Goal: Task Accomplishment & Management: Use online tool/utility

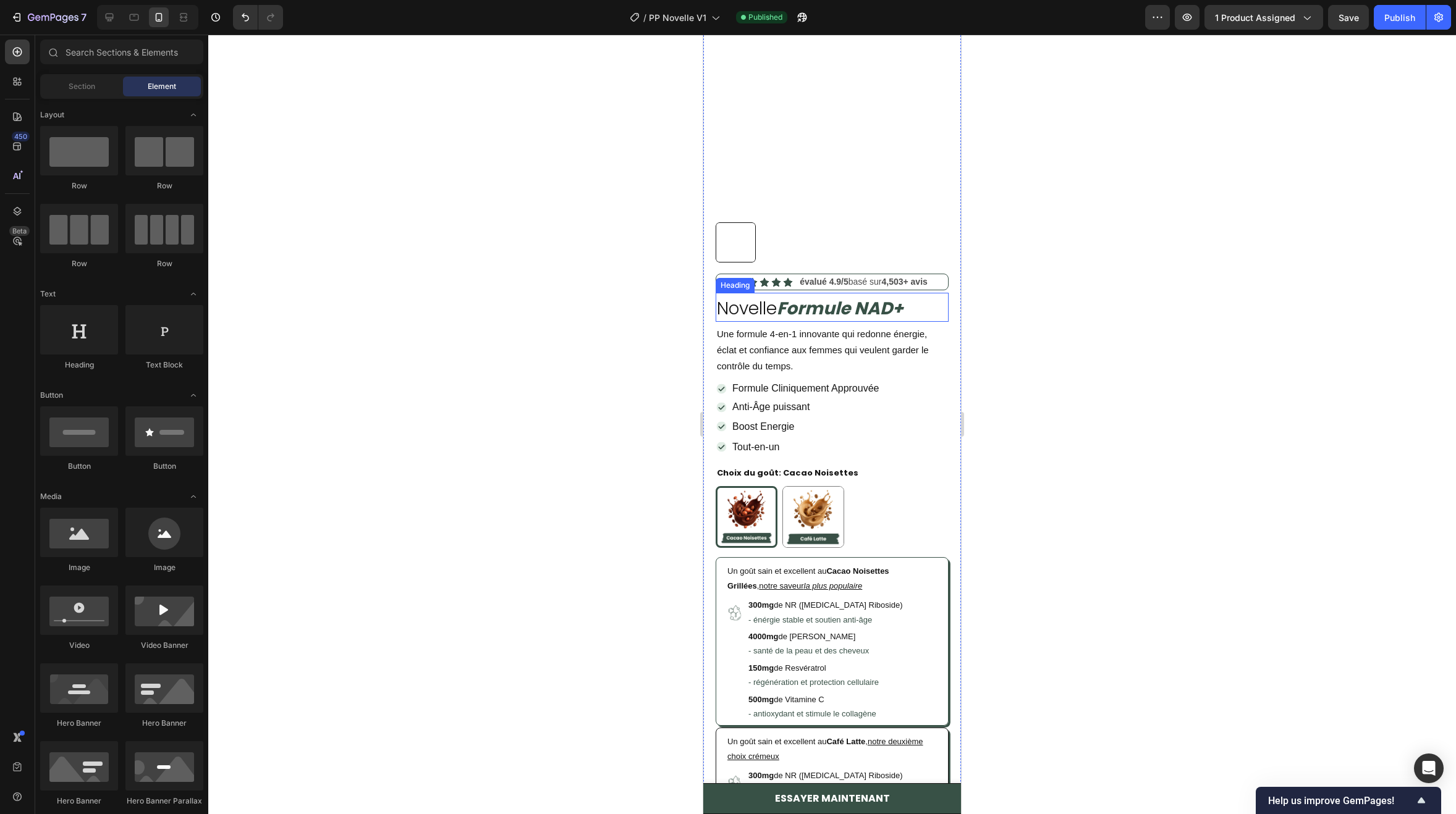
scroll to position [338, 0]
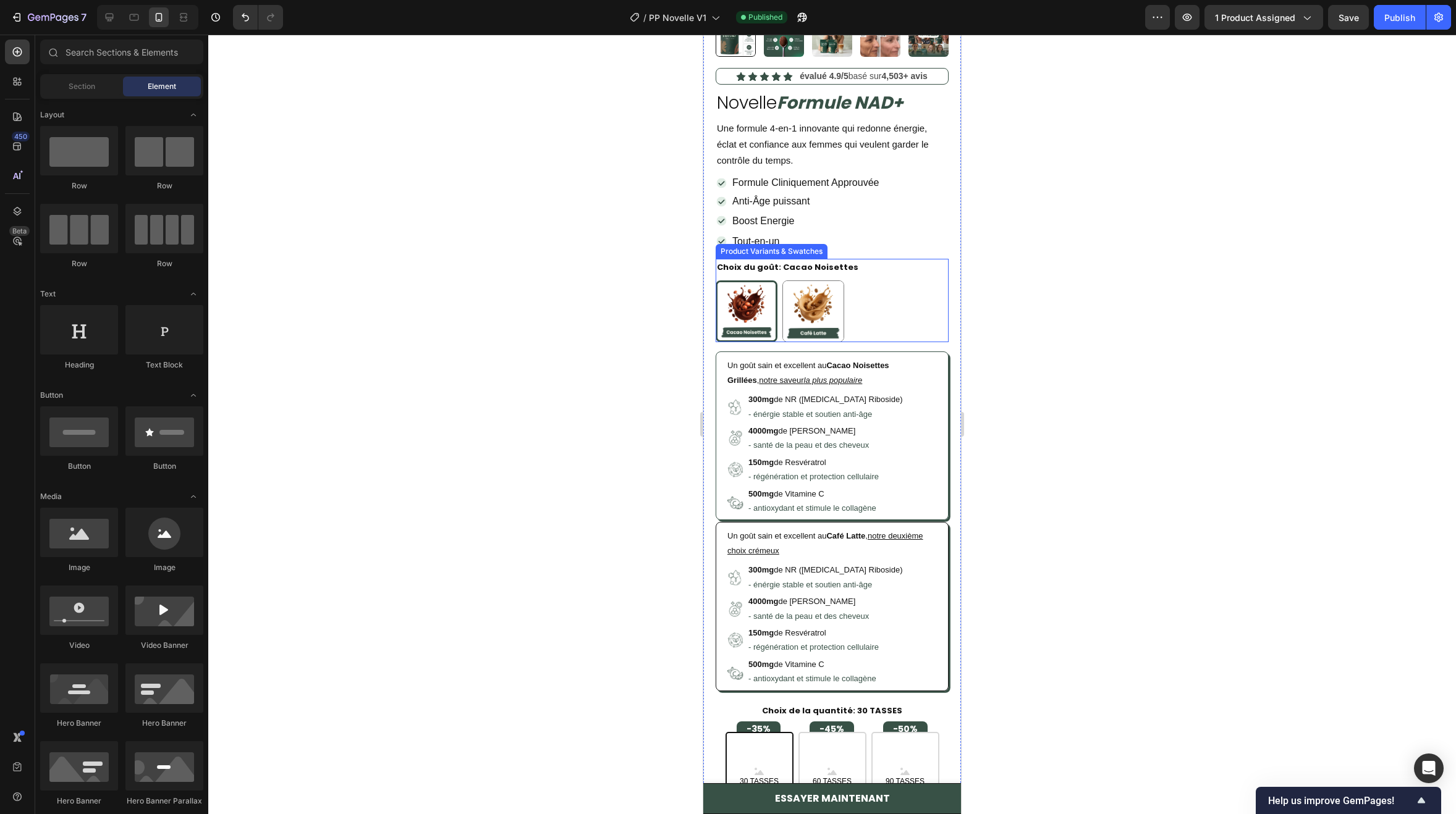
click at [902, 283] on div "Cacao Noisettes Cacao Noisettes Café Latte Café Latte" at bounding box center [832, 311] width 233 height 62
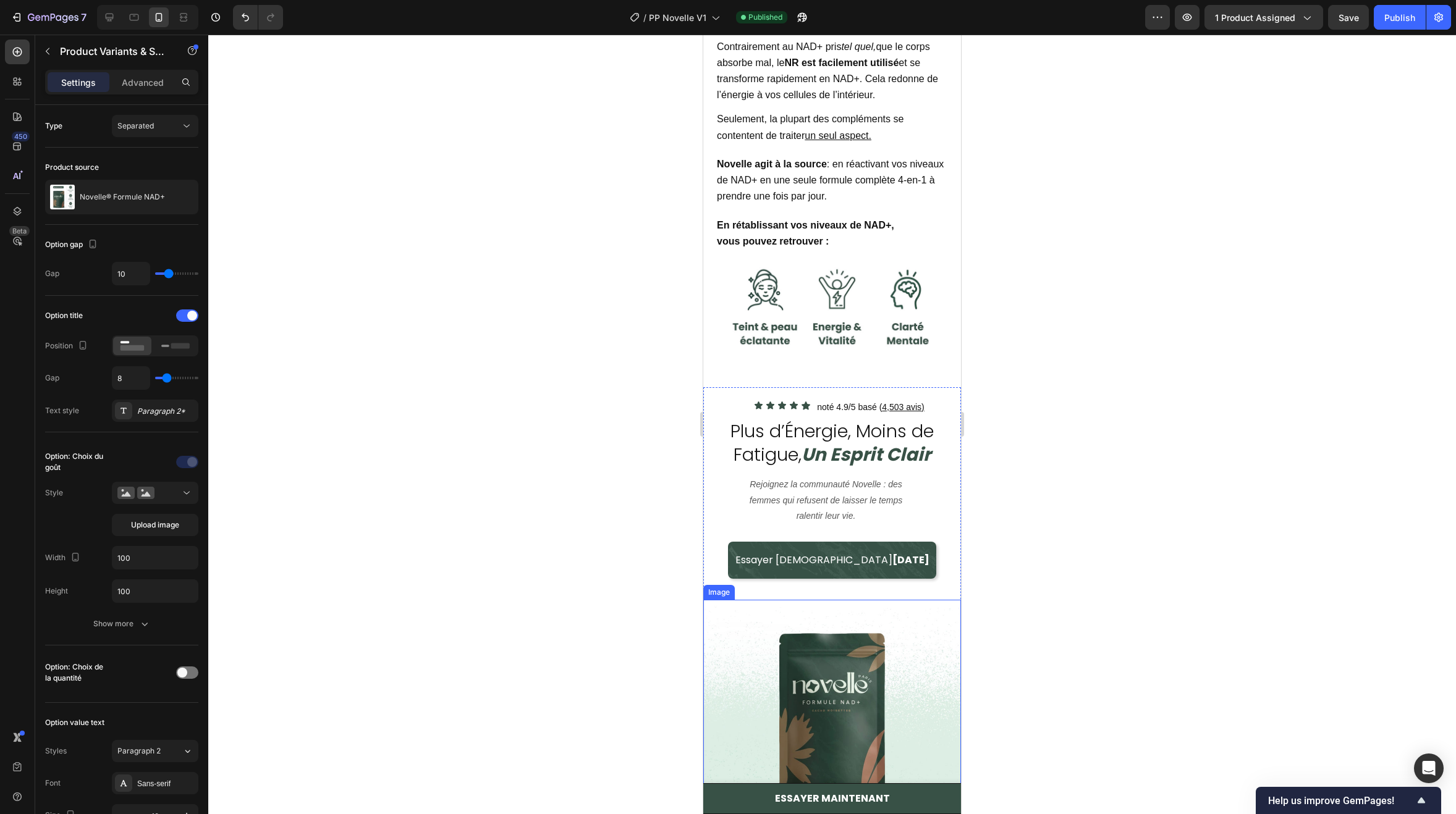
scroll to position [3118, 0]
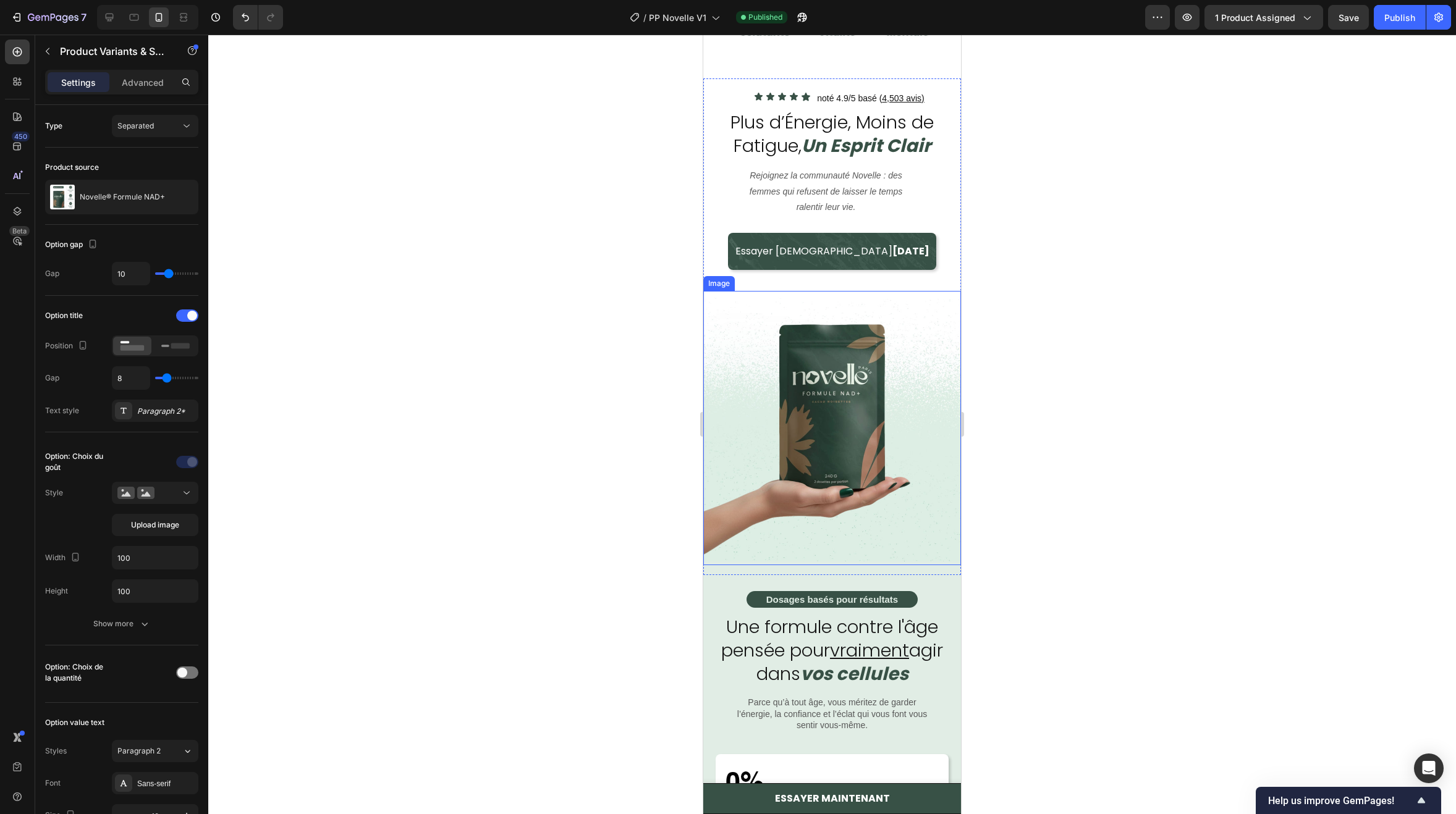
click at [951, 341] on img at bounding box center [832, 427] width 257 height 274
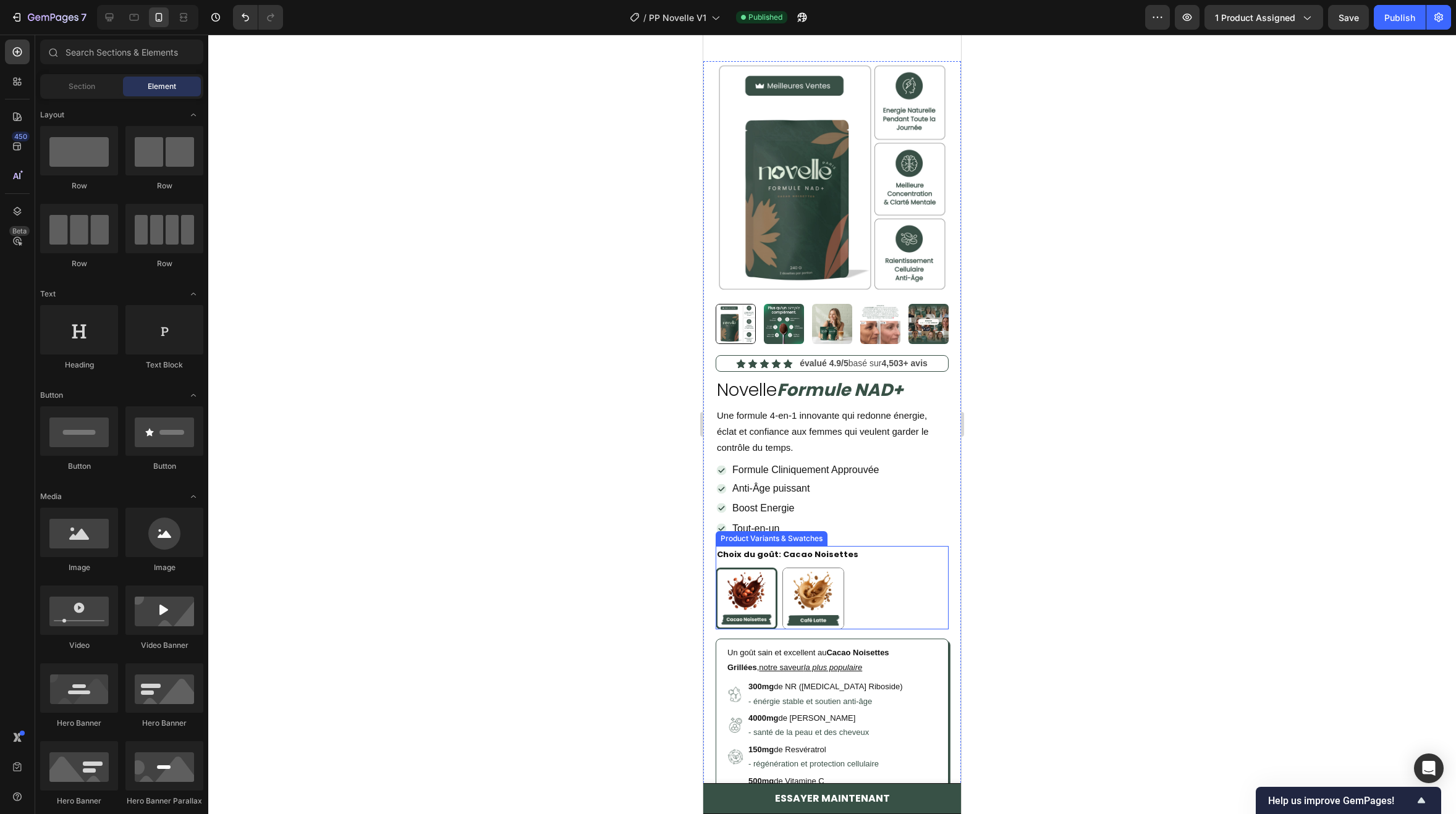
scroll to position [309, 0]
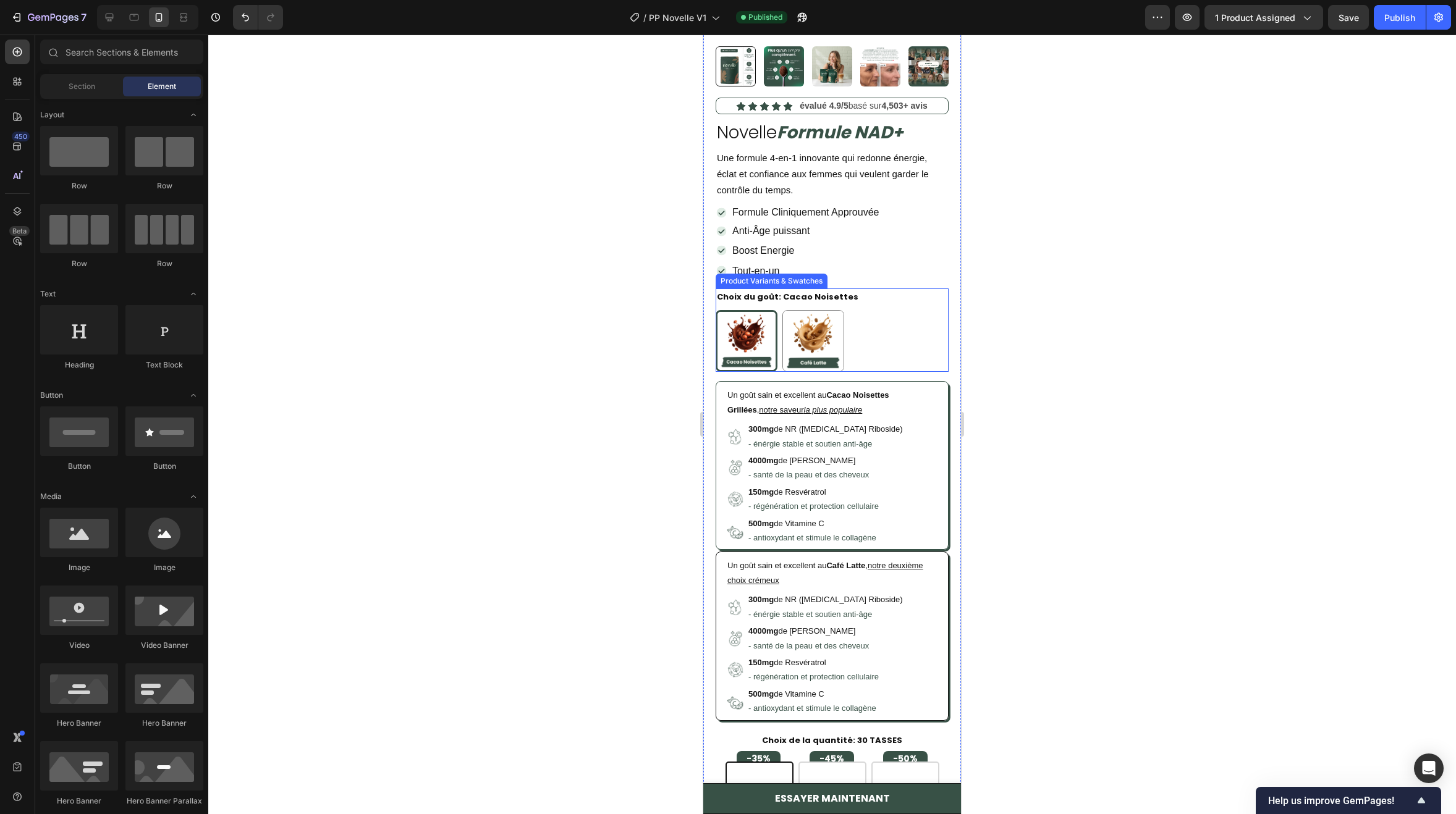
click at [795, 333] on img at bounding box center [813, 340] width 61 height 61
click at [782, 310] on input "Café Latte Café Latte" at bounding box center [782, 310] width 1 height 1
radio input "true"
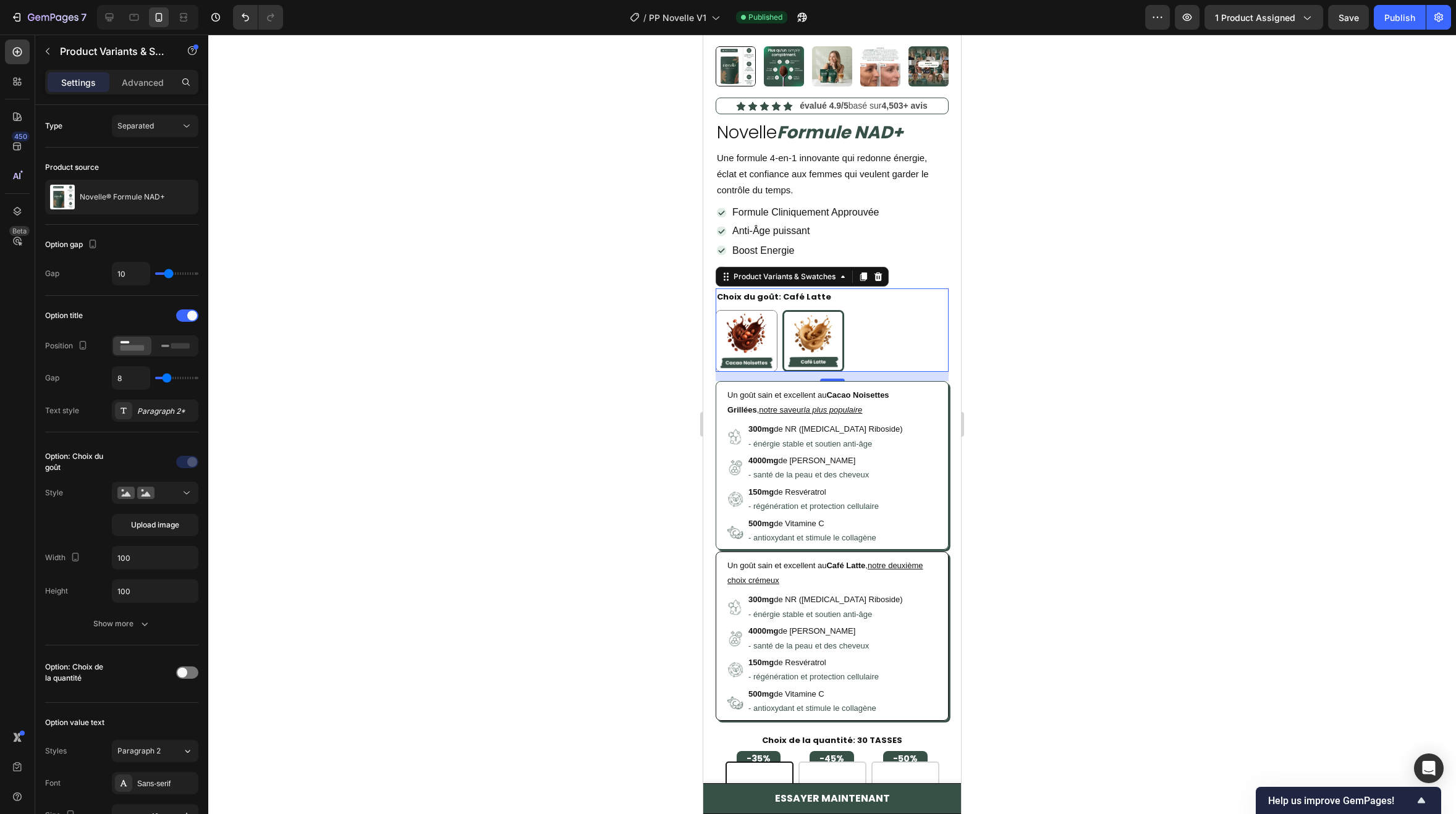
click at [866, 310] on div "Cacao Noisettes Cacao Noisettes Café Latte Café Latte" at bounding box center [832, 341] width 233 height 62
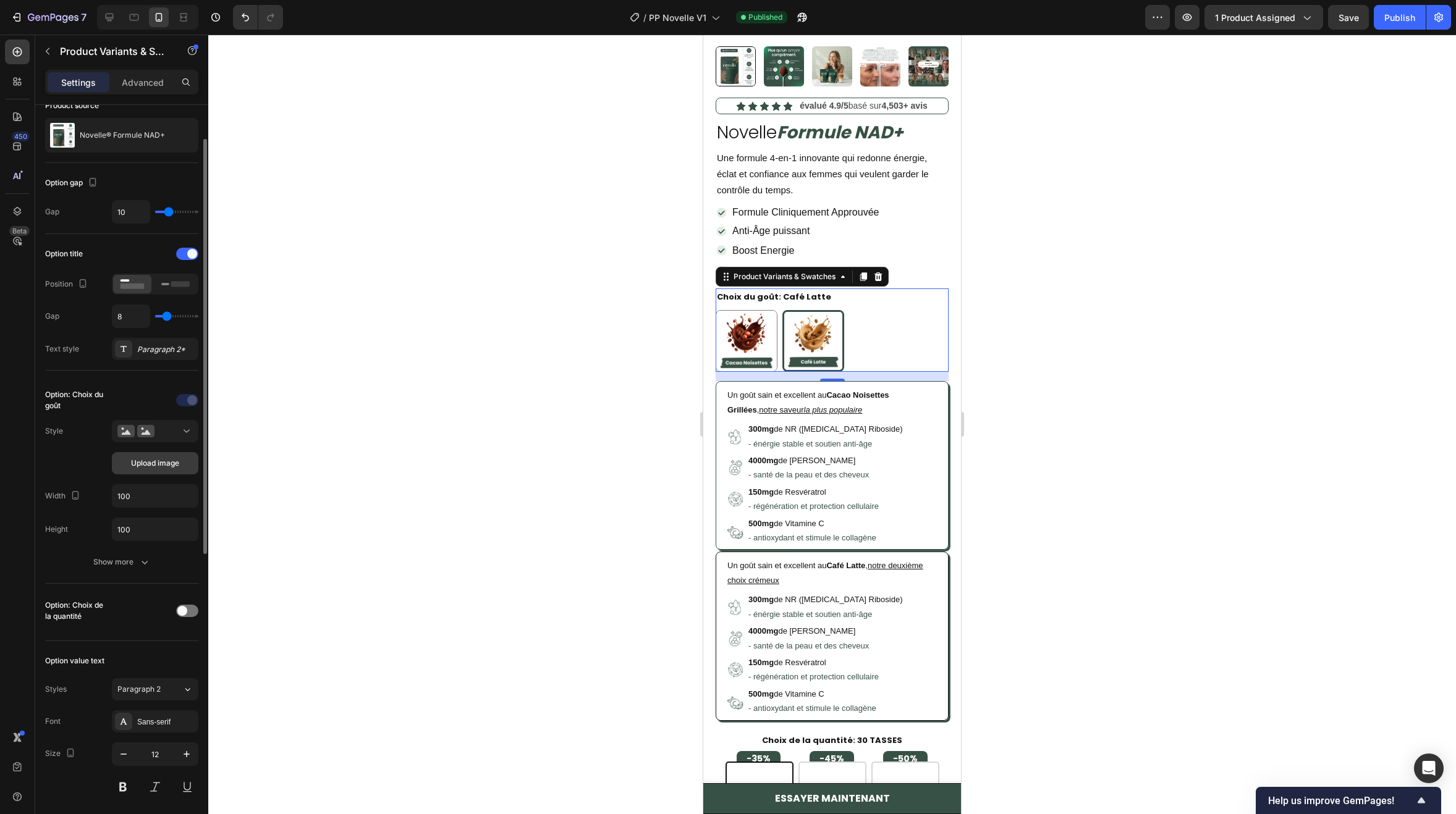
click at [137, 465] on span "Upload image" at bounding box center [155, 463] width 48 height 11
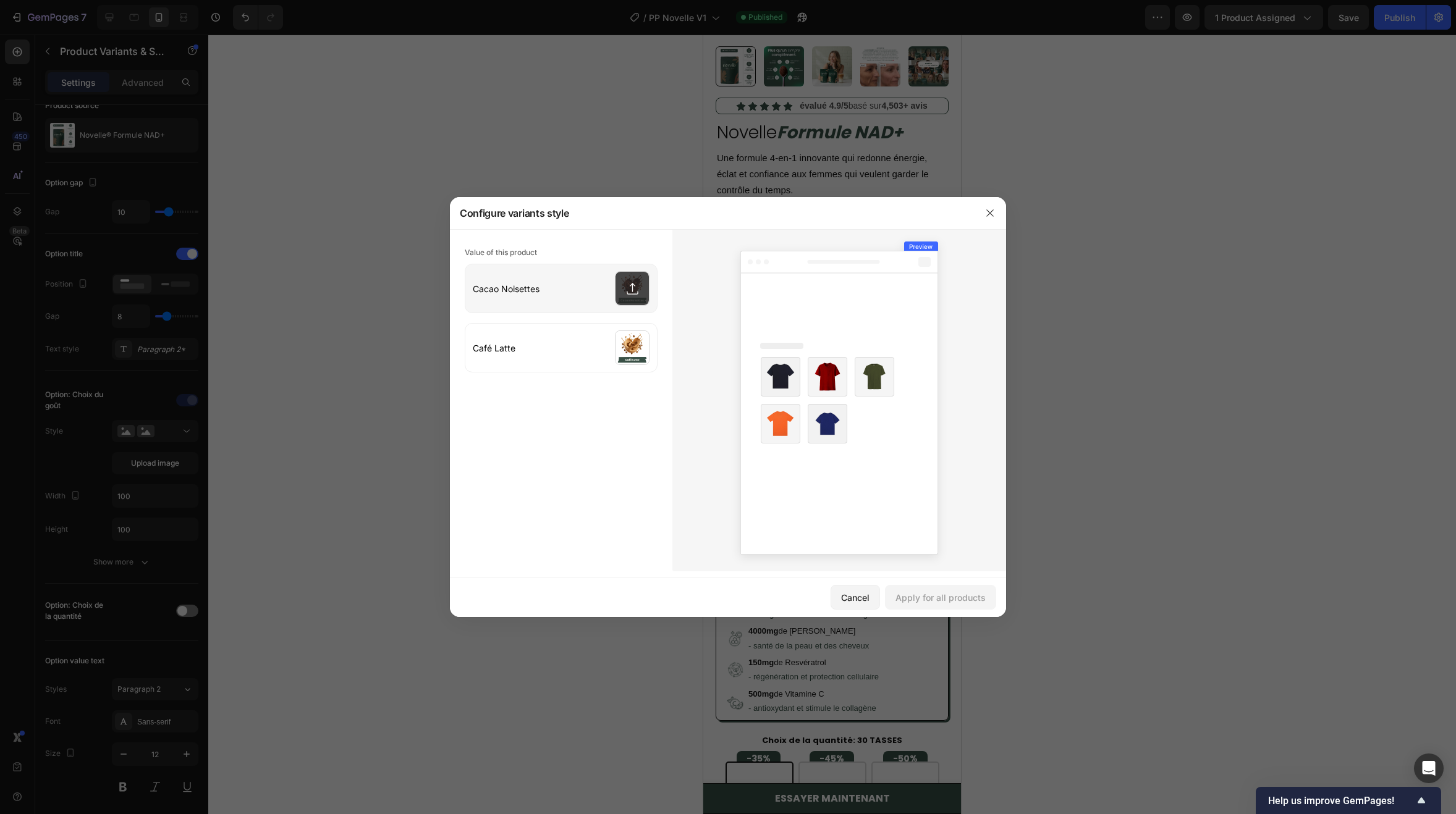
click at [623, 293] on input "file" at bounding box center [560, 288] width 191 height 48
type input "C:\fakepath\CACAO NOISETTES.png"
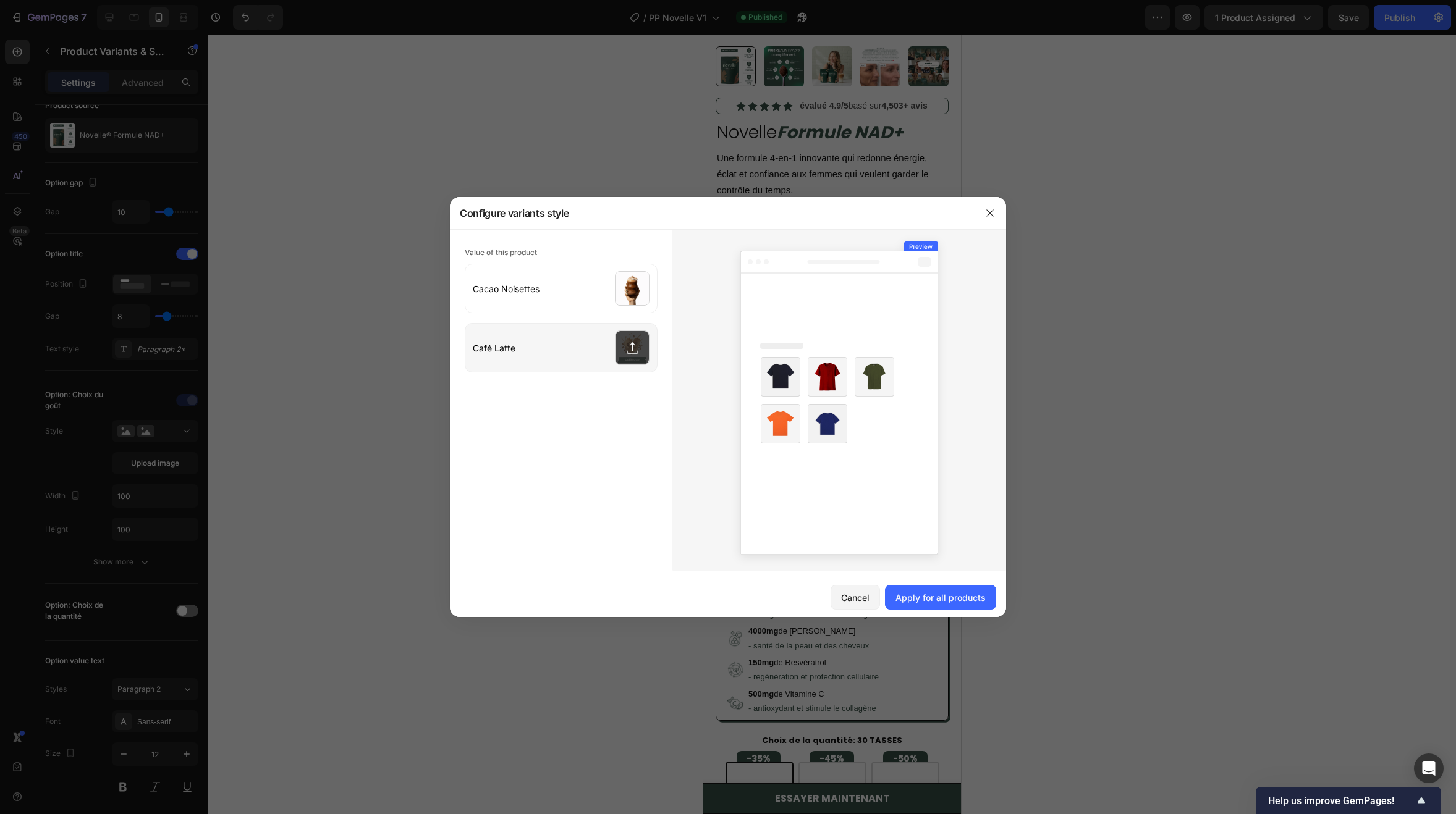
click at [632, 344] on input "file" at bounding box center [560, 347] width 191 height 48
type input "C:\fakepath\LATTE.png"
click at [954, 593] on div "Apply for all products" at bounding box center [940, 597] width 90 height 13
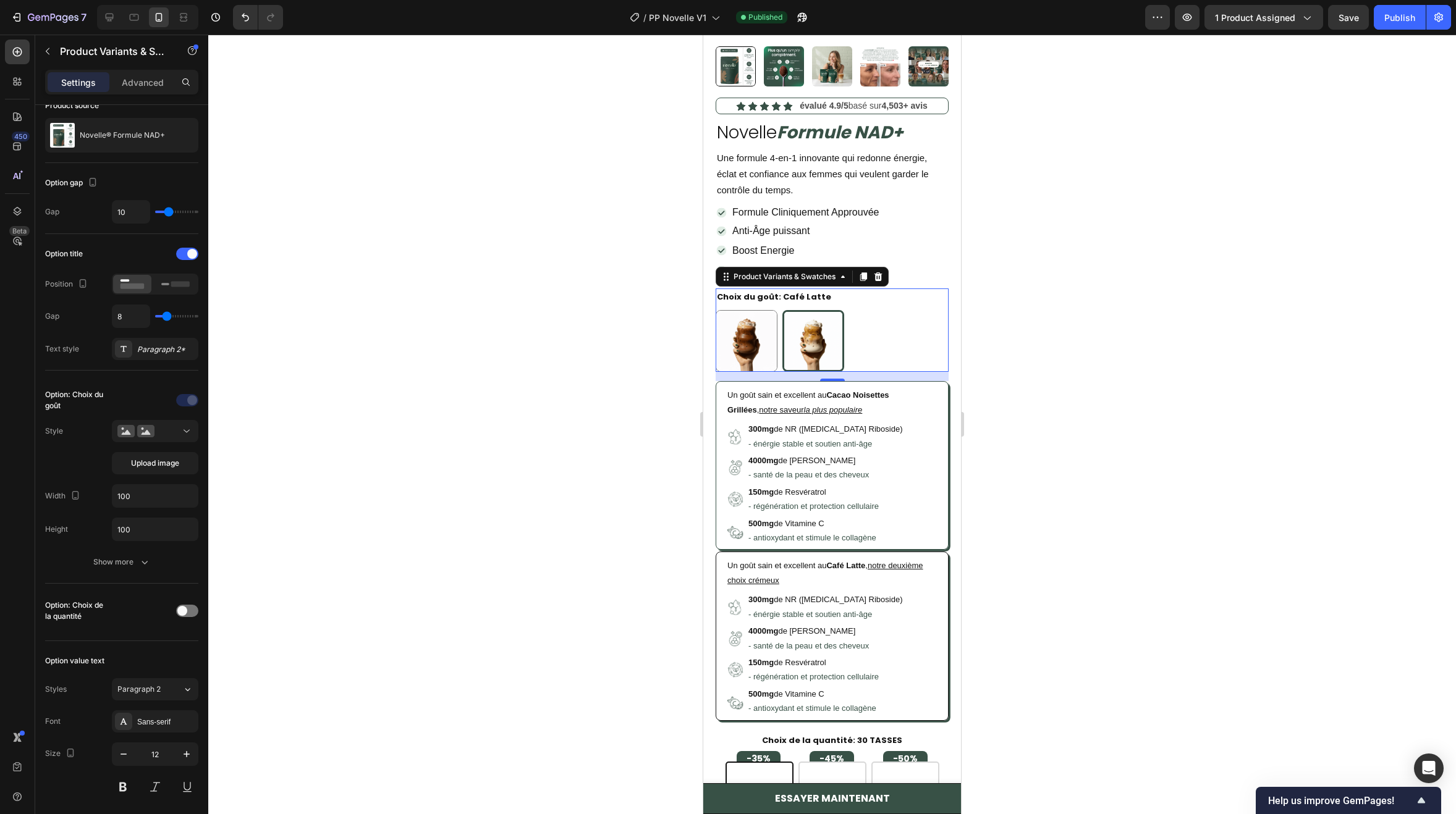
click at [848, 152] on span "Une formule 4-en-1 innovante qui redonne énergie, éclat et confiance aux femmes…" at bounding box center [823, 174] width 212 height 43
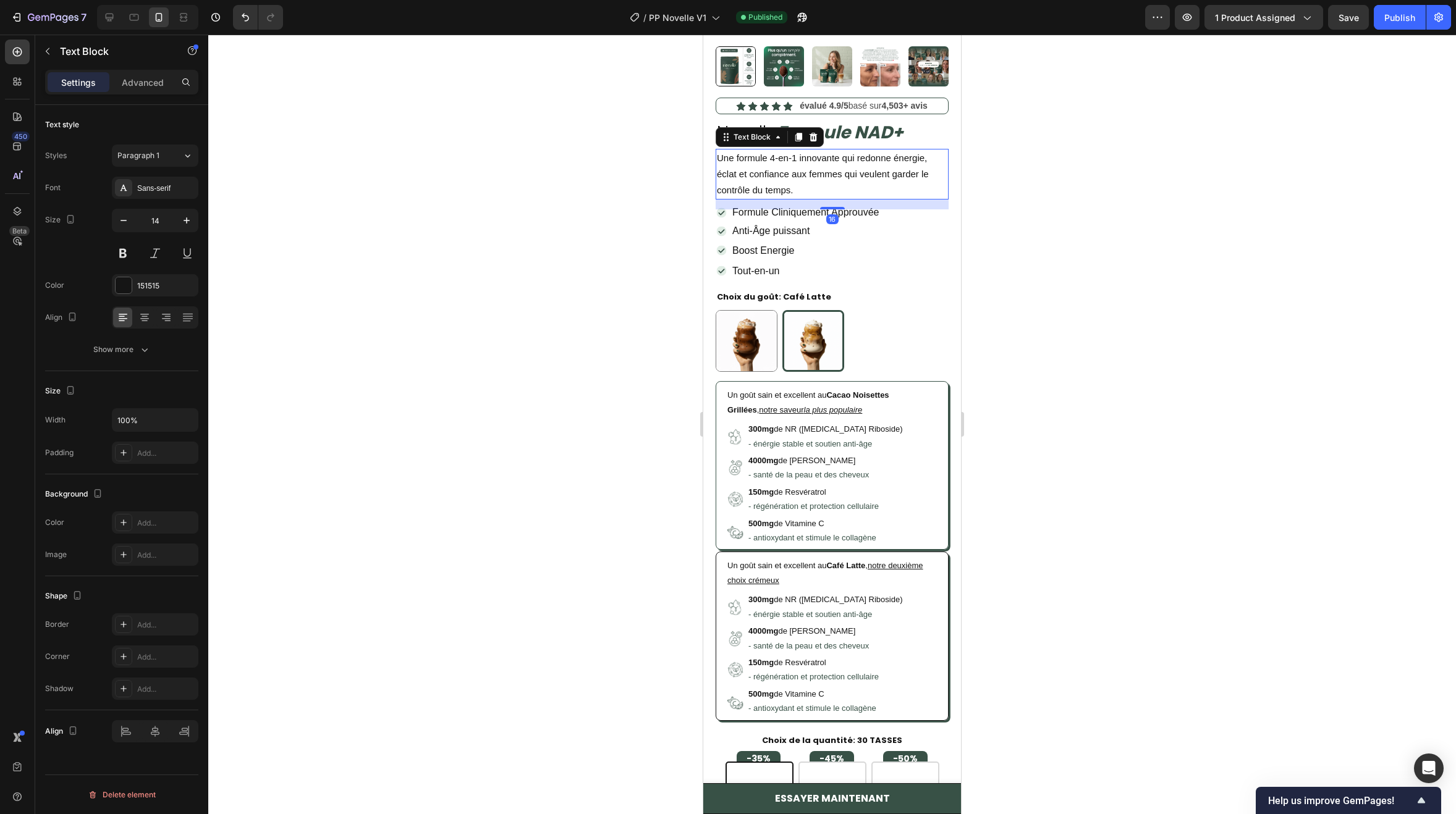
scroll to position [0, 0]
click at [751, 341] on img at bounding box center [746, 340] width 61 height 61
click at [716, 310] on input "Cacao Noisettes Cacao Noisettes" at bounding box center [715, 310] width 1 height 1
radio input "true"
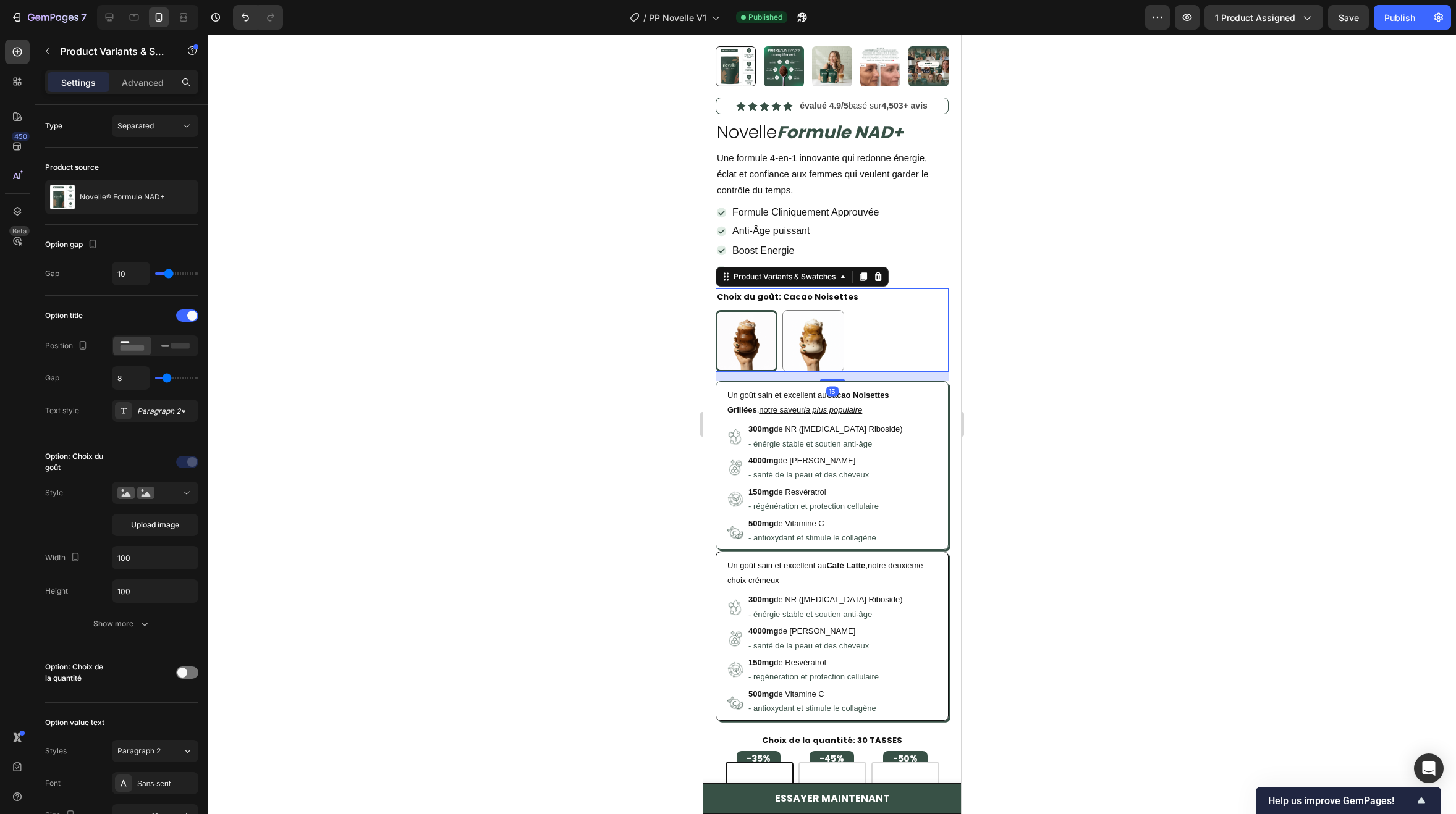
click at [820, 336] on img at bounding box center [813, 340] width 61 height 61
click at [782, 310] on input "Café Latte Café Latte" at bounding box center [782, 310] width 1 height 1
radio input "true"
click at [739, 339] on img at bounding box center [746, 340] width 61 height 61
click at [716, 310] on input "Cacao Noisettes Cacao Noisettes" at bounding box center [715, 310] width 1 height 1
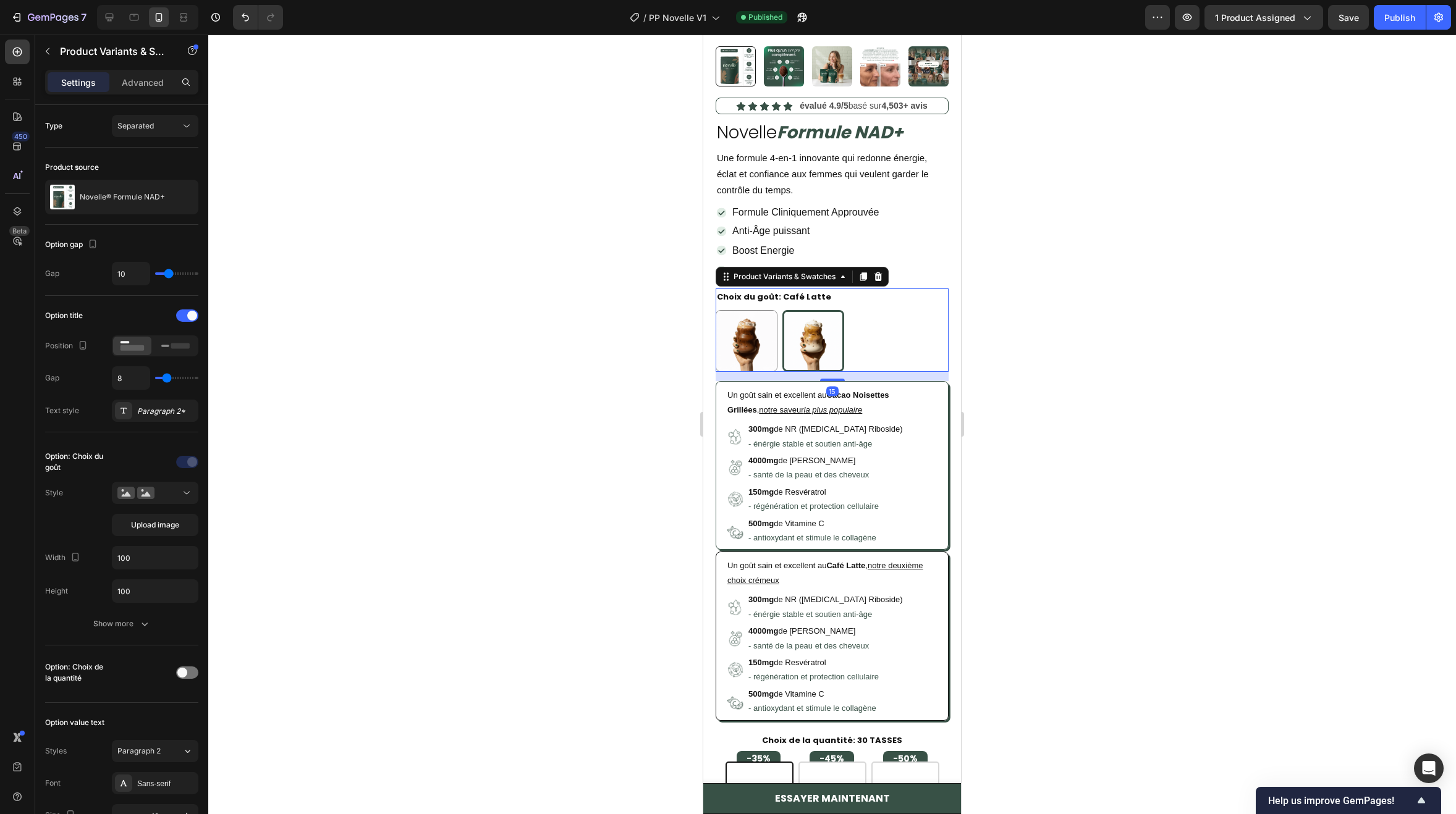
radio input "true"
click at [1402, 16] on div "Publish" at bounding box center [1399, 17] width 31 height 13
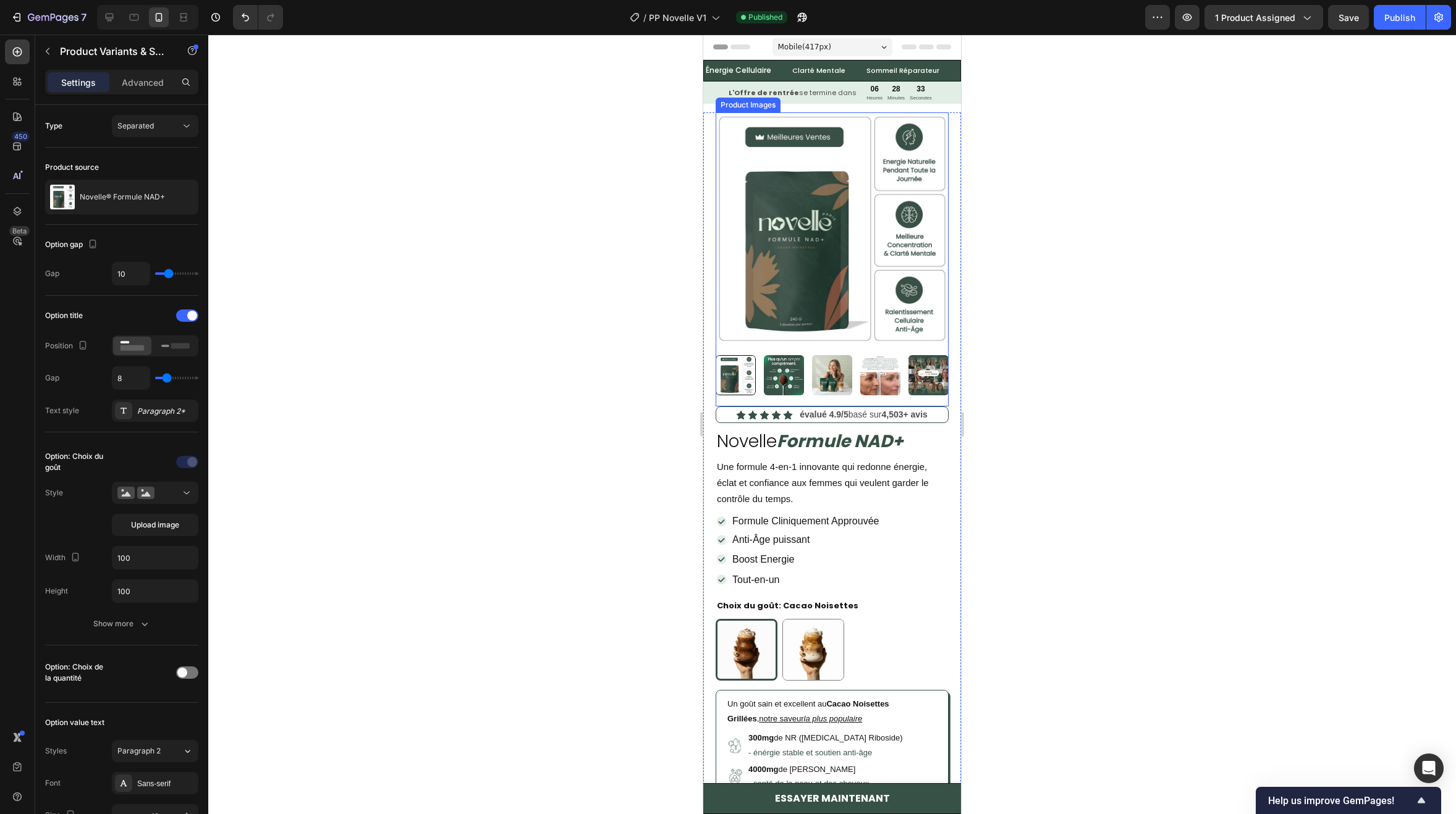
click at [796, 368] on img at bounding box center [784, 375] width 40 height 40
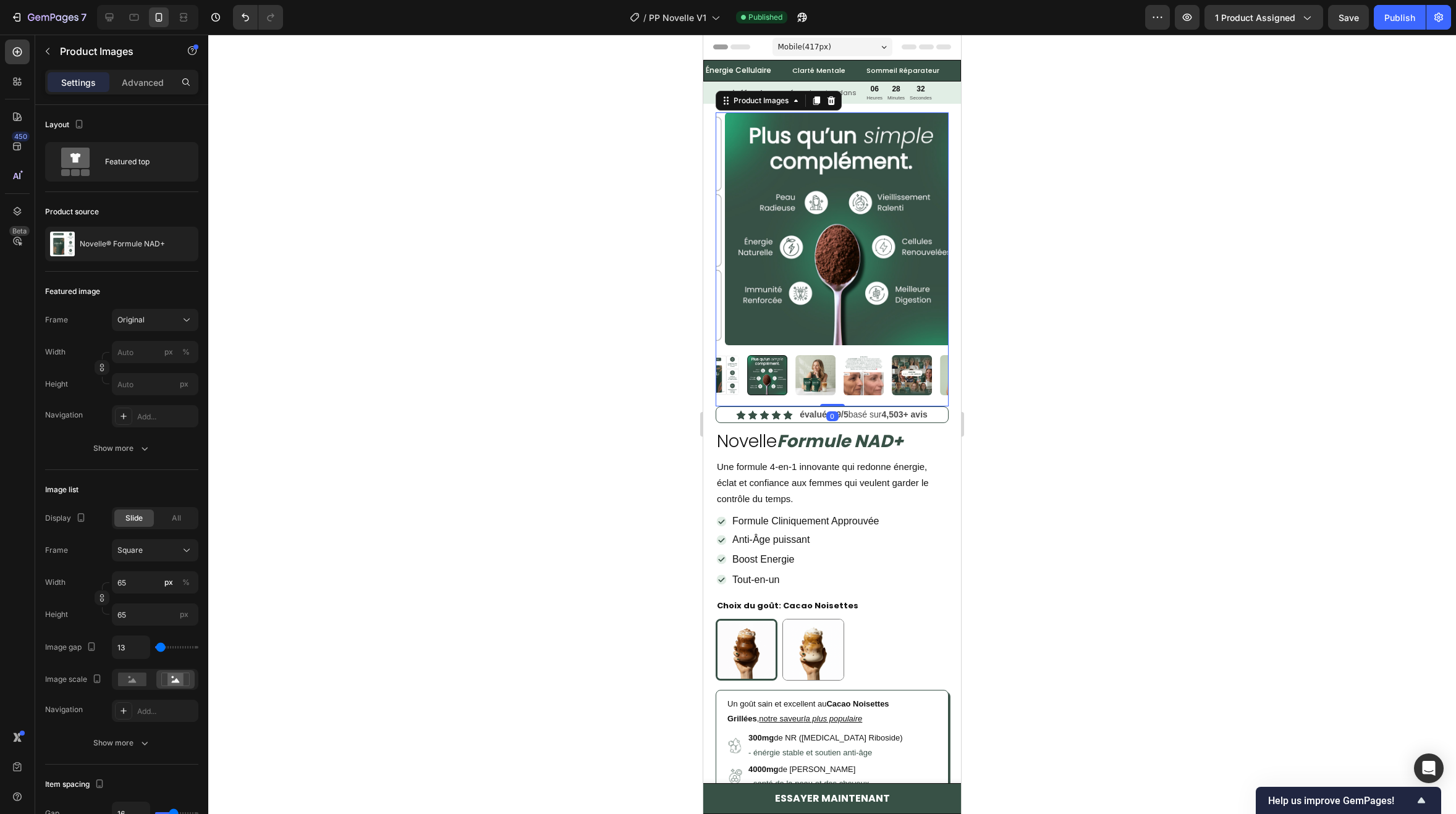
click at [784, 374] on div at bounding box center [832, 375] width 233 height 40
click at [784, 374] on img at bounding box center [784, 375] width 40 height 40
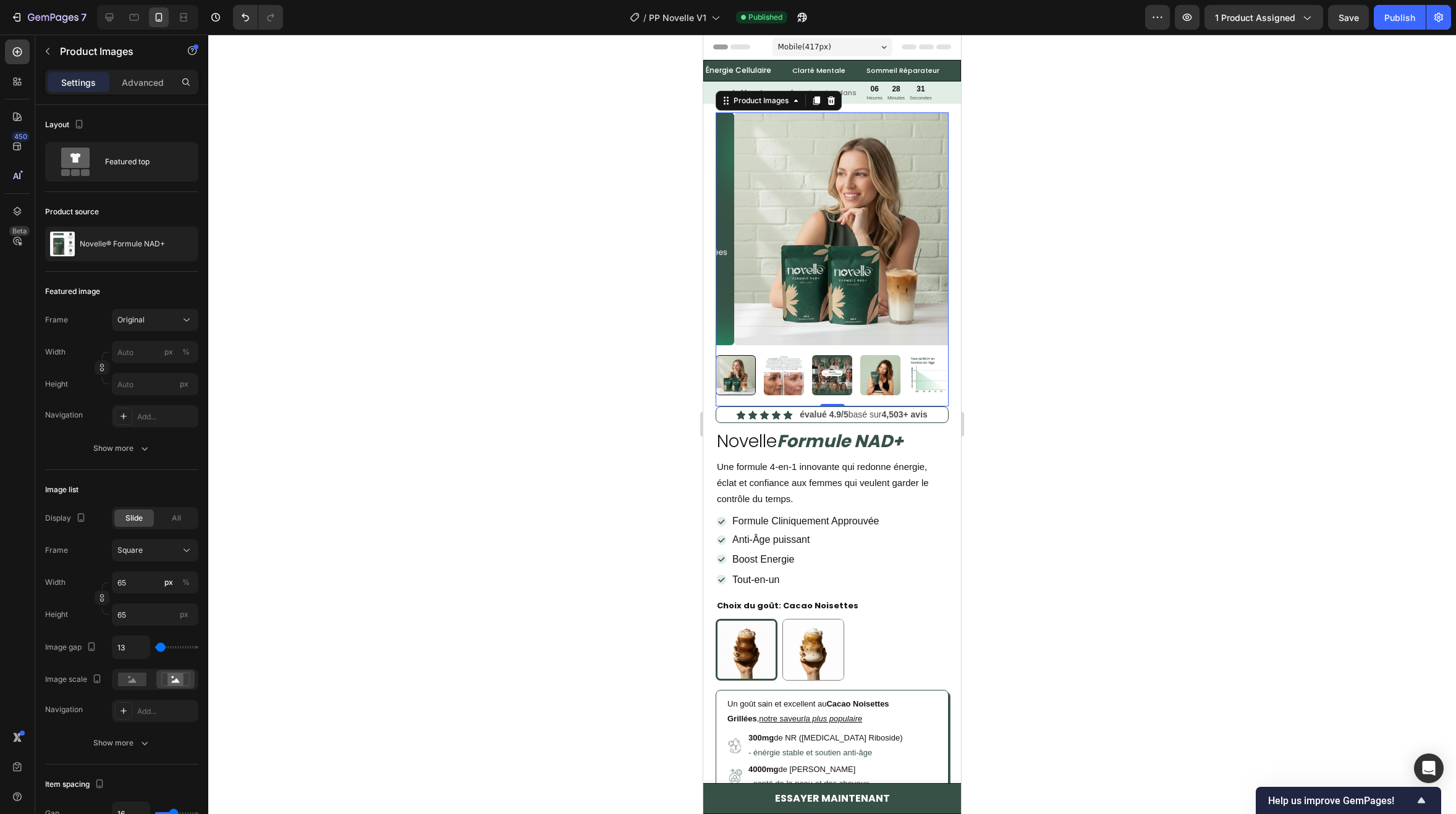
click at [783, 370] on img at bounding box center [784, 375] width 40 height 40
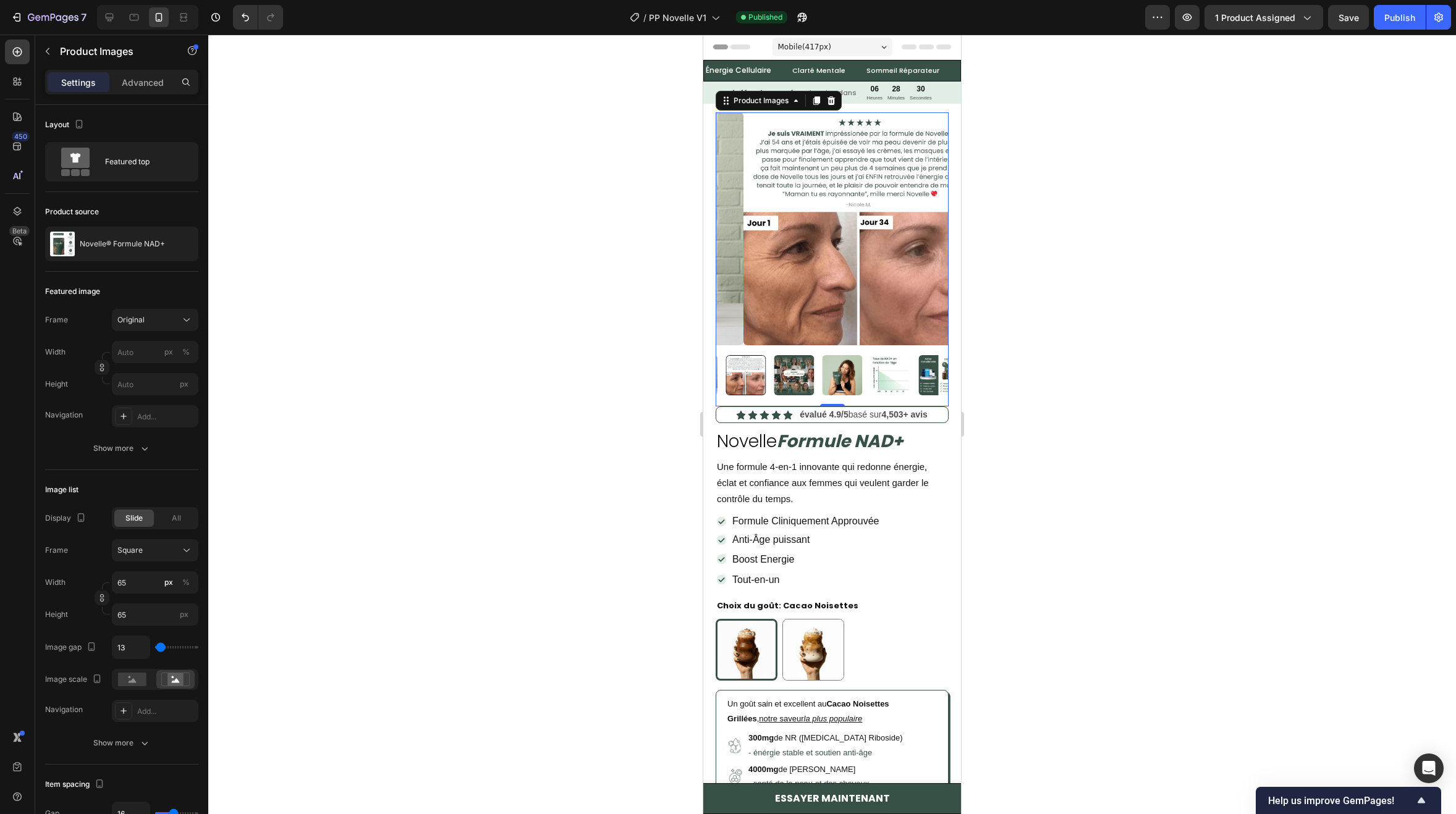
click at [790, 369] on div at bounding box center [832, 375] width 233 height 40
click at [796, 369] on img at bounding box center [784, 375] width 40 height 40
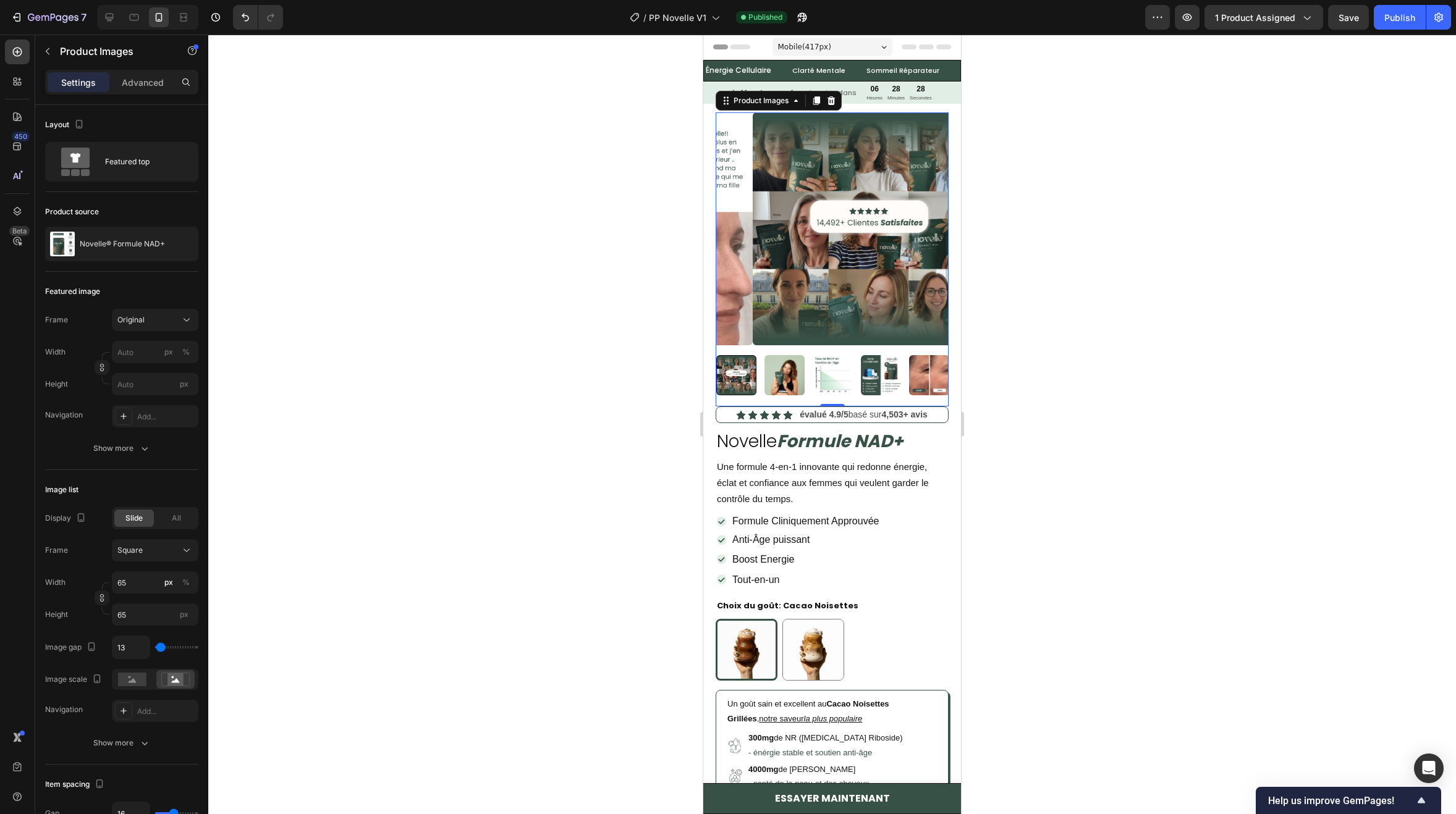
click at [797, 369] on div at bounding box center [832, 375] width 233 height 40
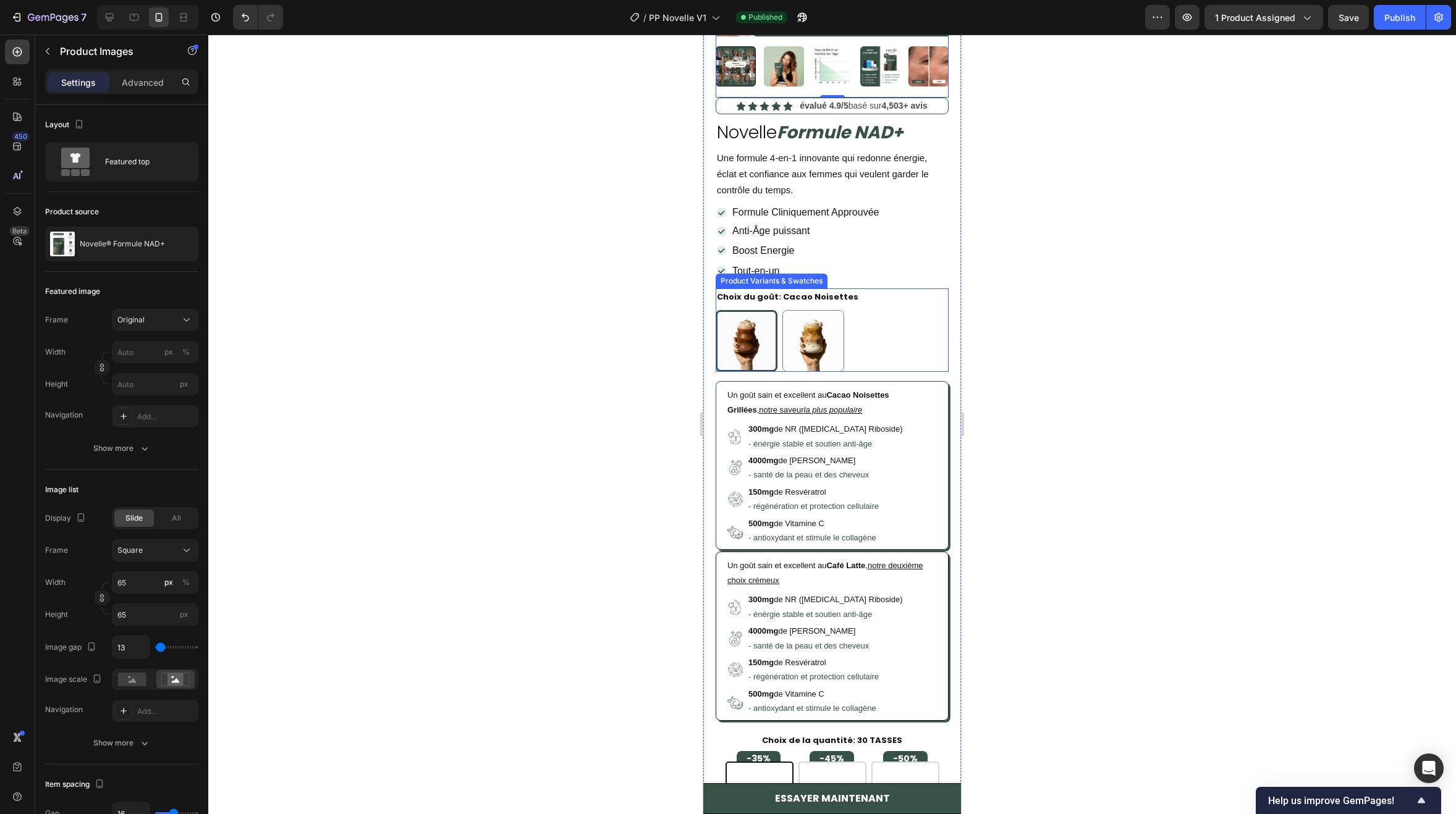
click at [876, 346] on div "Cacao Noisettes Cacao Noisettes Café Latte Café Latte" at bounding box center [832, 341] width 233 height 62
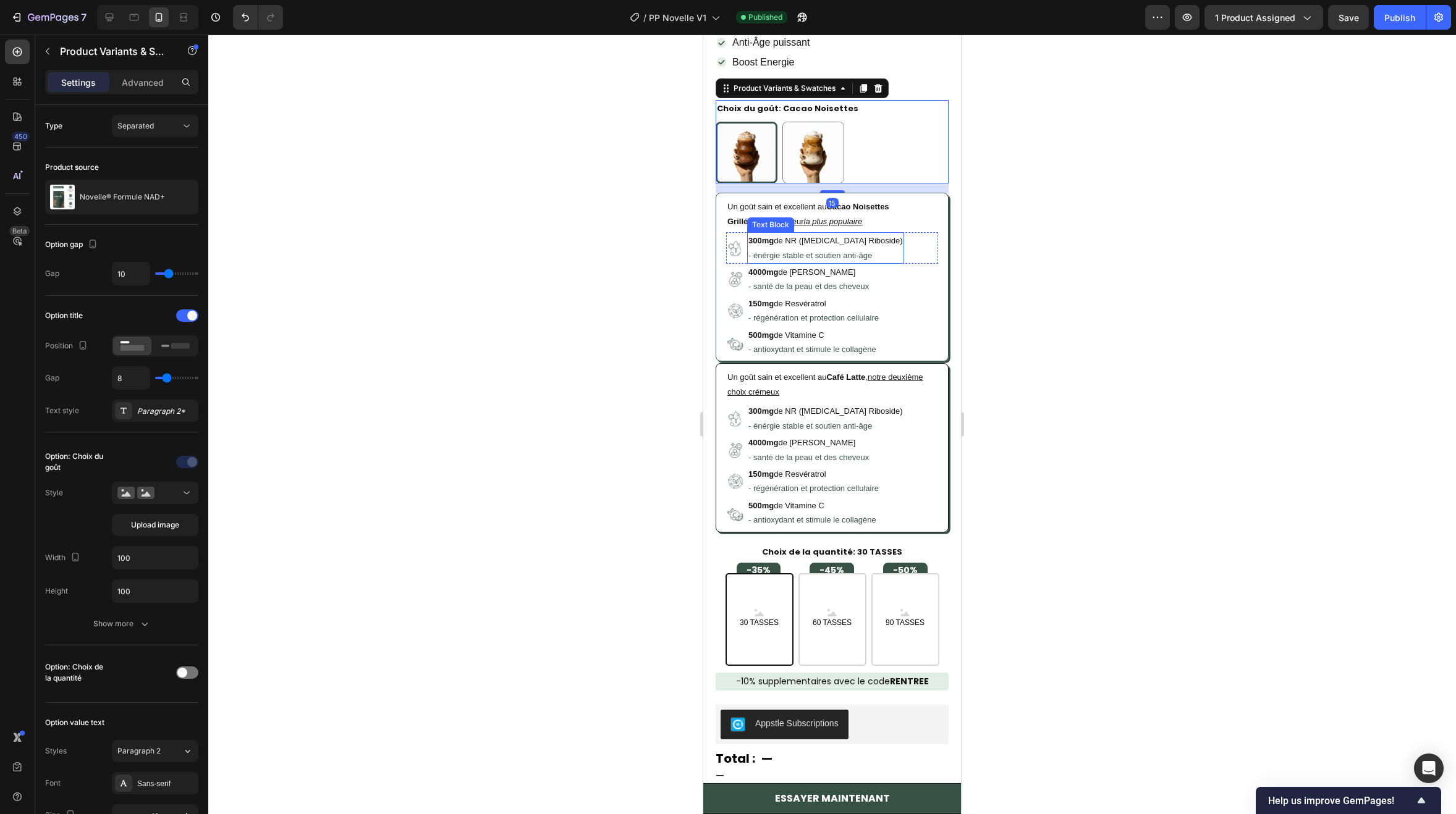
scroll to position [556, 0]
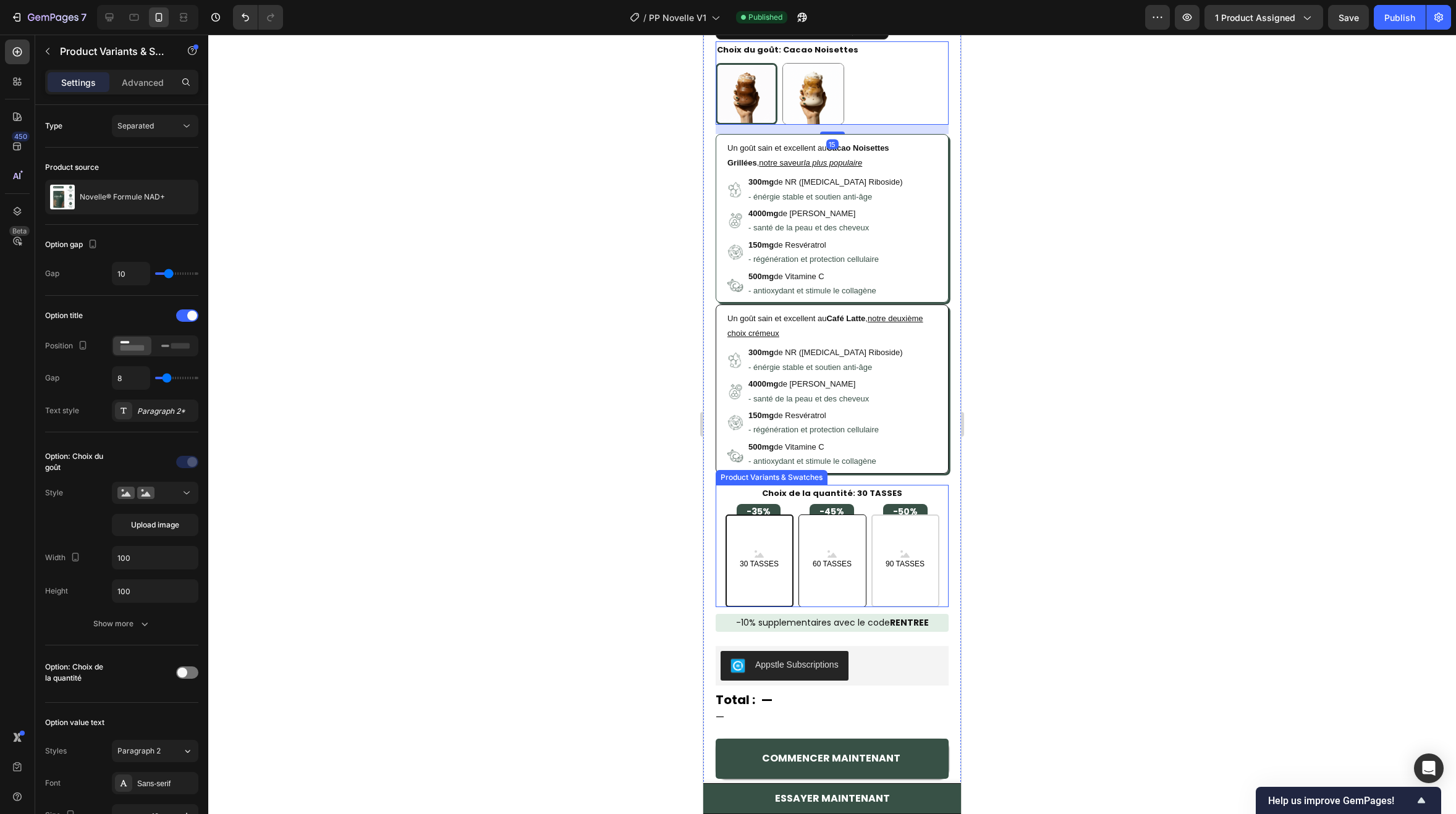
click at [831, 531] on TASSES "60 TASSES" at bounding box center [832, 561] width 68 height 93
click at [832, 515] on input "60 TASSES 60 TASSES 60 TASSES" at bounding box center [832, 514] width 1 height 1
radio input "true"
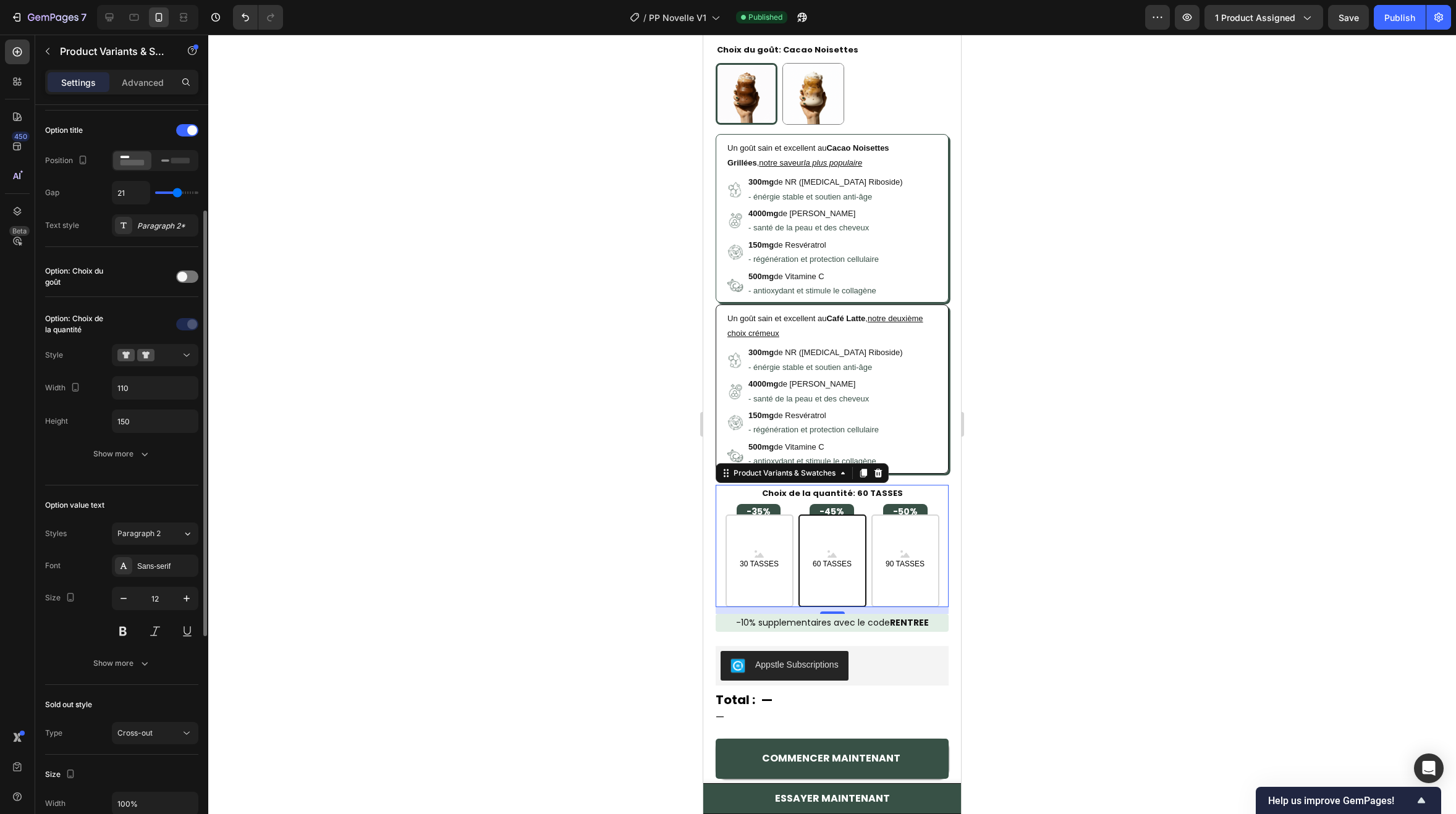
scroll to position [0, 0]
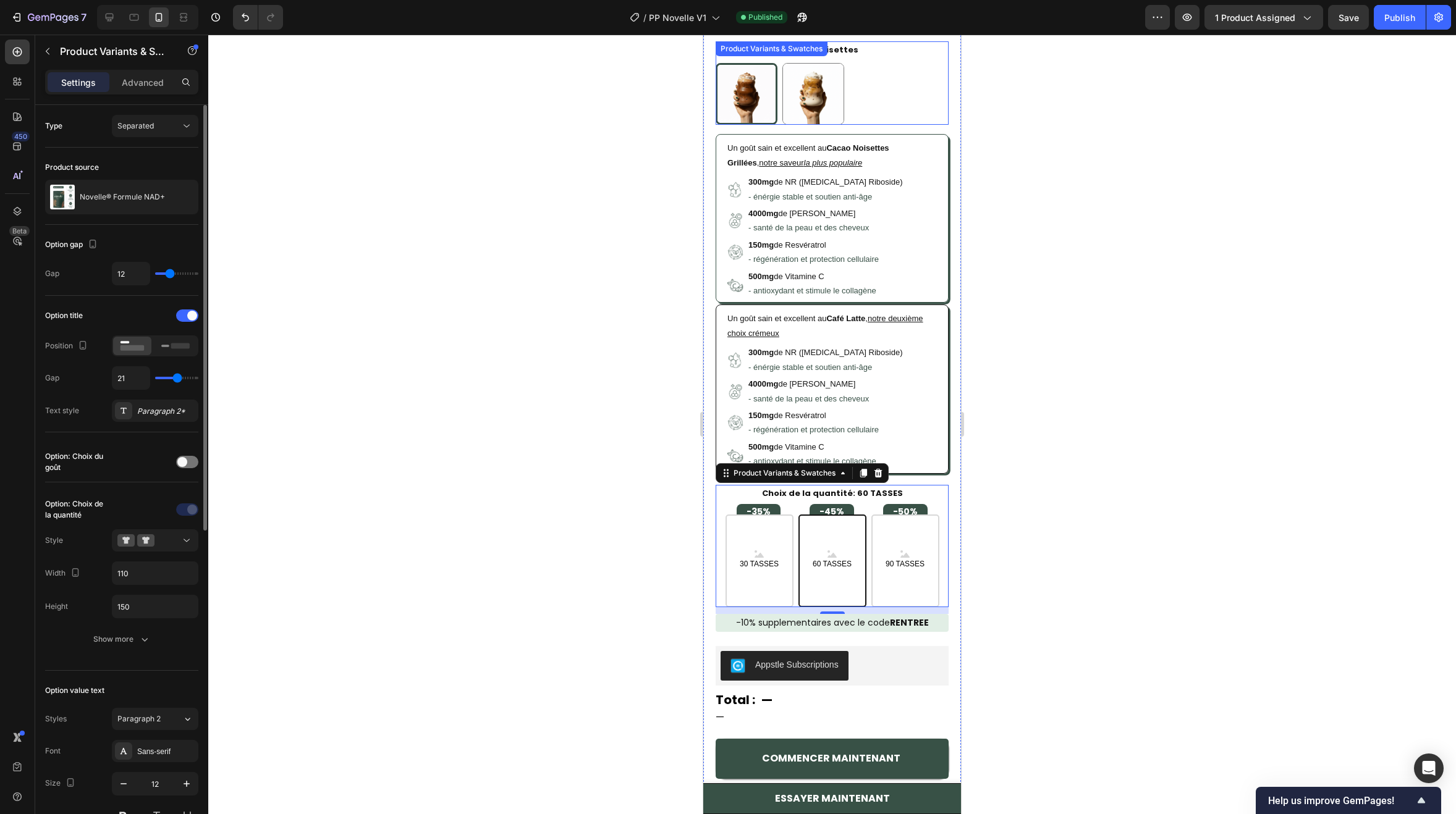
click at [876, 86] on div "Cacao Noisettes Cacao Noisettes Café Latte Café Latte" at bounding box center [832, 94] width 233 height 62
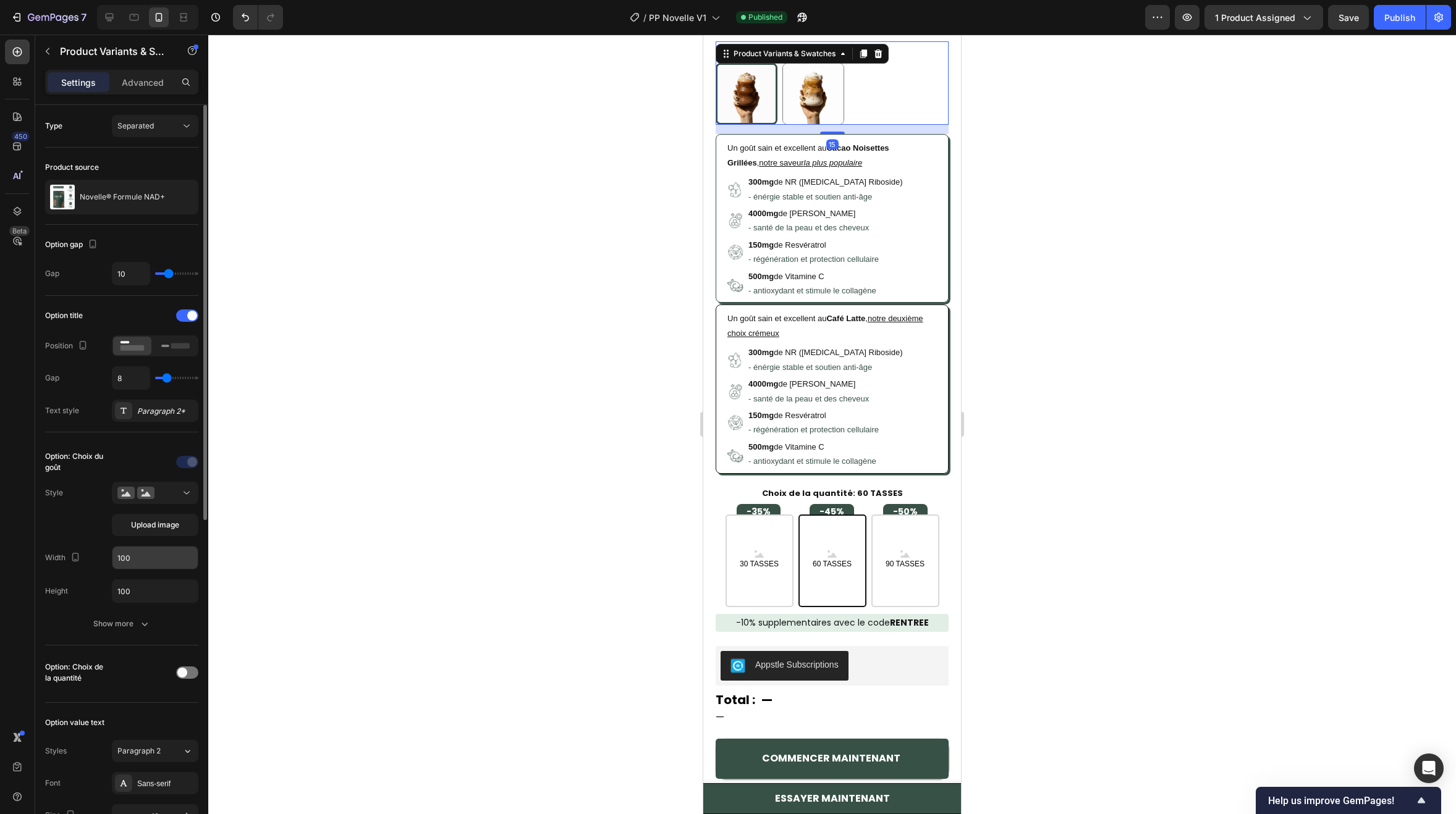
click at [161, 558] on input "100" at bounding box center [155, 557] width 85 height 22
type input "110"
click at [156, 580] on input "100" at bounding box center [155, 591] width 85 height 22
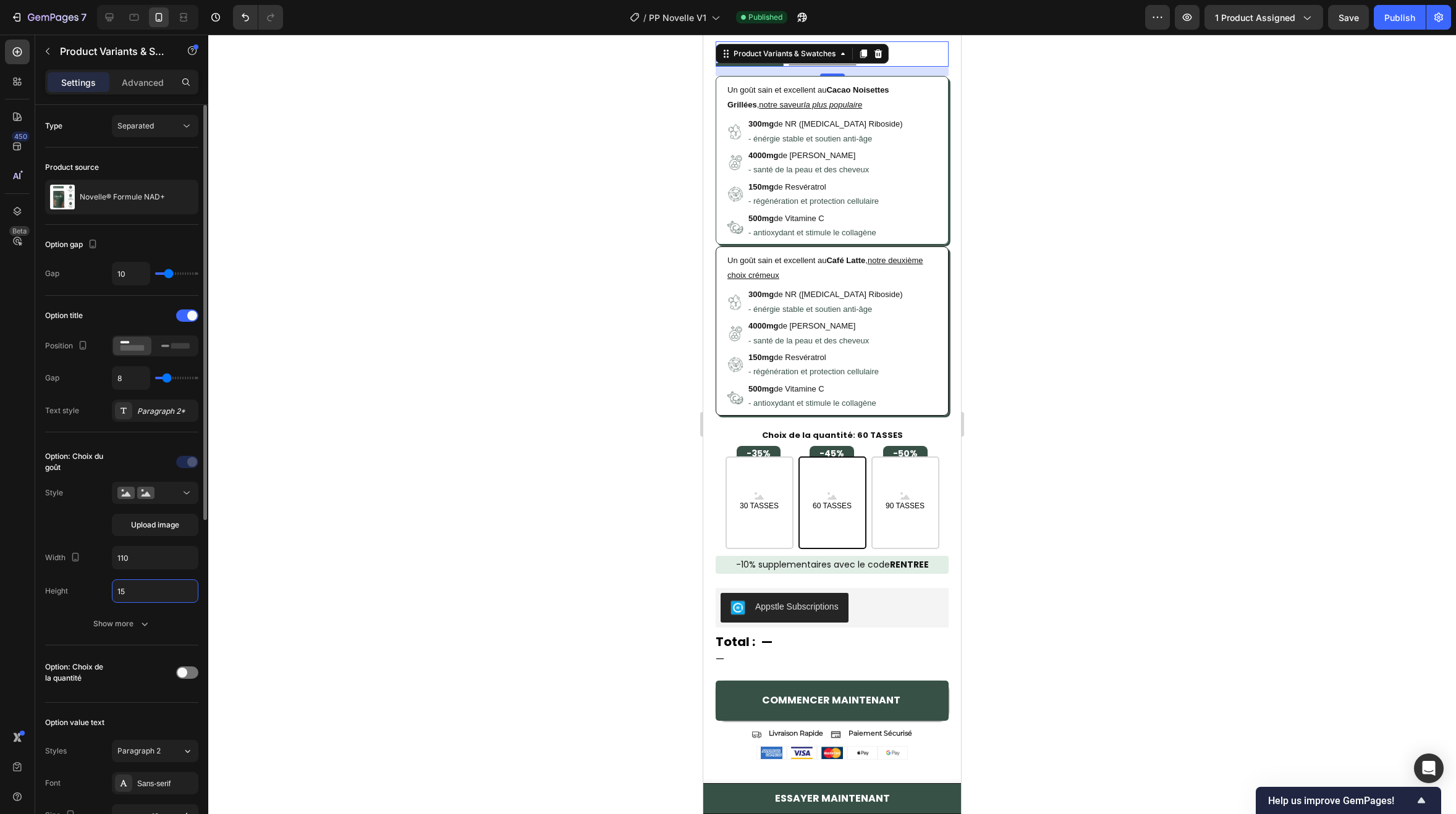
type input "150"
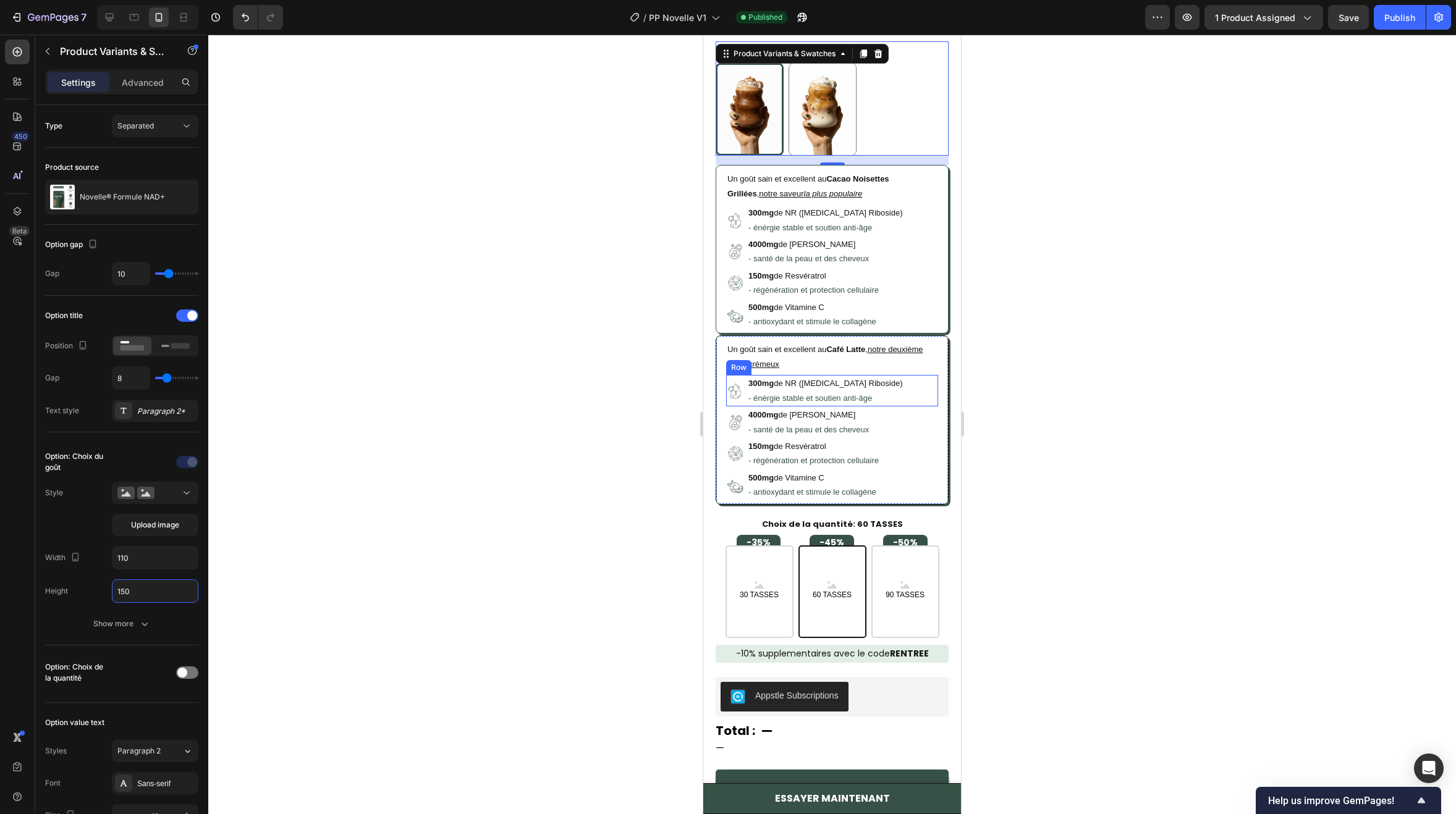
click at [806, 300] on p "500mg de Vitamine C" at bounding box center [812, 307] width 128 height 14
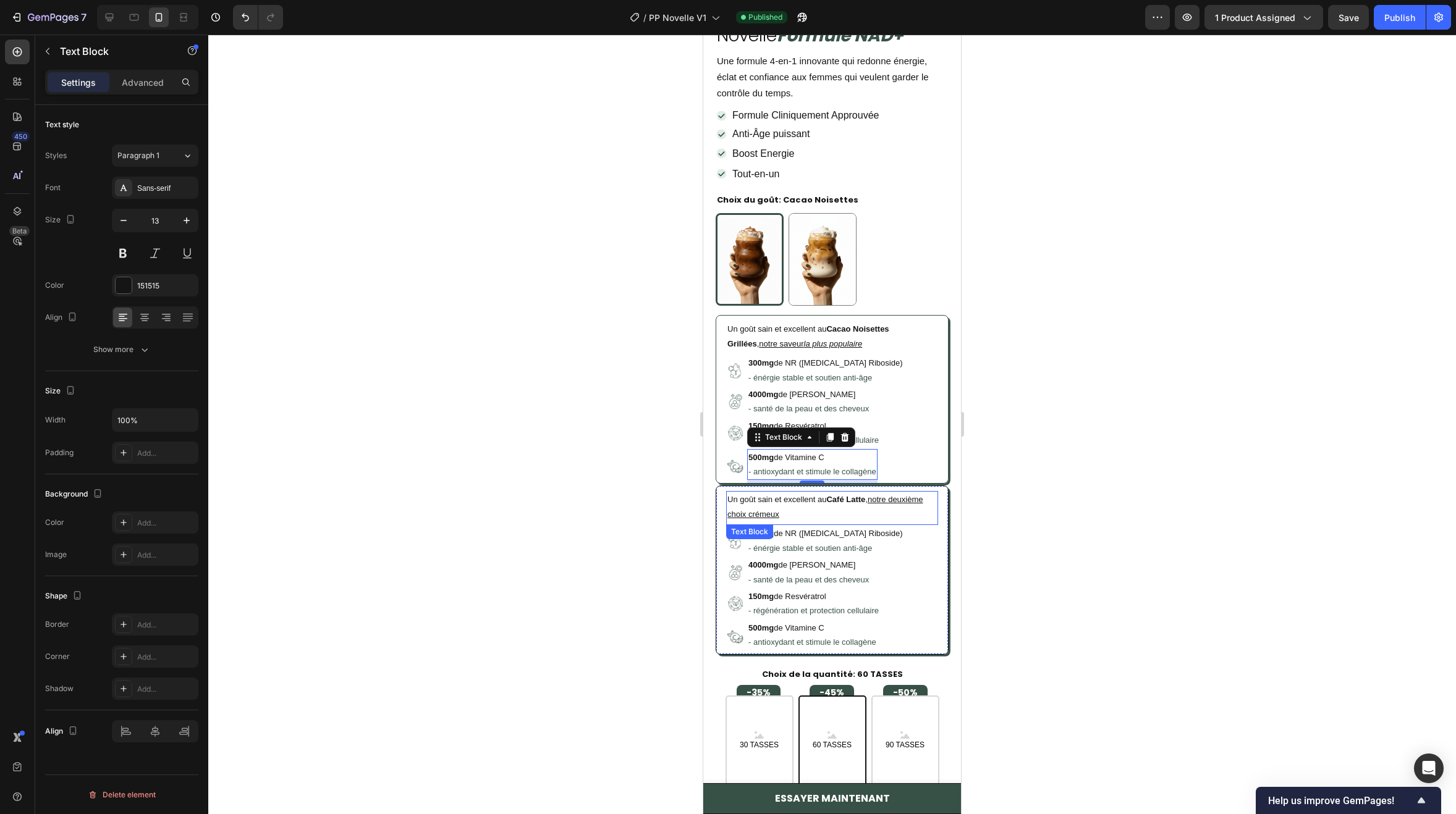
scroll to position [494, 0]
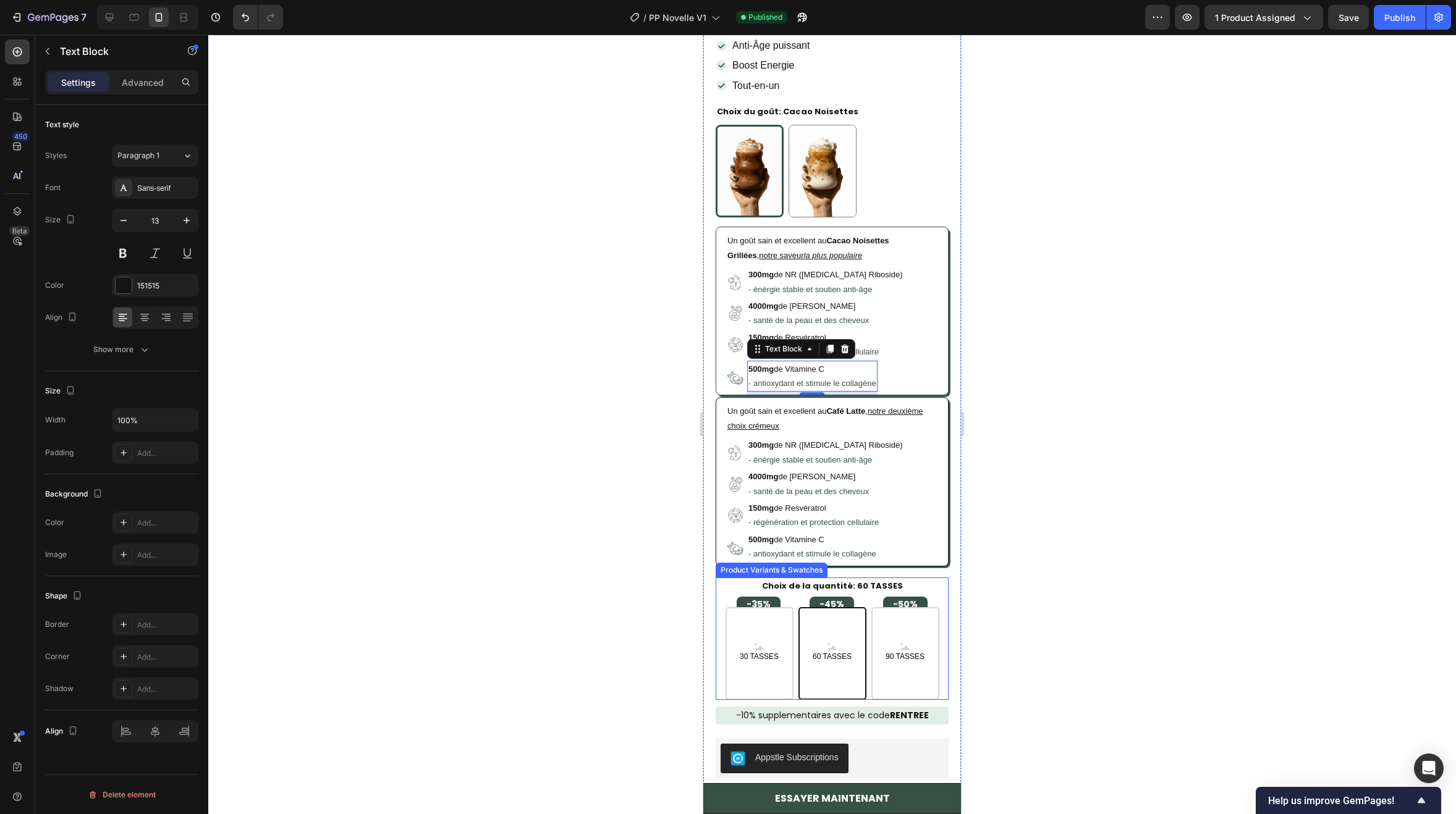
click at [867, 583] on legend "Choix de la quantité: 60 TASSES" at bounding box center [832, 585] width 144 height 16
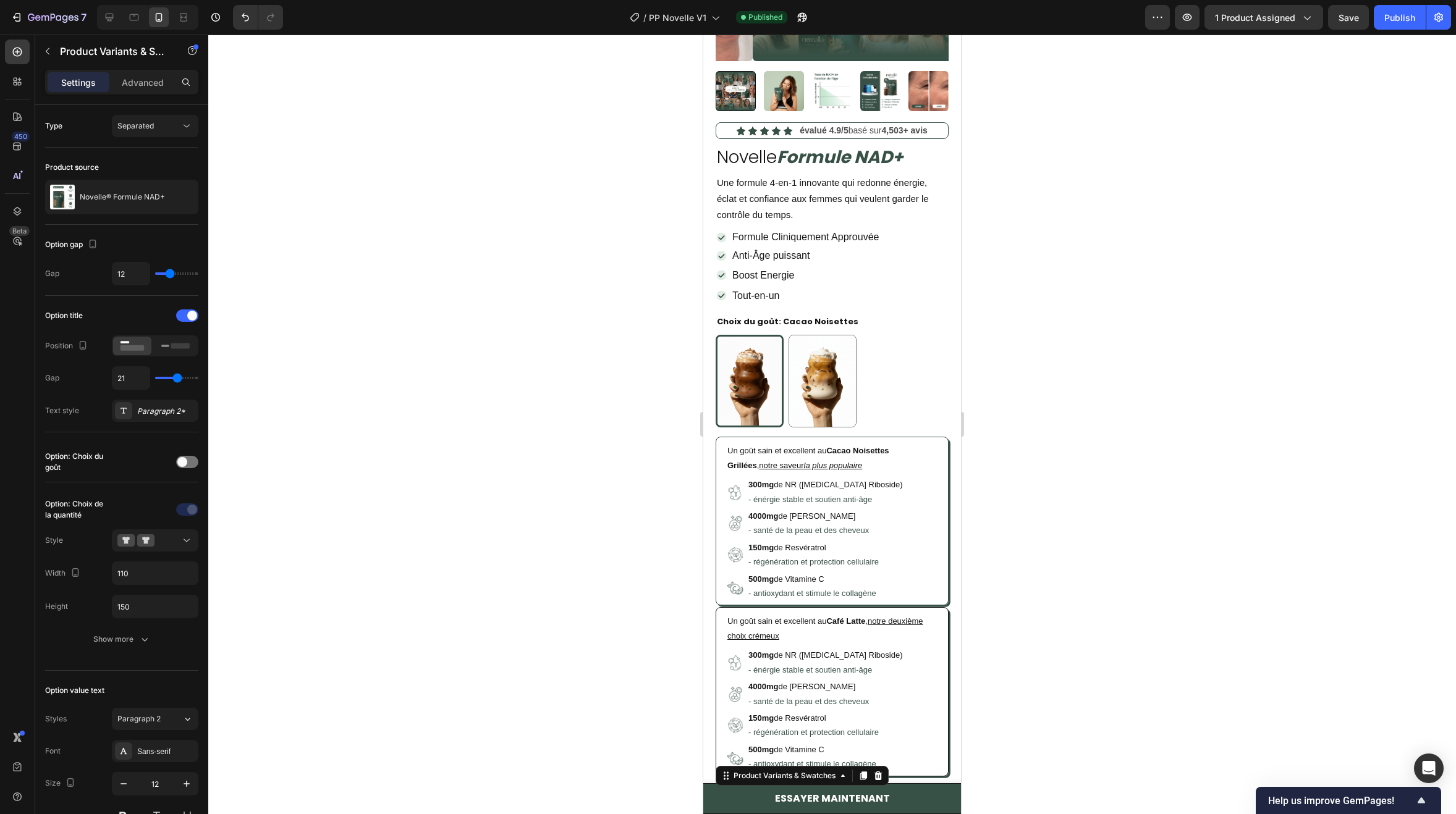
scroll to position [247, 0]
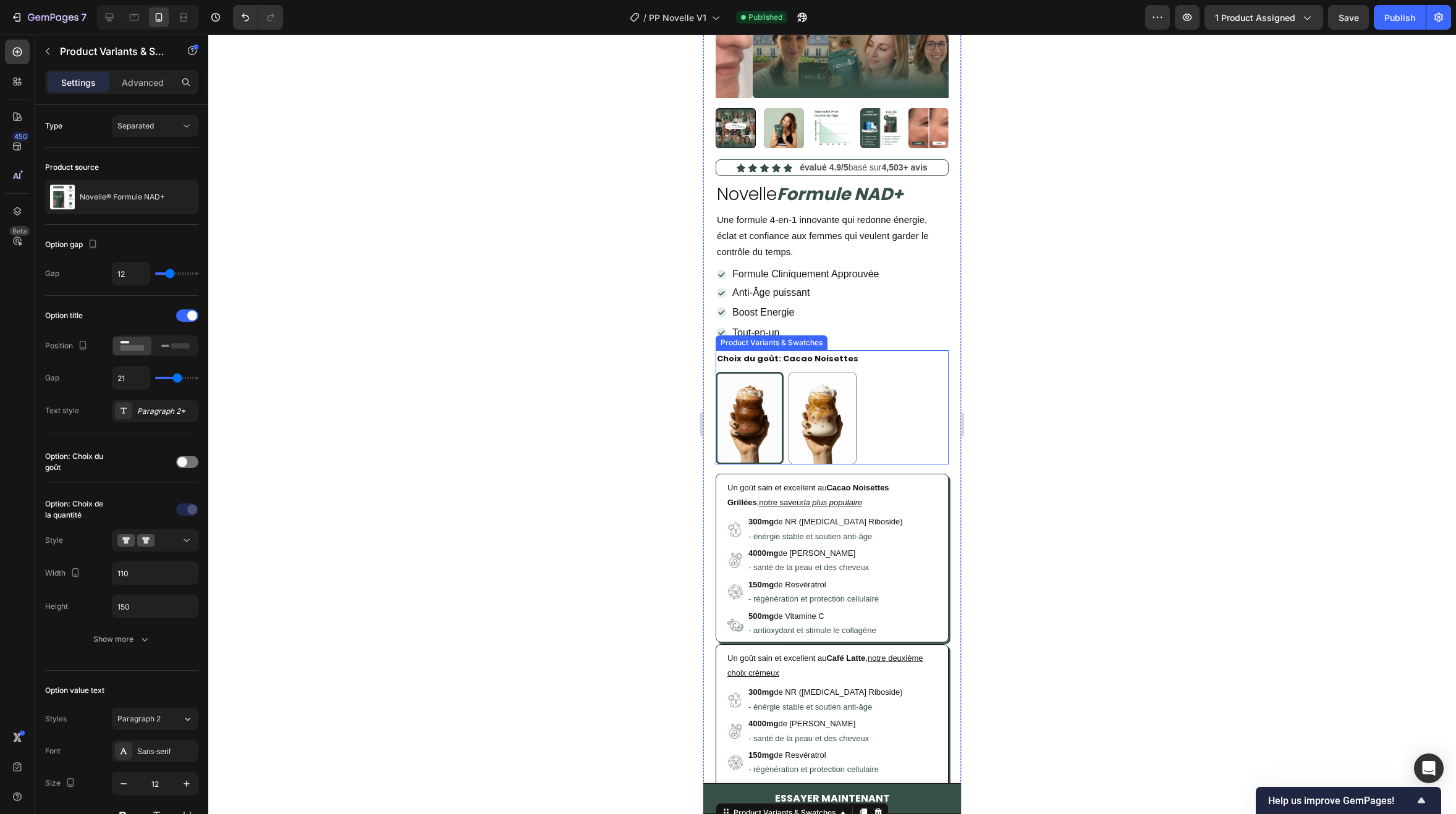
click at [898, 372] on div "Cacao Noisettes Cacao Noisettes Café Latte Café Latte" at bounding box center [832, 418] width 233 height 93
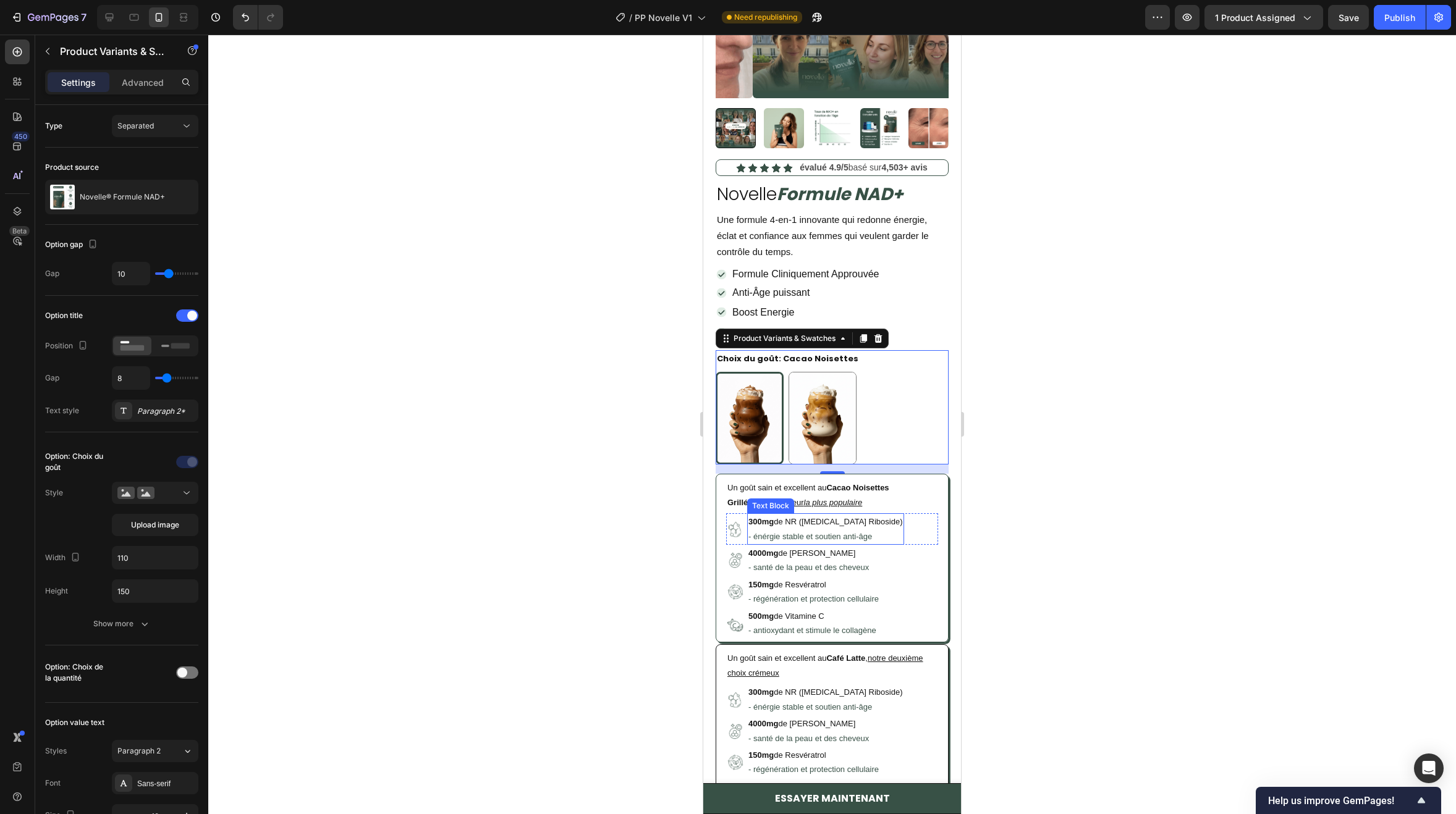
scroll to position [494, 0]
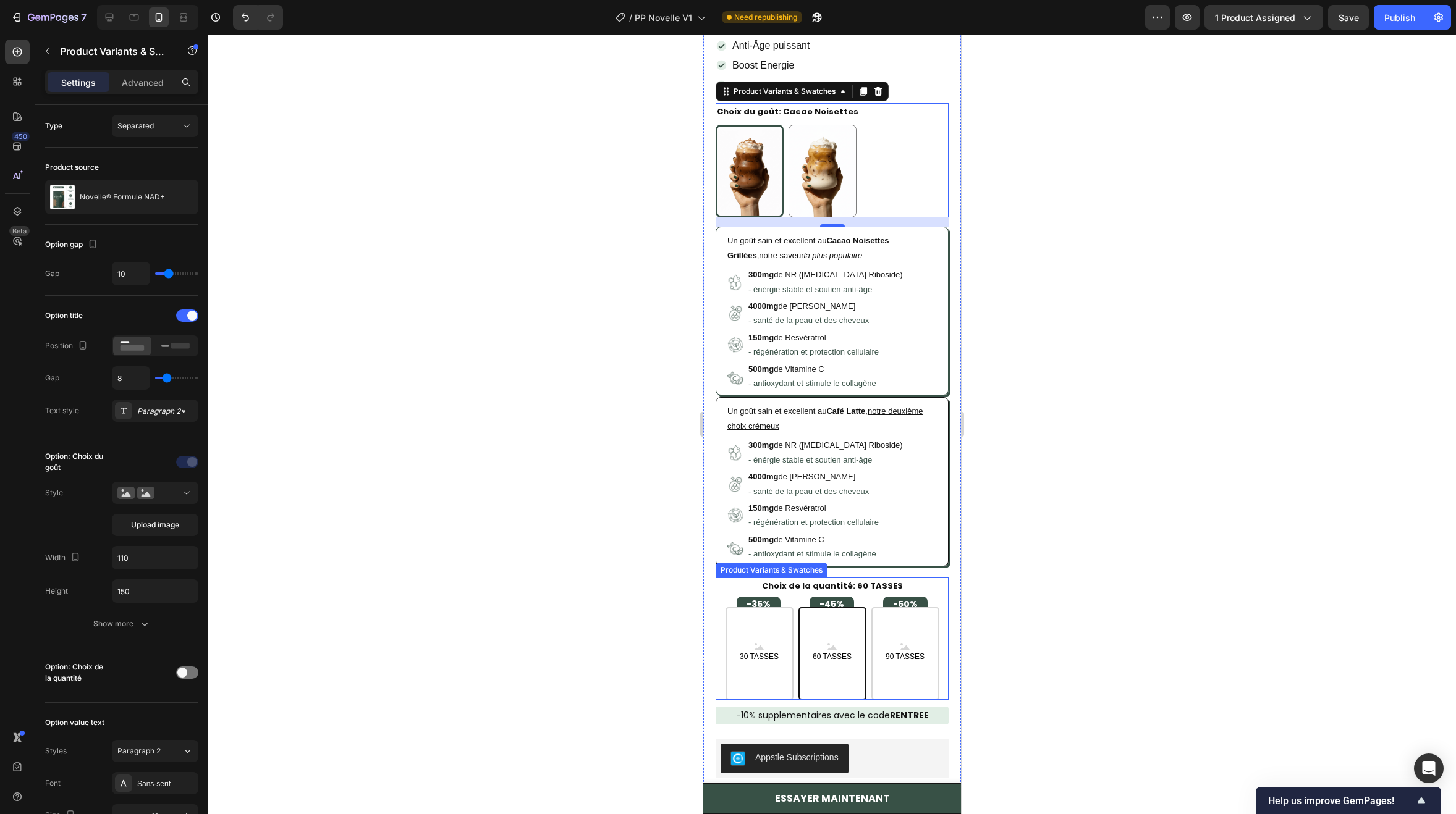
click at [877, 577] on legend "Choix de la quantité: 60 TASSES" at bounding box center [832, 585] width 144 height 16
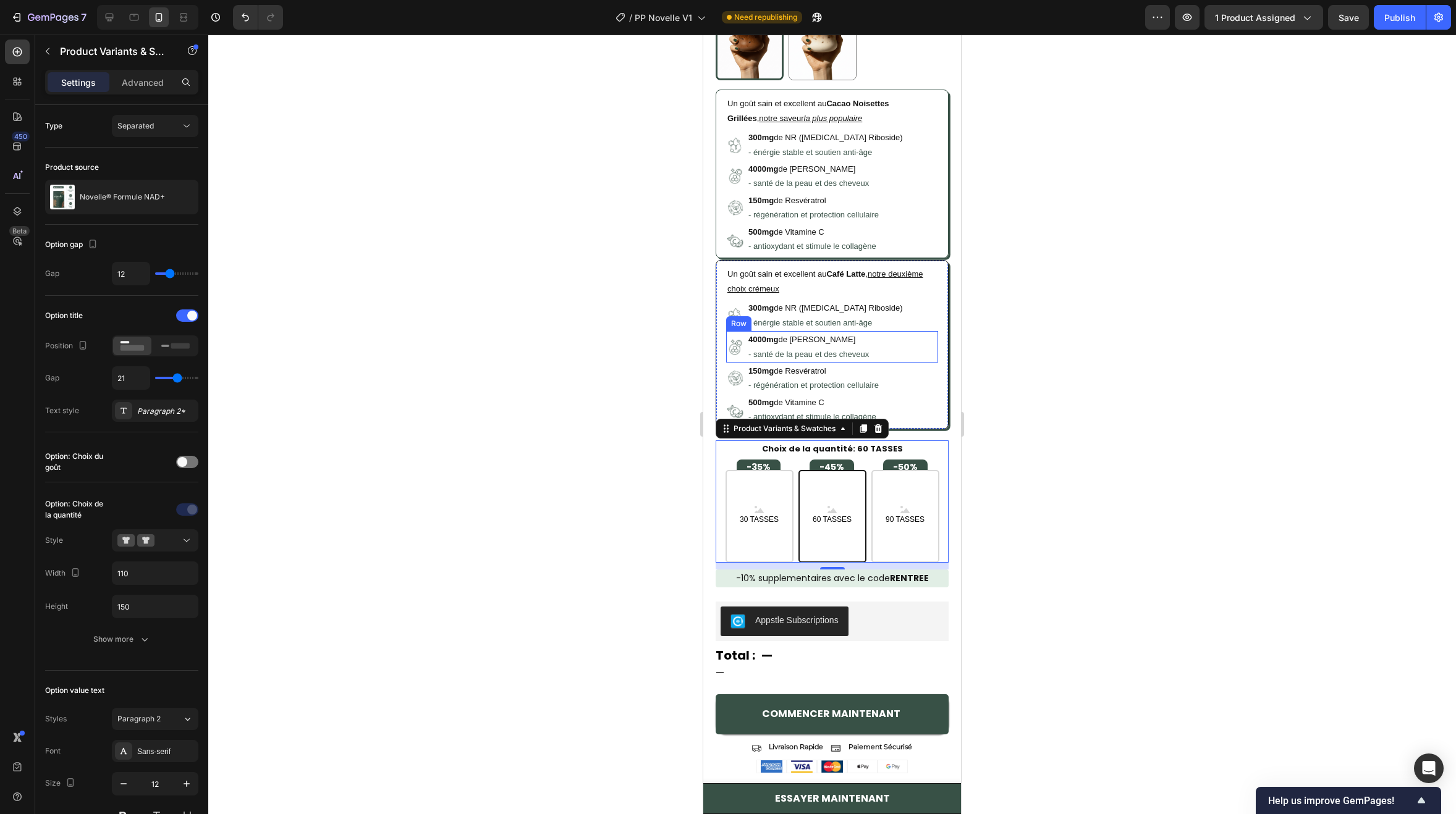
scroll to position [741, 0]
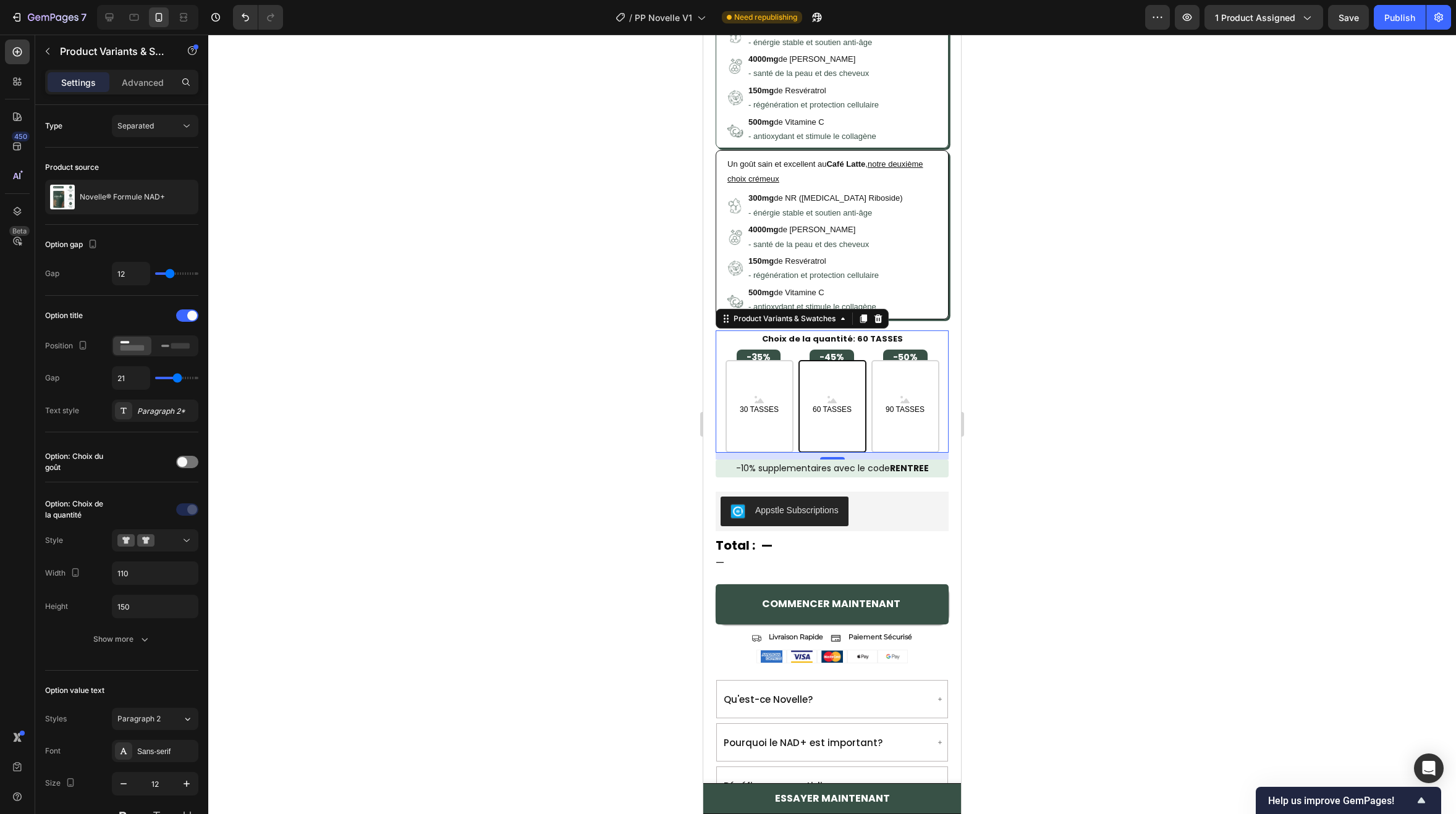
click at [880, 333] on legend "Choix de la quantité: 60 TASSES" at bounding box center [832, 338] width 144 height 16
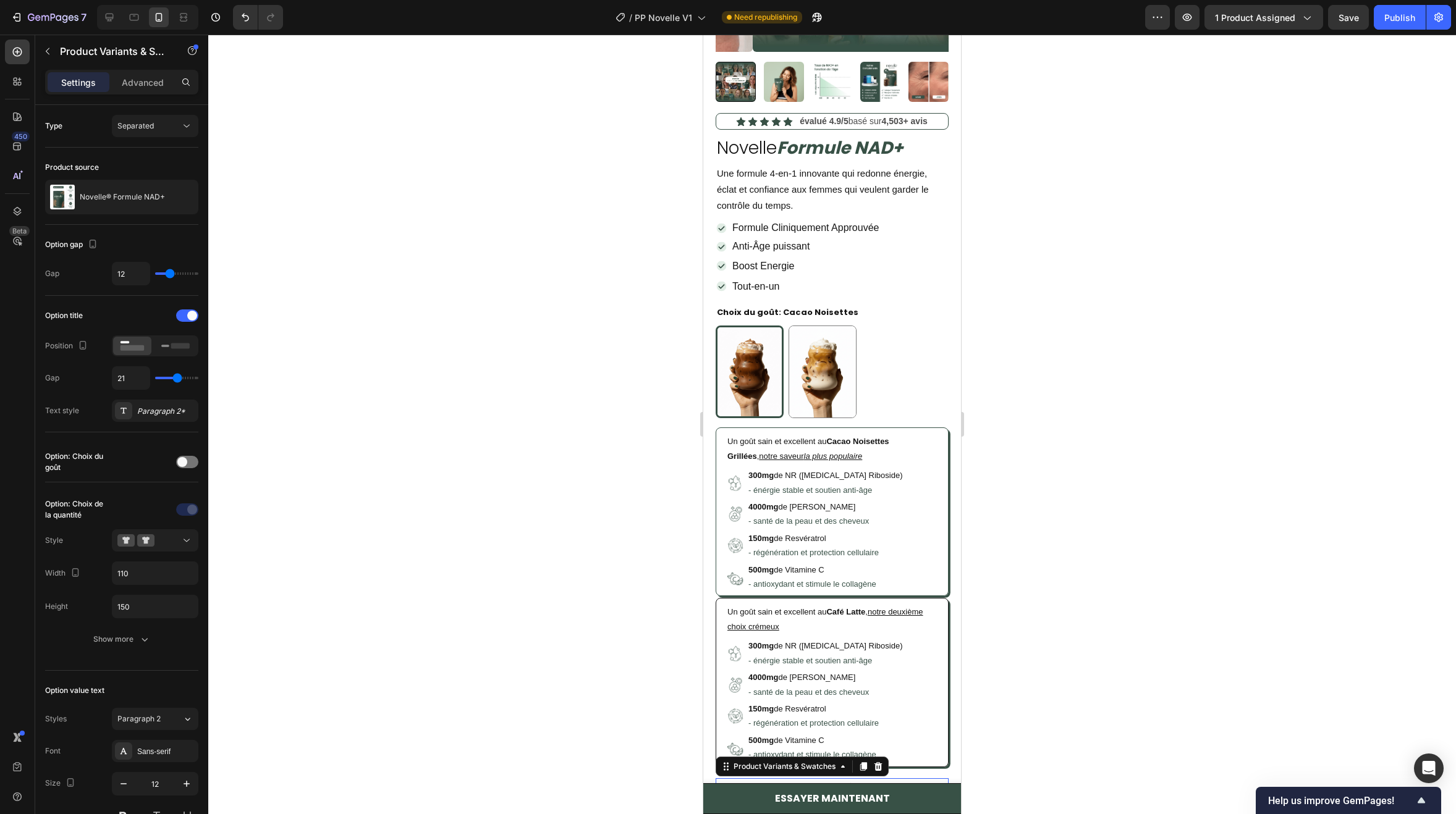
scroll to position [247, 0]
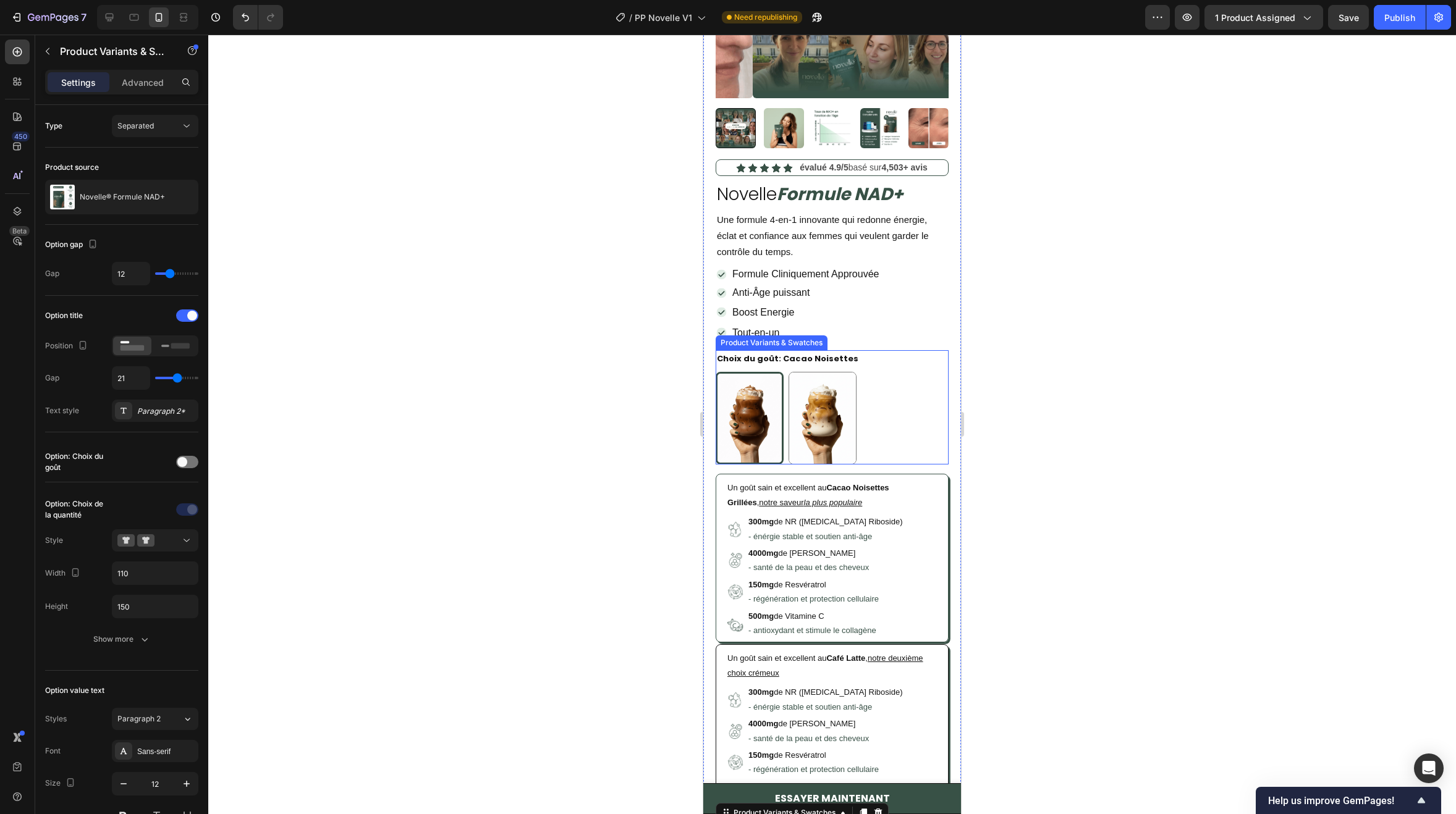
click at [896, 361] on div "Choix du goût: Cacao Noisettes Cacao Noisettes Cacao Noisettes Café Latte Café …" at bounding box center [832, 407] width 233 height 114
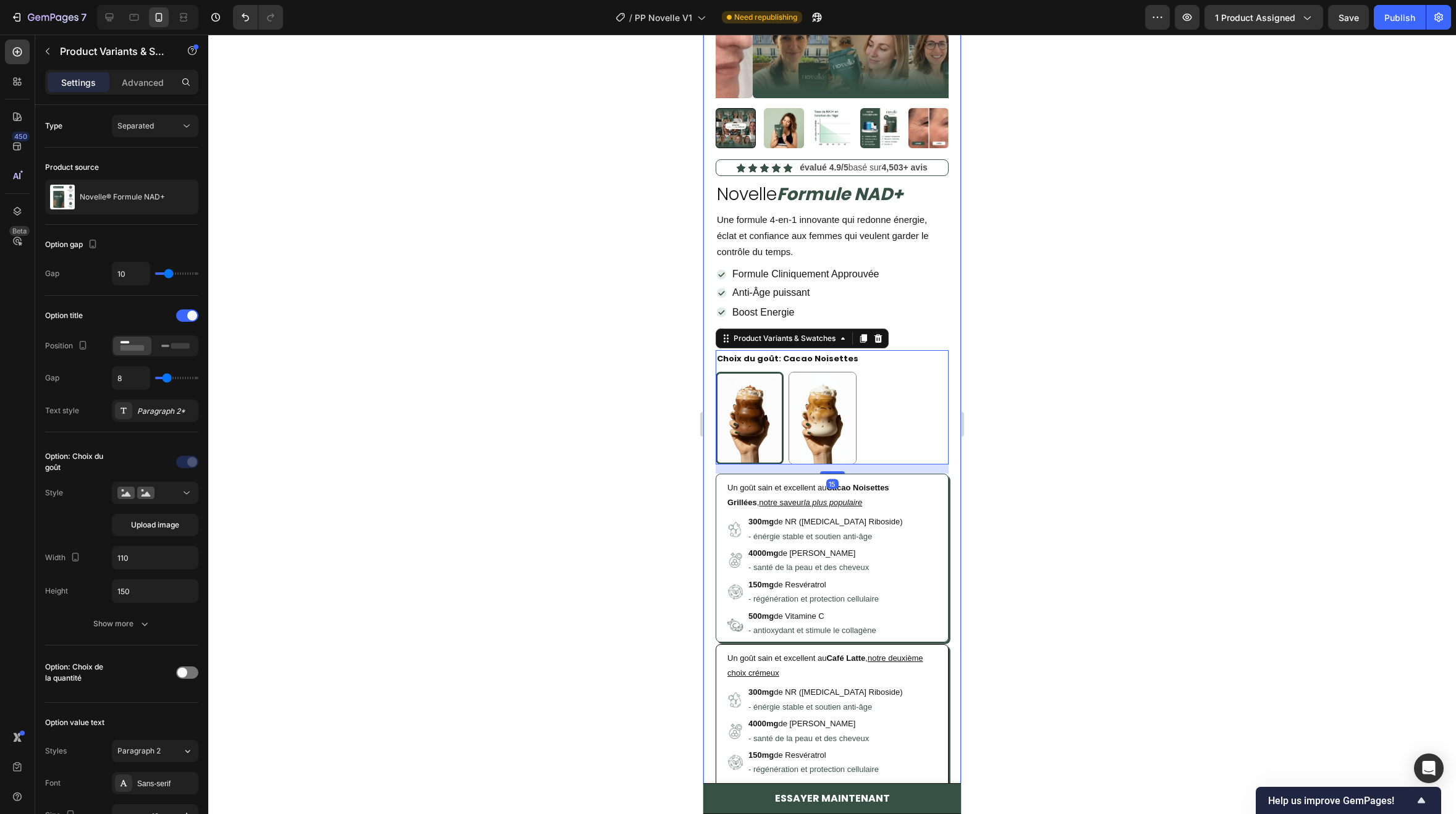
click at [891, 292] on div "Icon Icon Icon Icon Icon Icon List évalué 4.9/5 basé sur 4,503+ avis Text Block…" at bounding box center [832, 666] width 233 height 1015
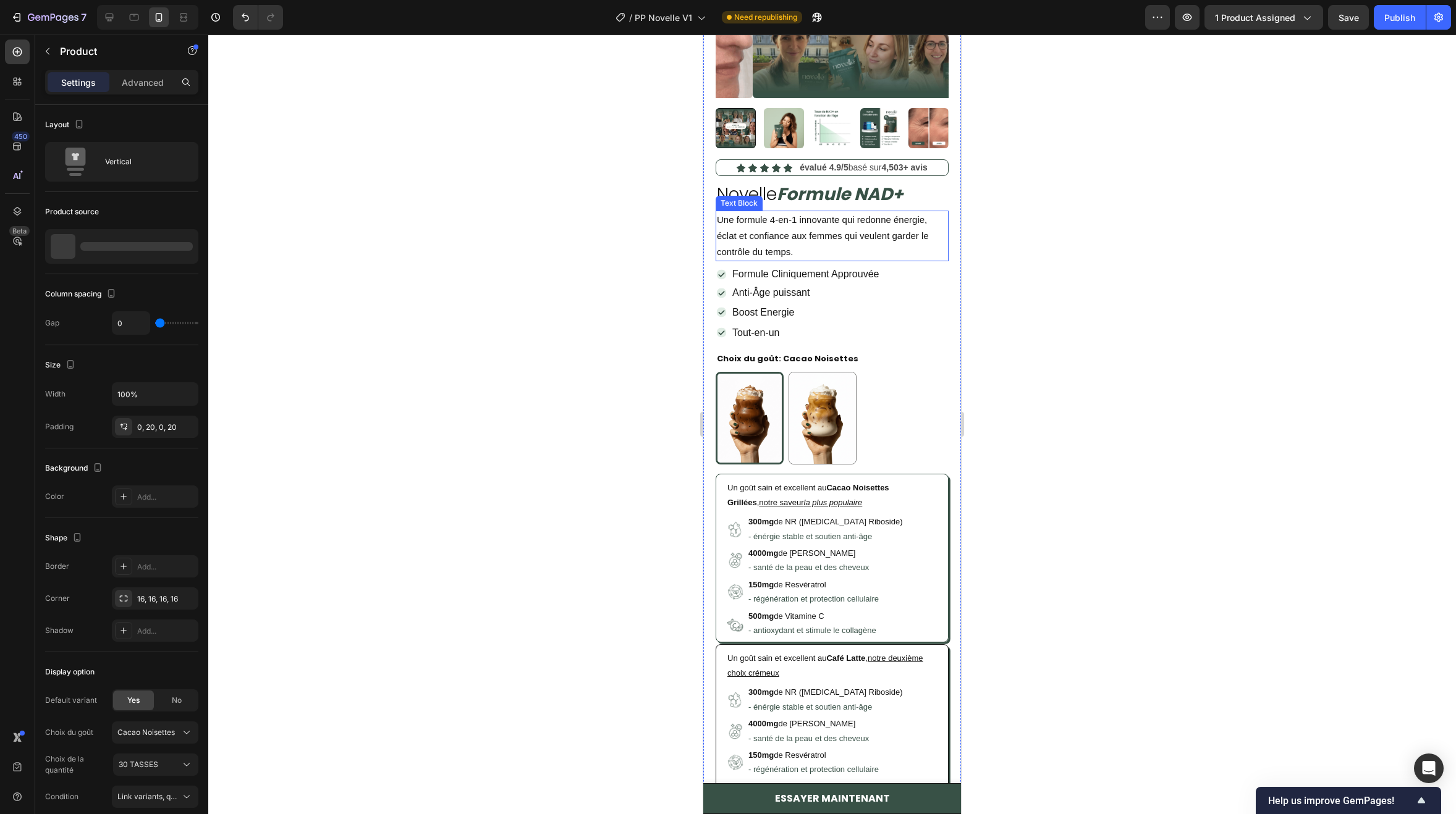
click at [866, 182] on strong "Formule NAD+" at bounding box center [840, 194] width 127 height 24
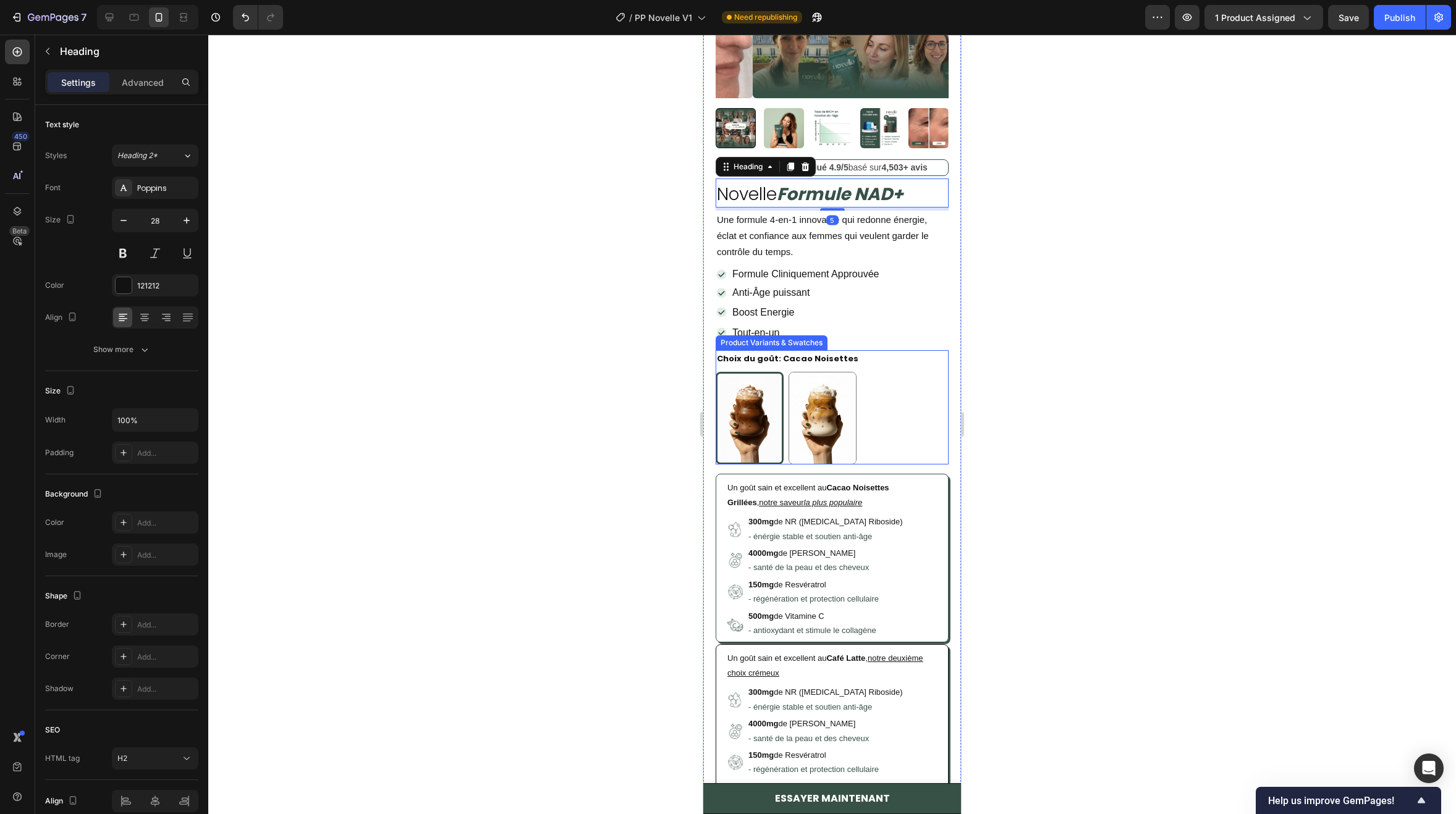
click at [880, 383] on div "Cacao Noisettes Cacao Noisettes Café Latte Café Latte" at bounding box center [832, 418] width 233 height 93
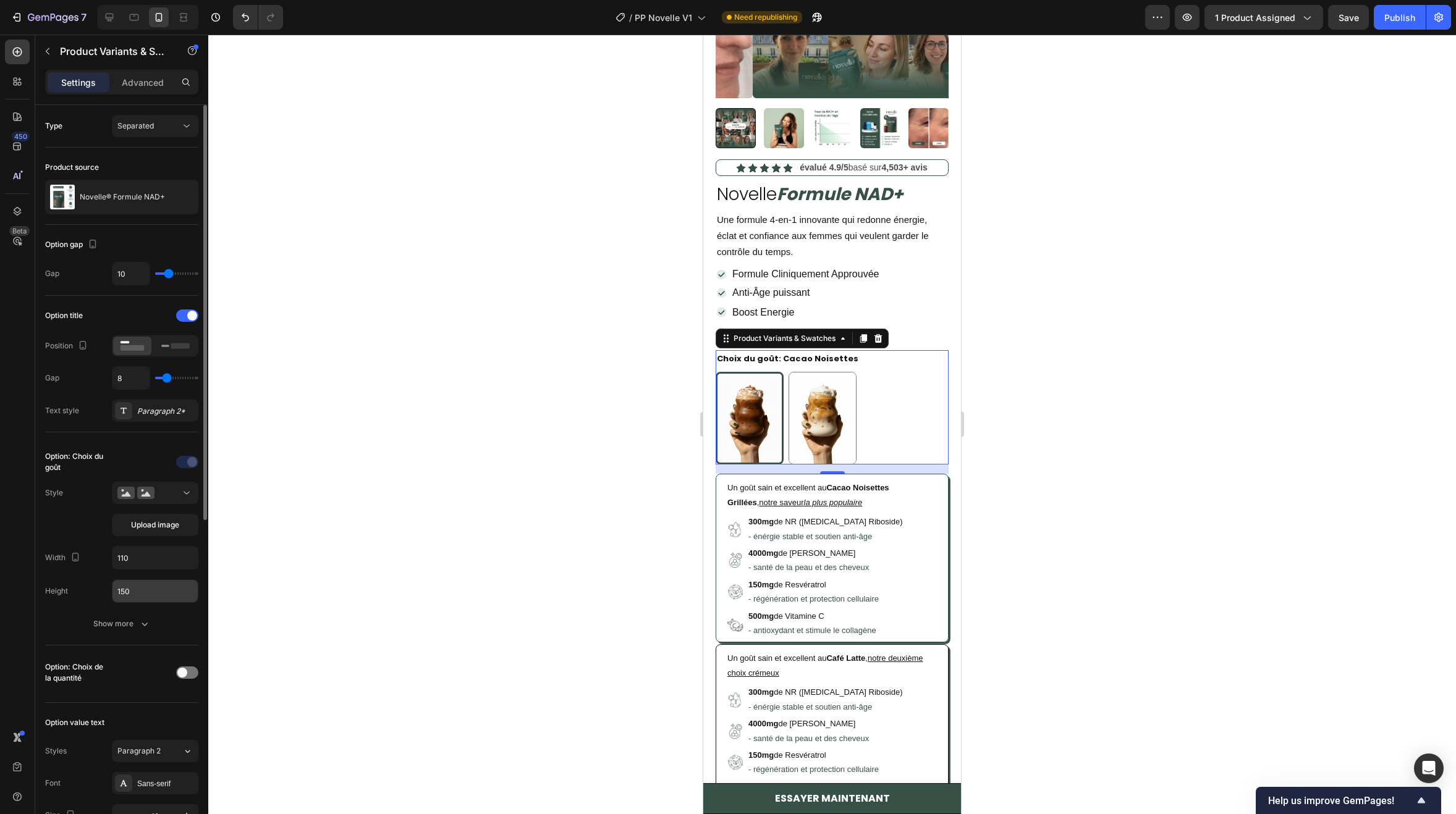
click at [159, 585] on input "150" at bounding box center [155, 591] width 85 height 22
click at [161, 592] on input "150" at bounding box center [155, 591] width 85 height 22
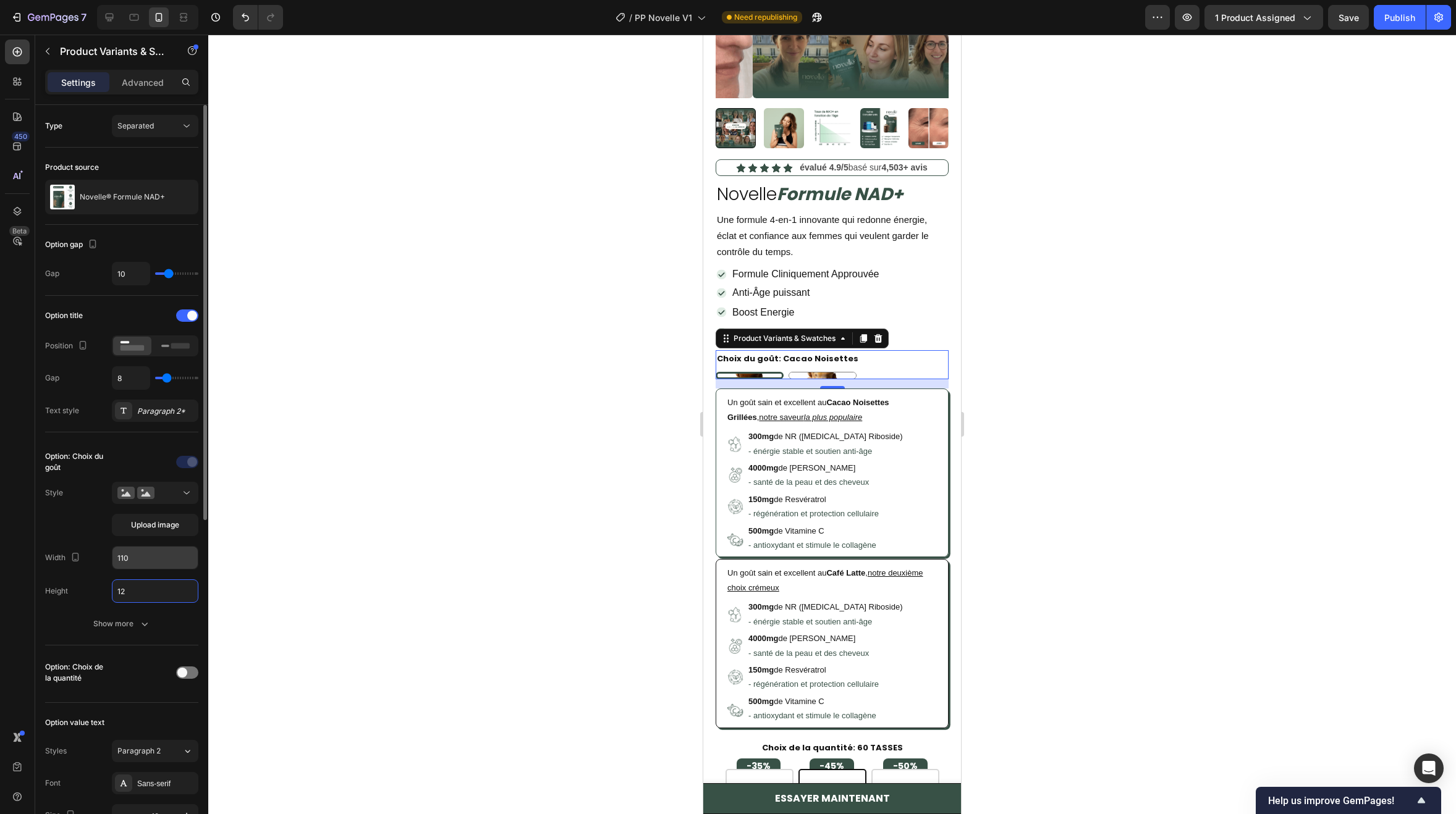
type input "120"
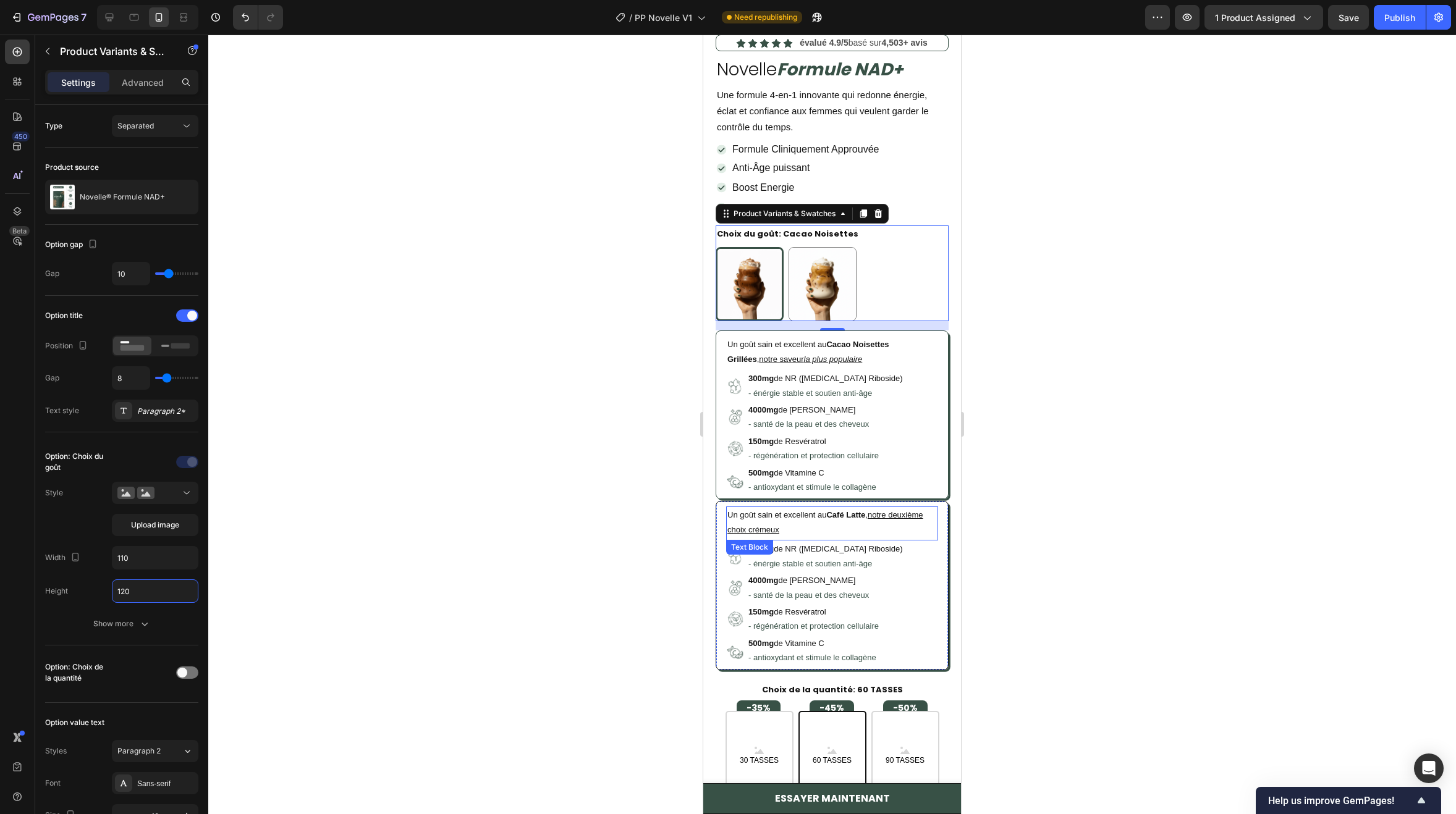
scroll to position [370, 0]
click at [838, 145] on span "Formule Cliniquement Approuvée" at bounding box center [805, 150] width 146 height 10
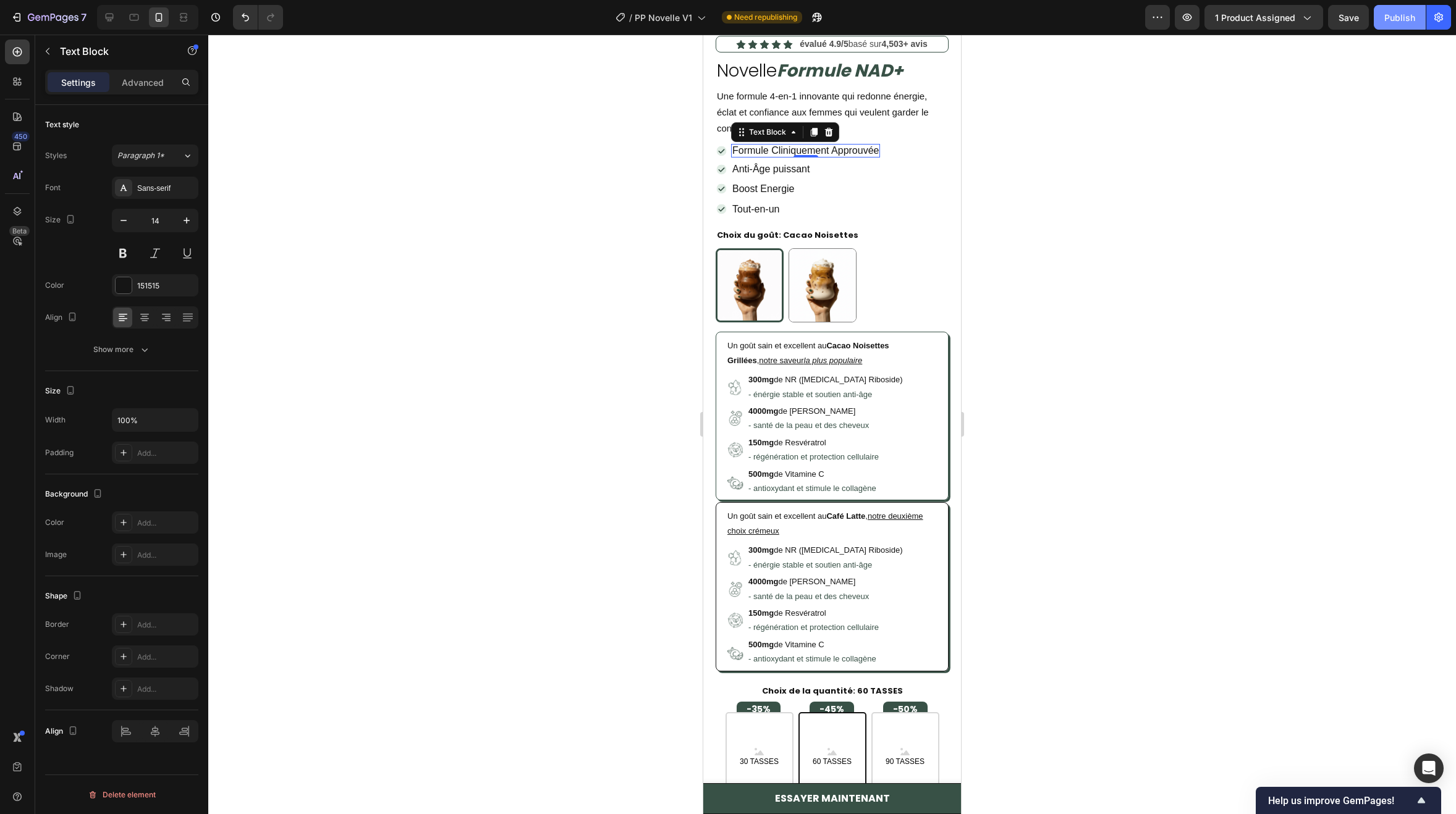
click at [1395, 19] on div "Publish" at bounding box center [1399, 17] width 31 height 13
click at [883, 287] on div "Cacao Noisettes Cacao Noisettes Café Latte Café Latte" at bounding box center [832, 285] width 233 height 74
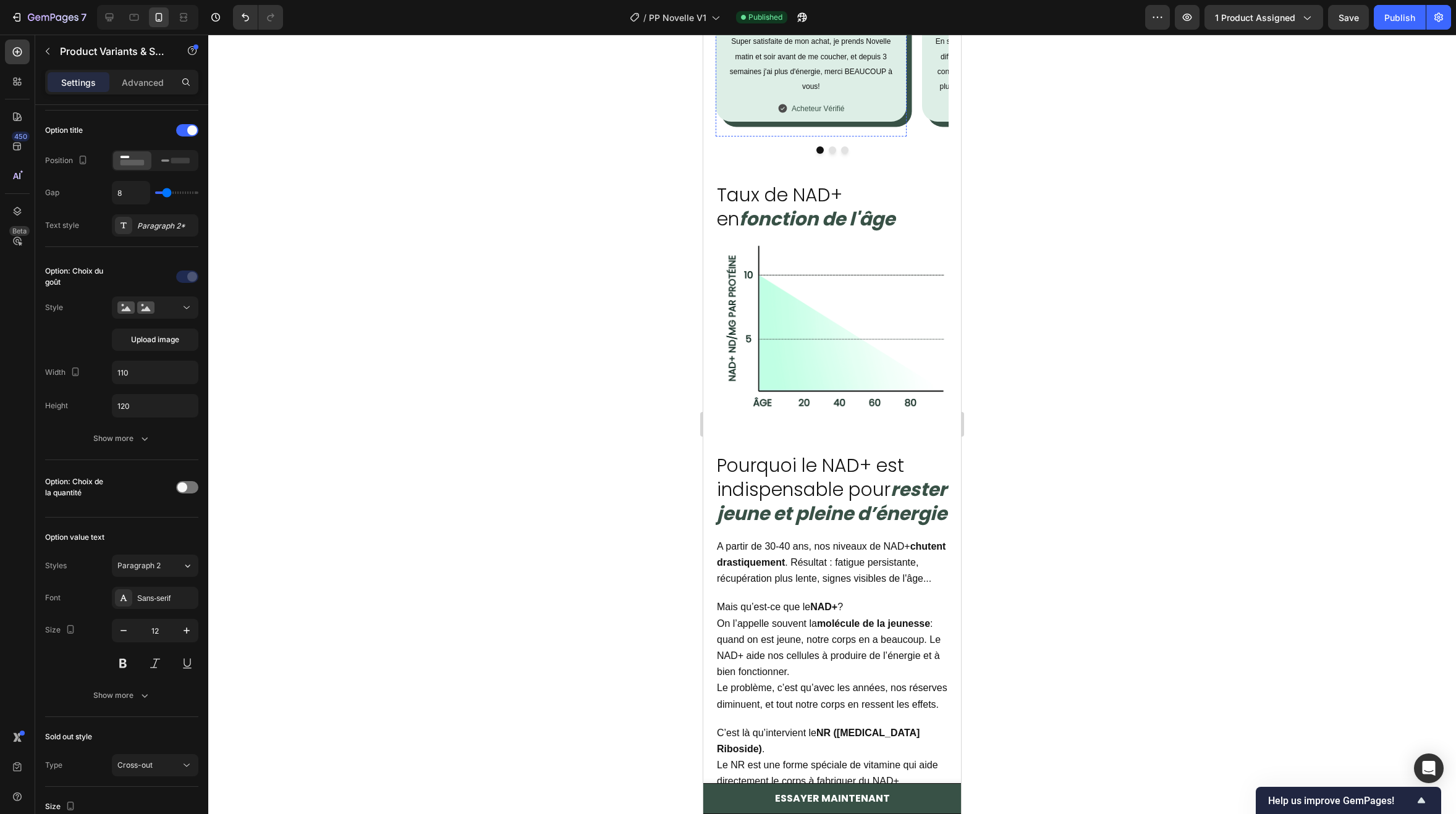
scroll to position [2224, 0]
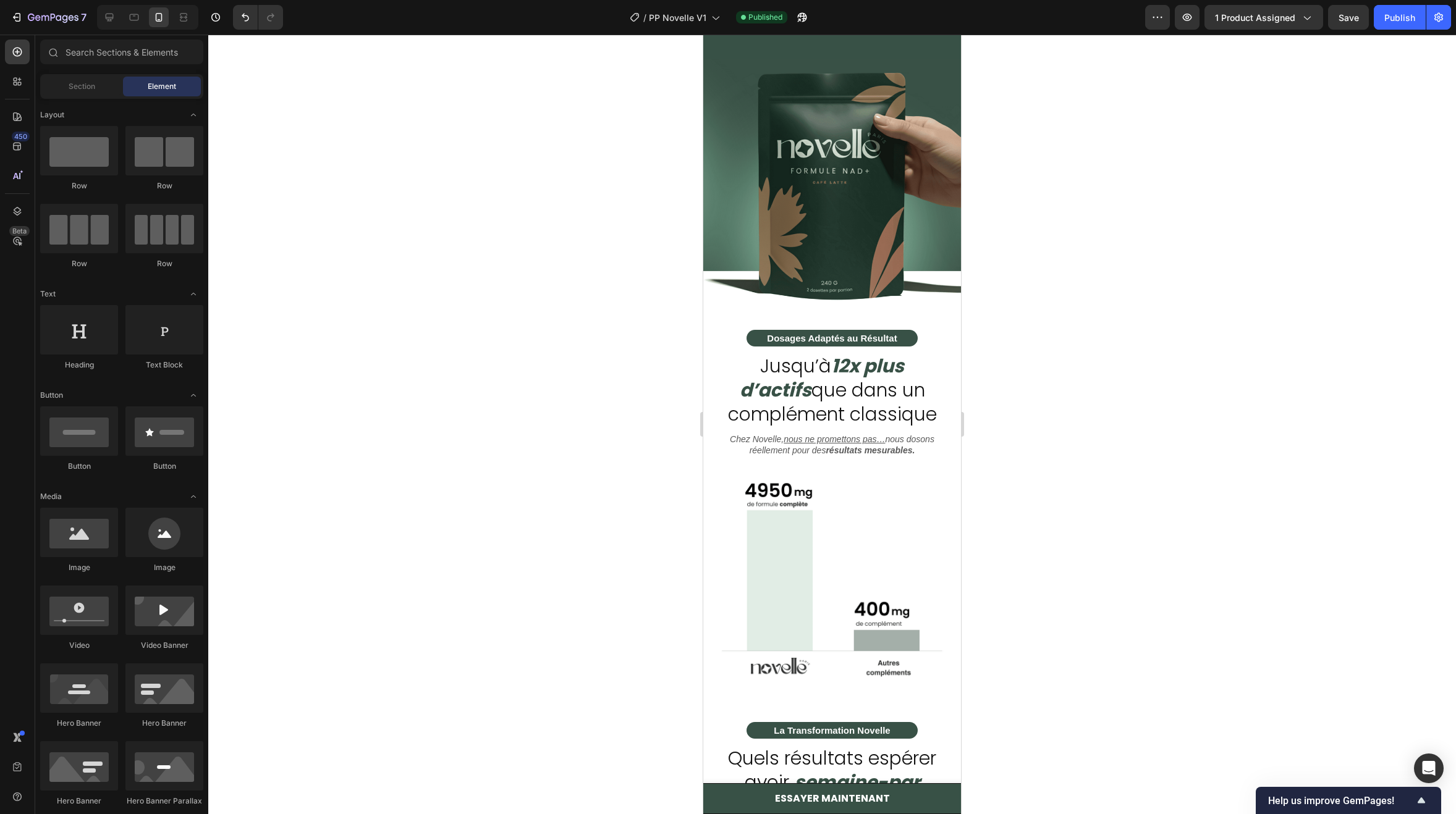
drag, startPoint x: 958, startPoint y: 270, endPoint x: 1670, endPoint y: 505, distance: 749.8
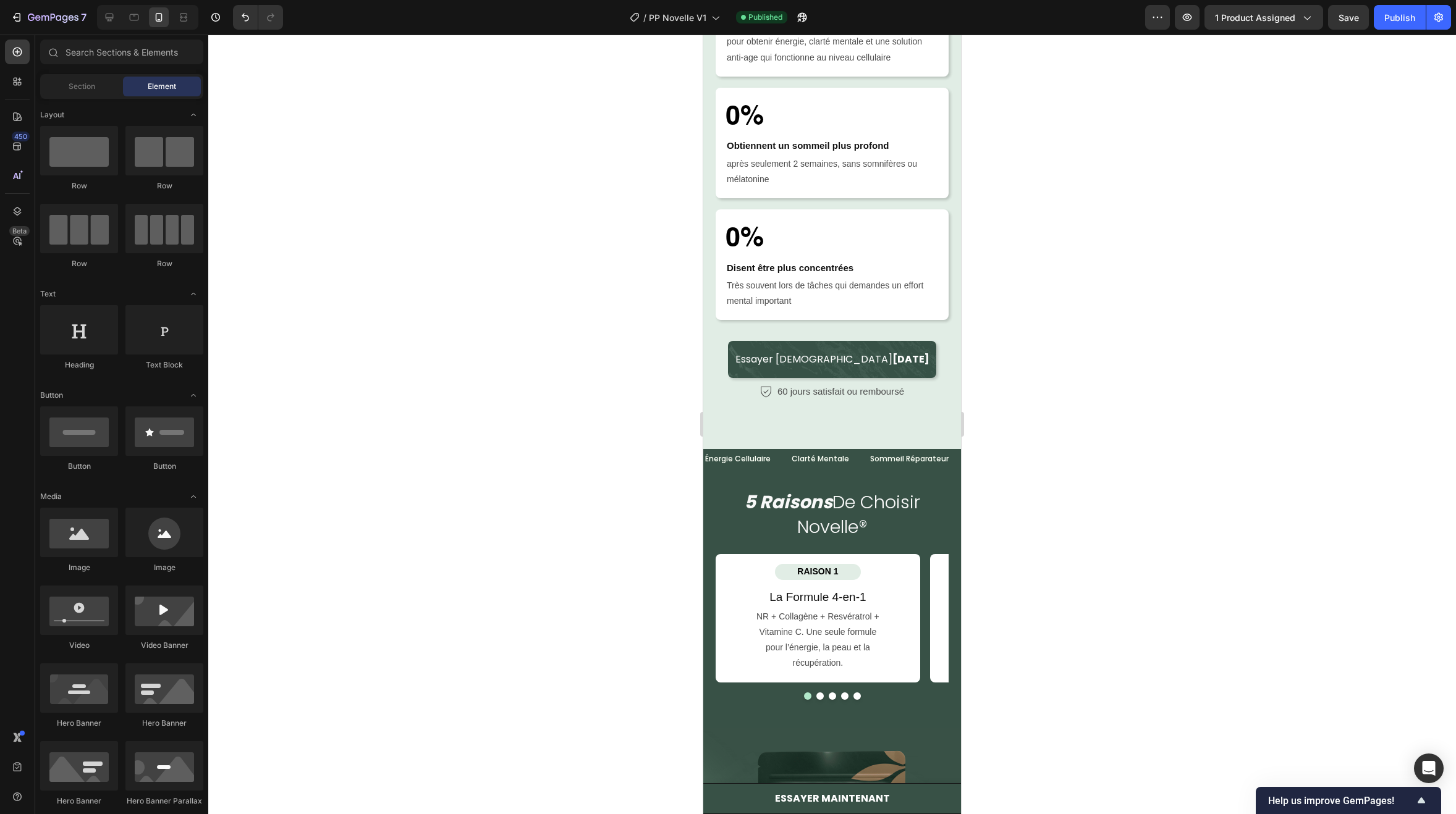
scroll to position [4049, 0]
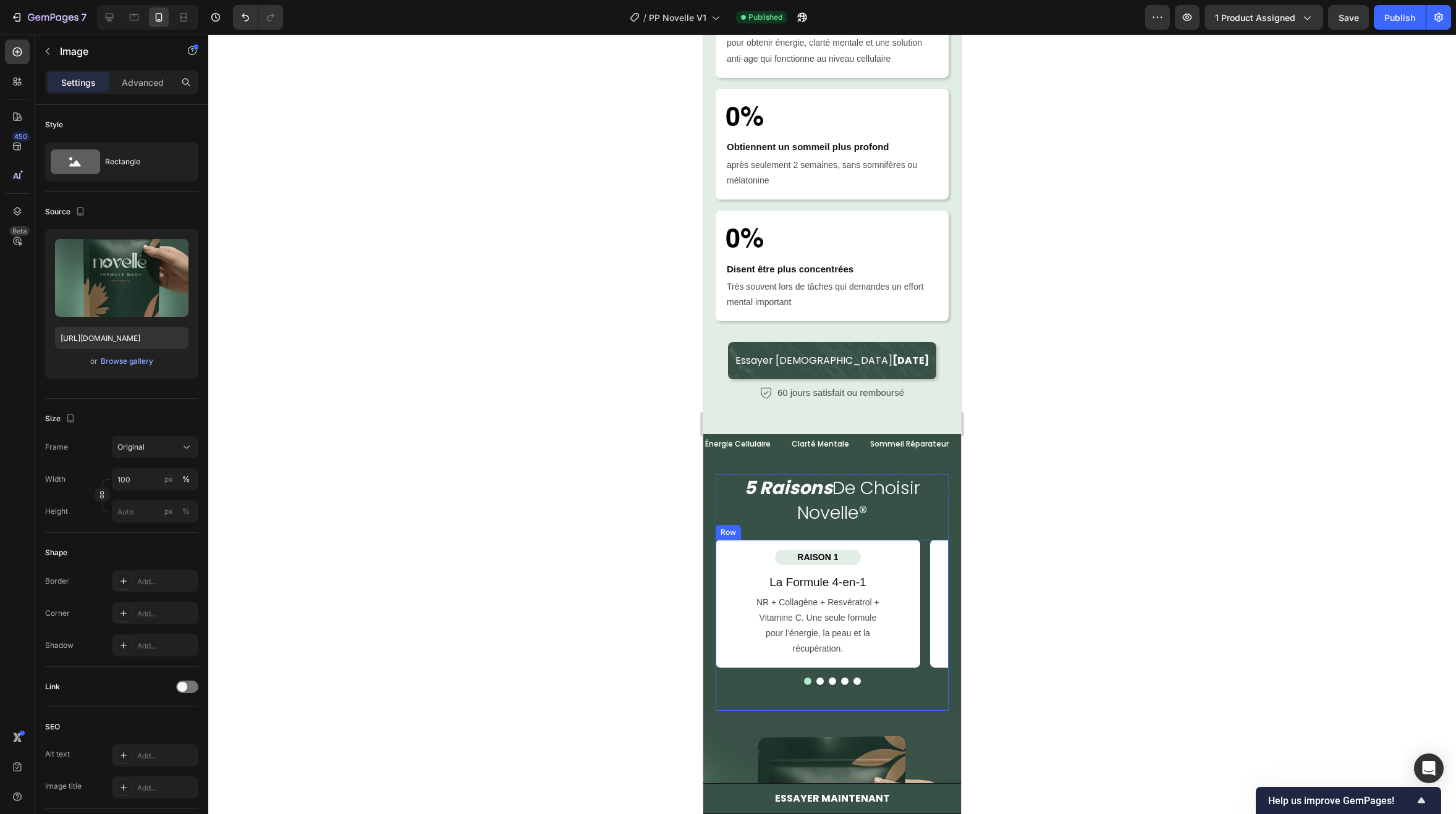
click at [791, 342] on div "ESSAYER MAINTENANT Button Sticky Icon Icon Icon Icon Icon Icon List noté 4.9/5 …" at bounding box center [832, 584] width 257 height 9147
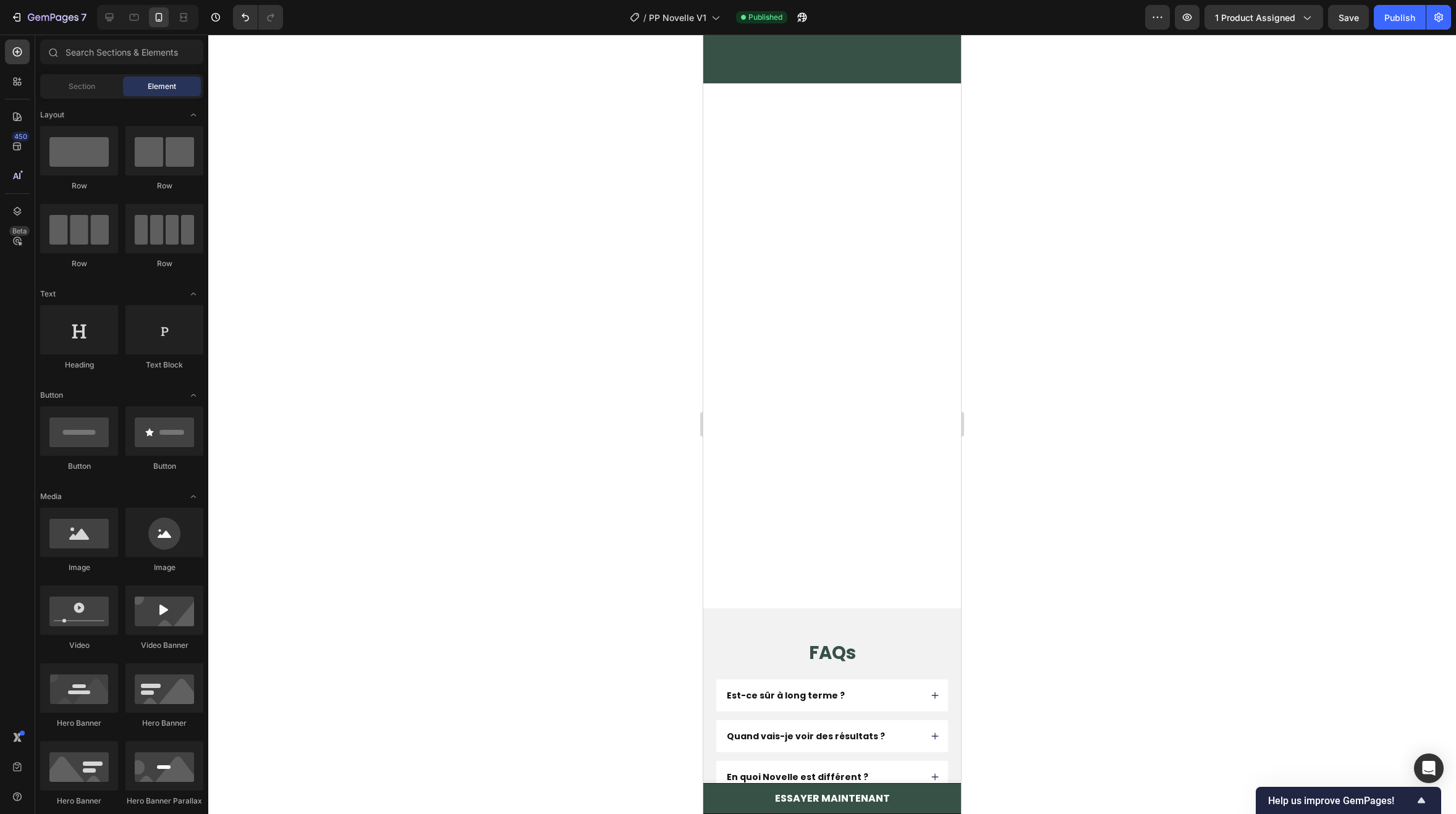
scroll to position [8645, 0]
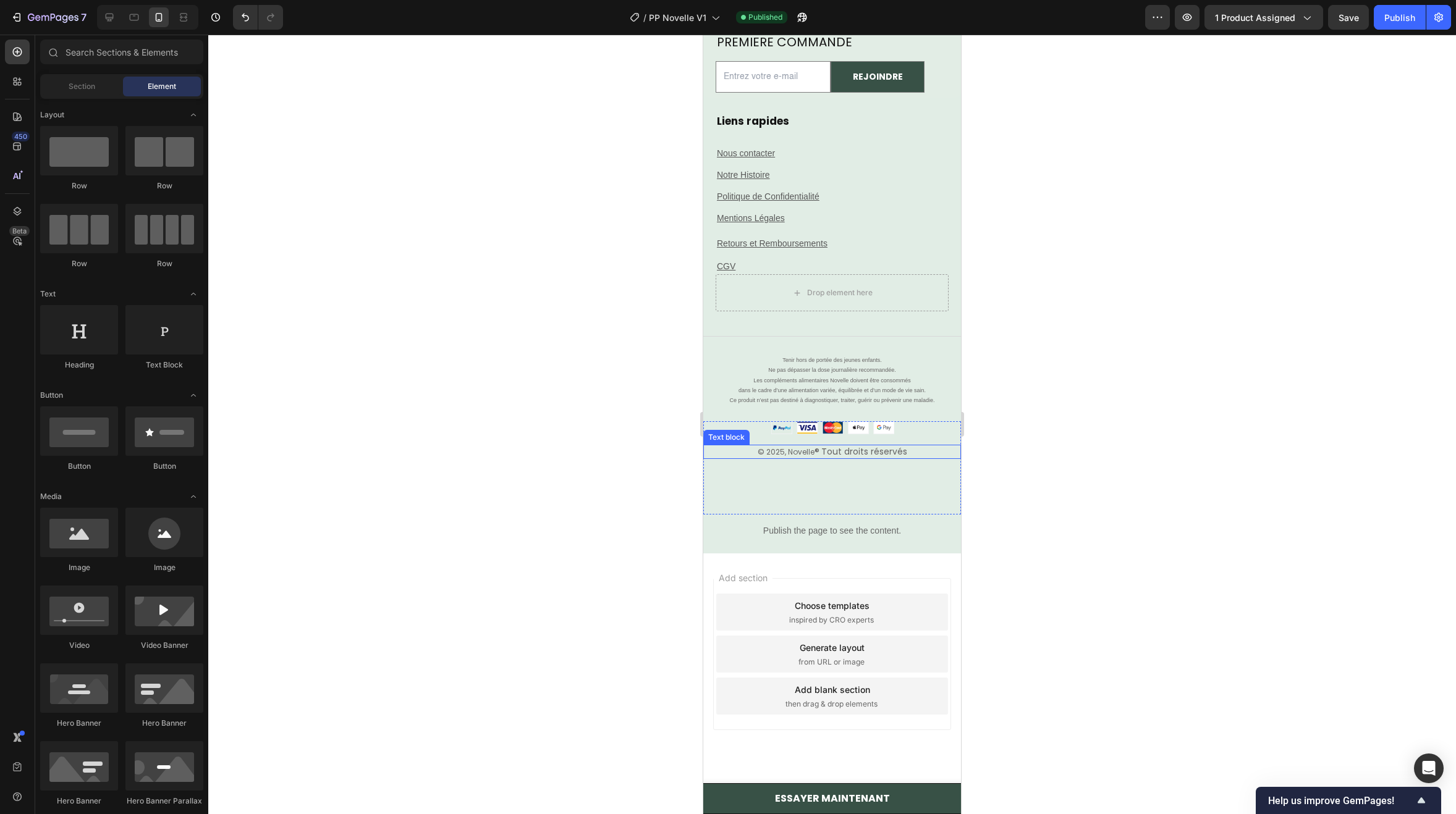
click at [875, 451] on span "® Tout droits réservés" at bounding box center [861, 451] width 93 height 12
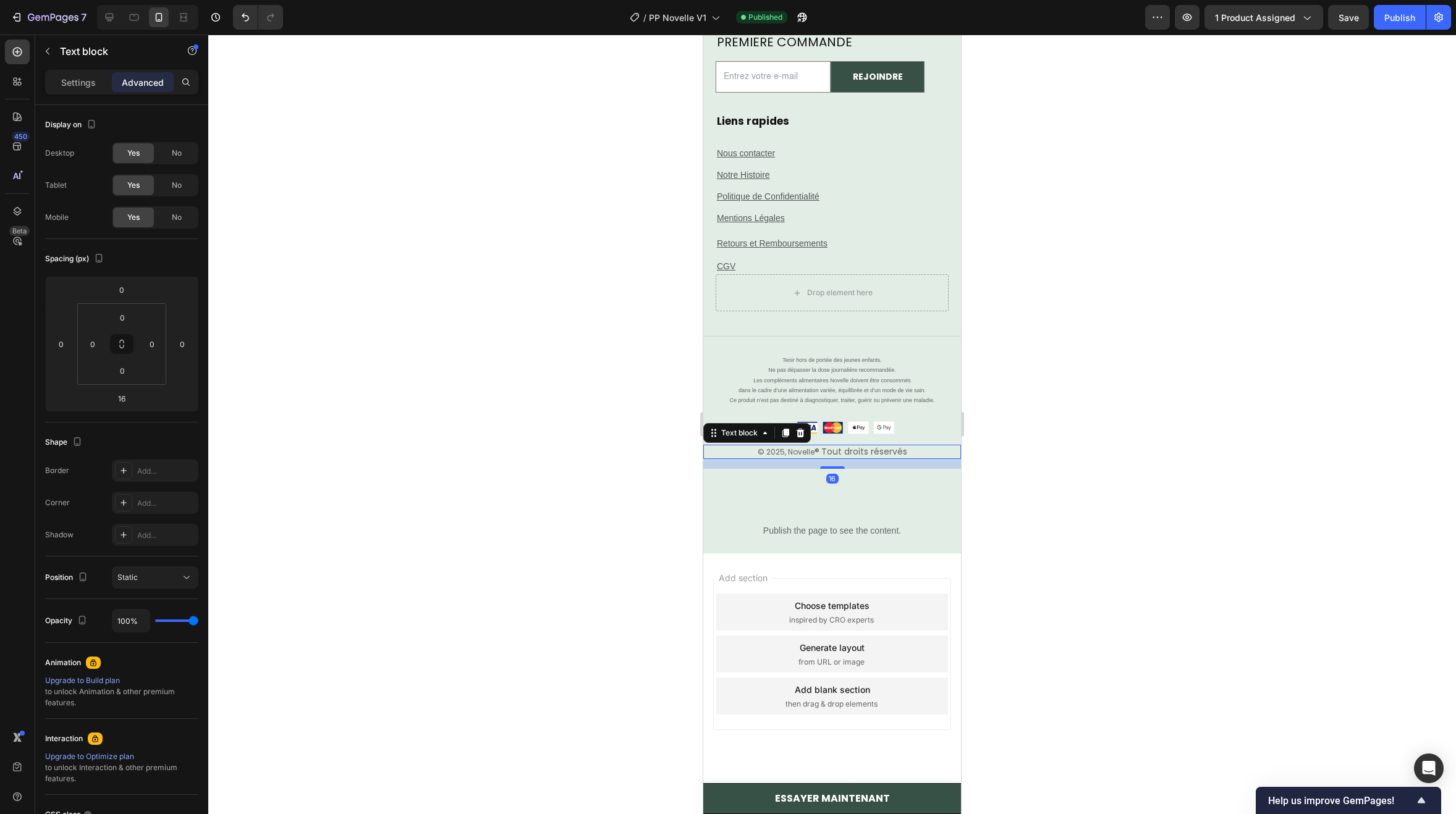
click at [883, 451] on span "® Tout droits réservés" at bounding box center [861, 451] width 93 height 12
drag, startPoint x: 904, startPoint y: 451, endPoint x: 849, endPoint y: 457, distance: 55.3
click at [850, 457] on div "© 2025, Novelle ® Tout droits réservés" at bounding box center [832, 451] width 257 height 14
drag, startPoint x: 785, startPoint y: 451, endPoint x: 799, endPoint y: 451, distance: 14.0
click at [799, 451] on span "© 2025, Novelle" at bounding box center [785, 451] width 57 height 10
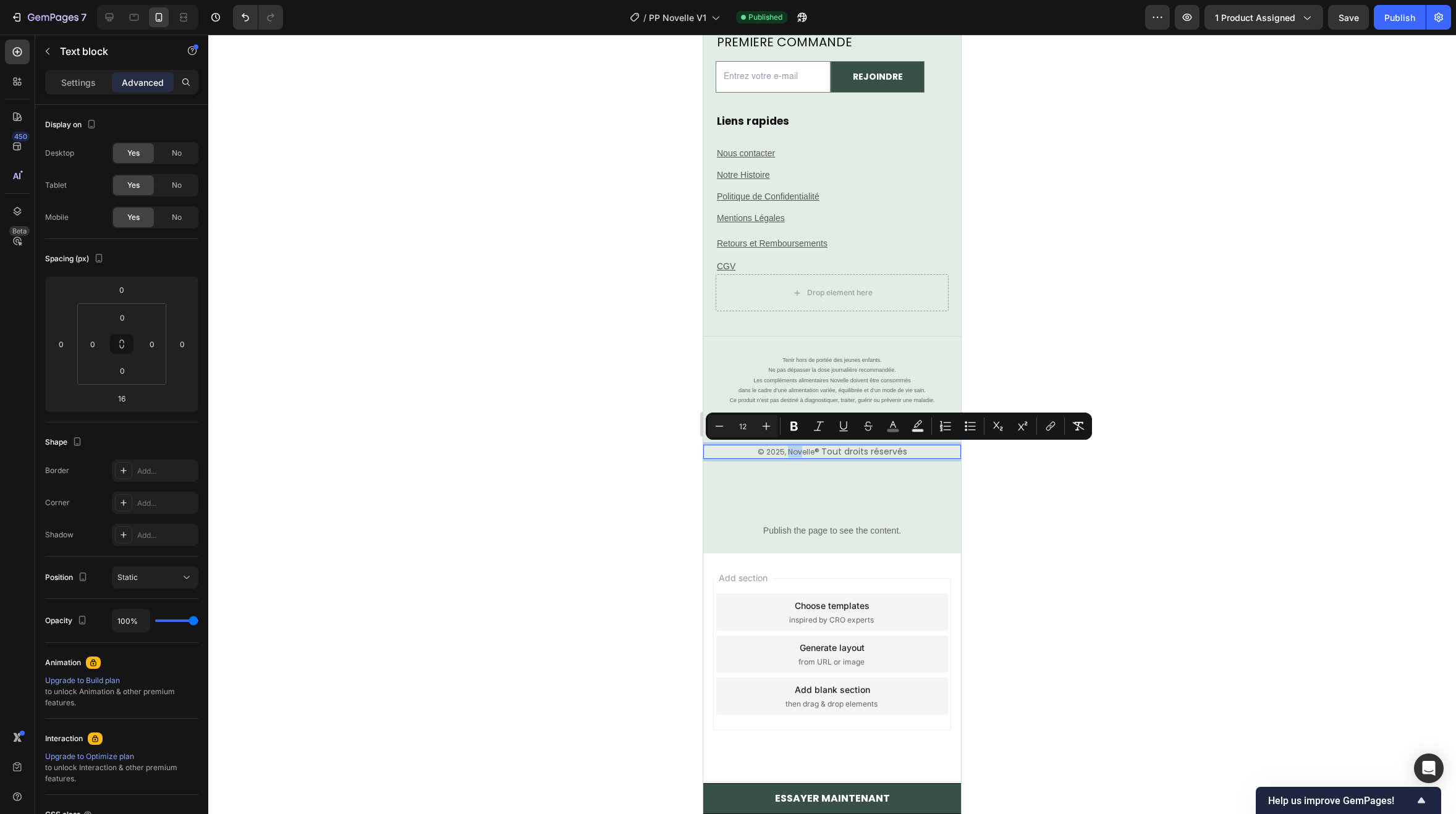
type input "14"
click at [911, 453] on p "© 2025, Novelle ® Tout droits réservés" at bounding box center [832, 451] width 255 height 12
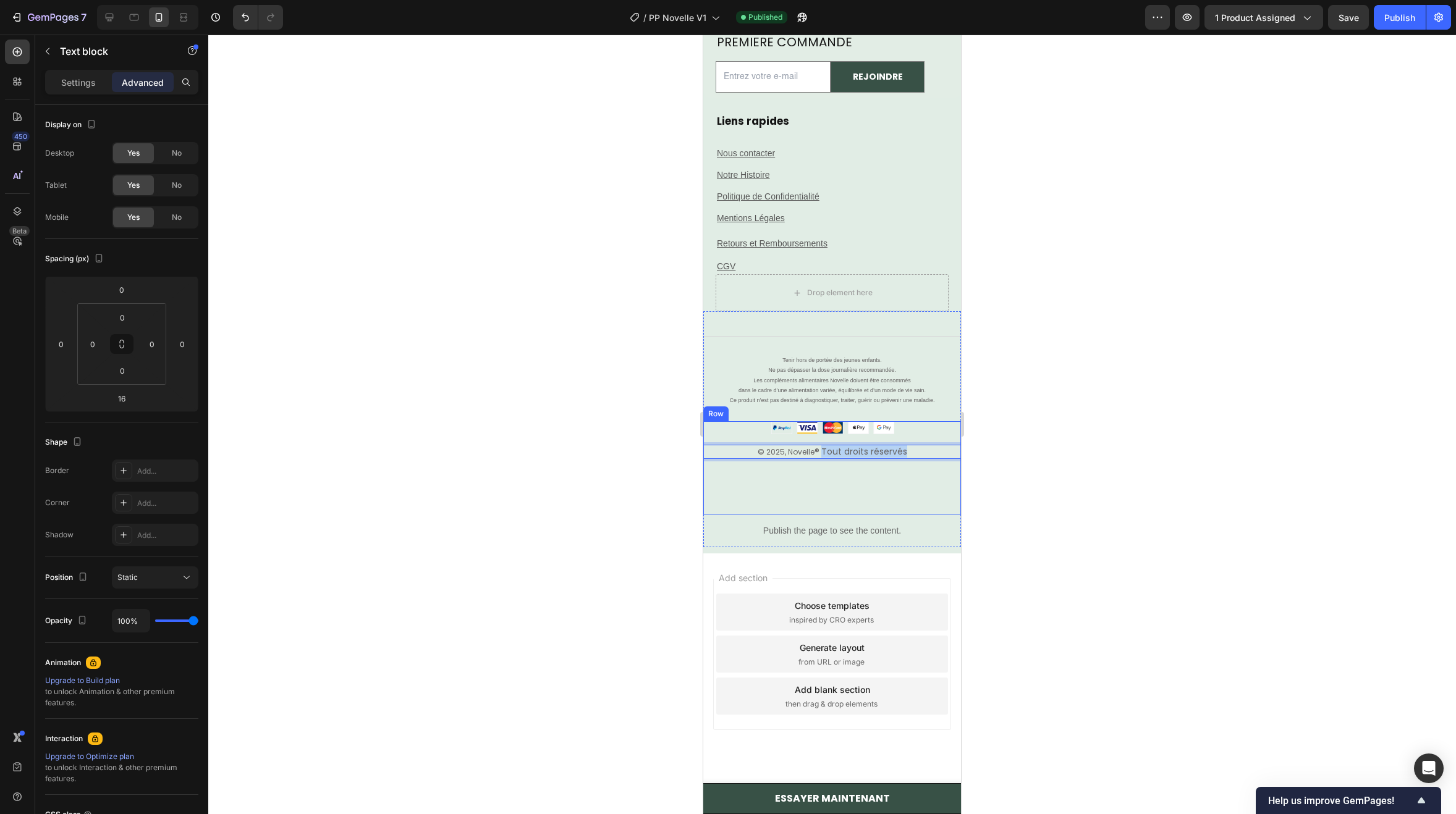
drag, startPoint x: 904, startPoint y: 446, endPoint x: 816, endPoint y: 460, distance: 89.1
click at [816, 460] on div "© 2025, Novelle ® Tout droits réservés Text block 16" at bounding box center [832, 456] width 257 height 24
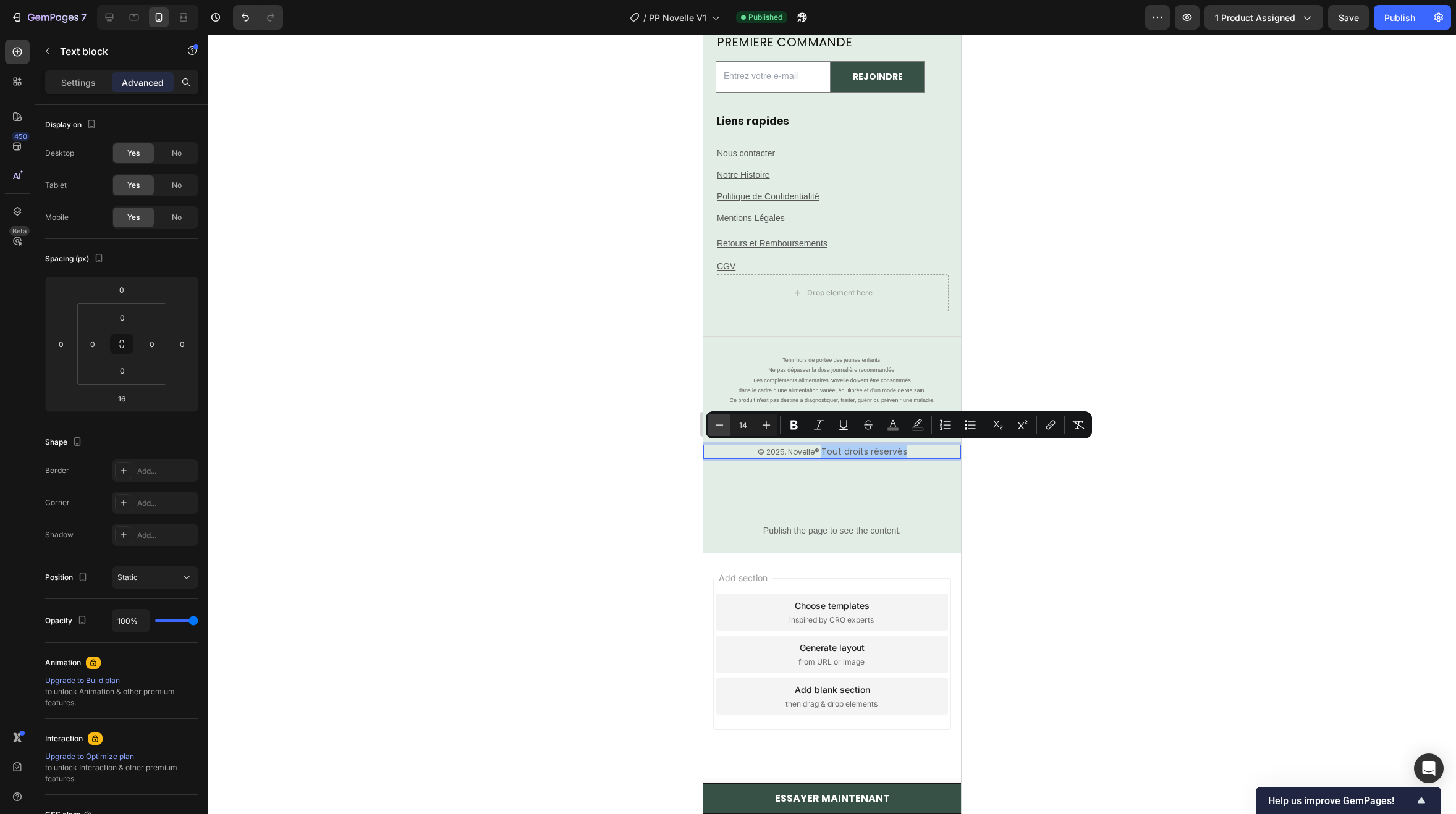
click at [714, 428] on icon "Editor contextual toolbar" at bounding box center [719, 425] width 12 height 12
type input "12"
click at [755, 466] on div "© 2025, Novelle ® Tout droits réservés Text block 16" at bounding box center [832, 456] width 257 height 24
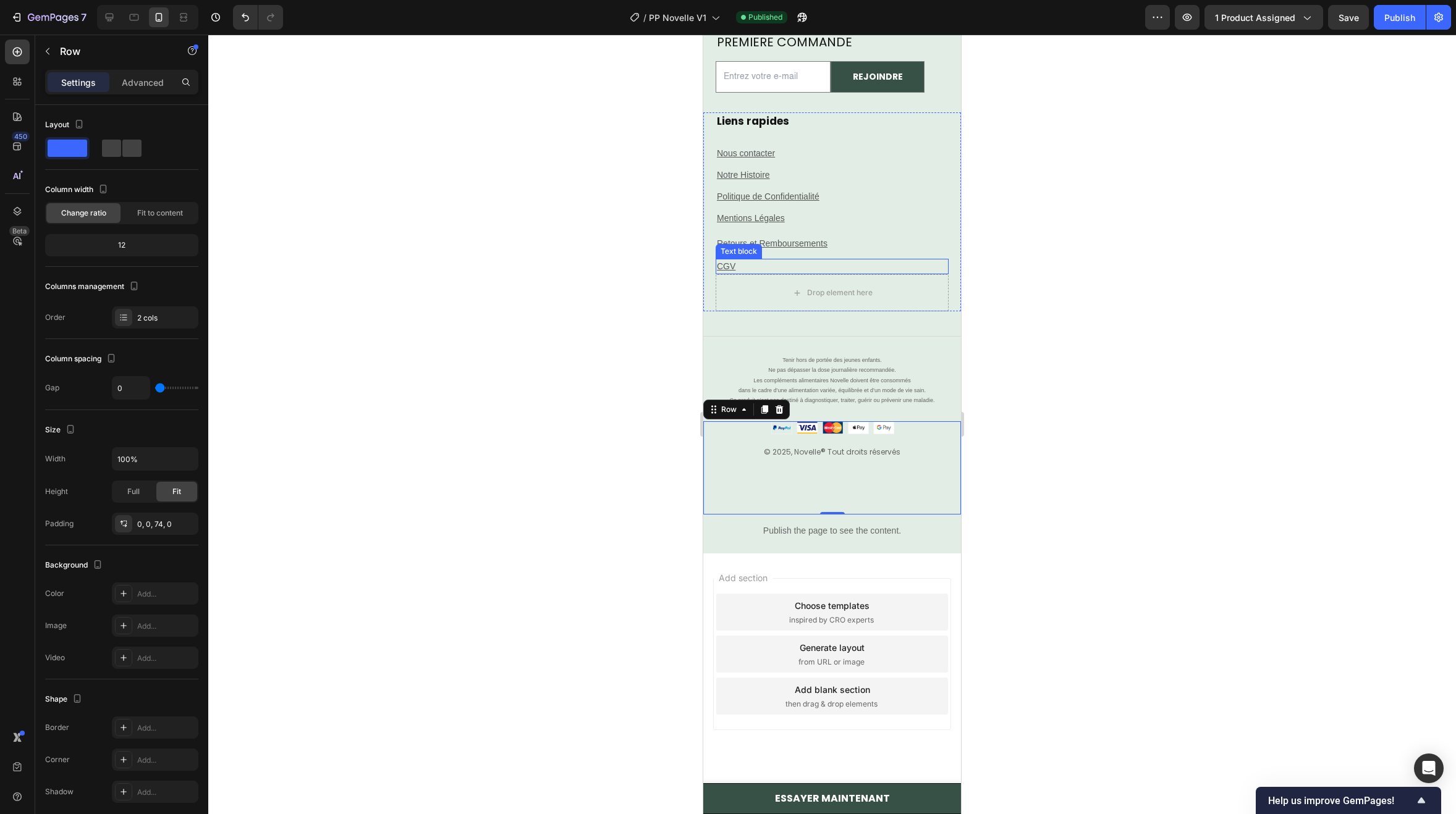
click at [863, 263] on p "CGV" at bounding box center [832, 266] width 230 height 13
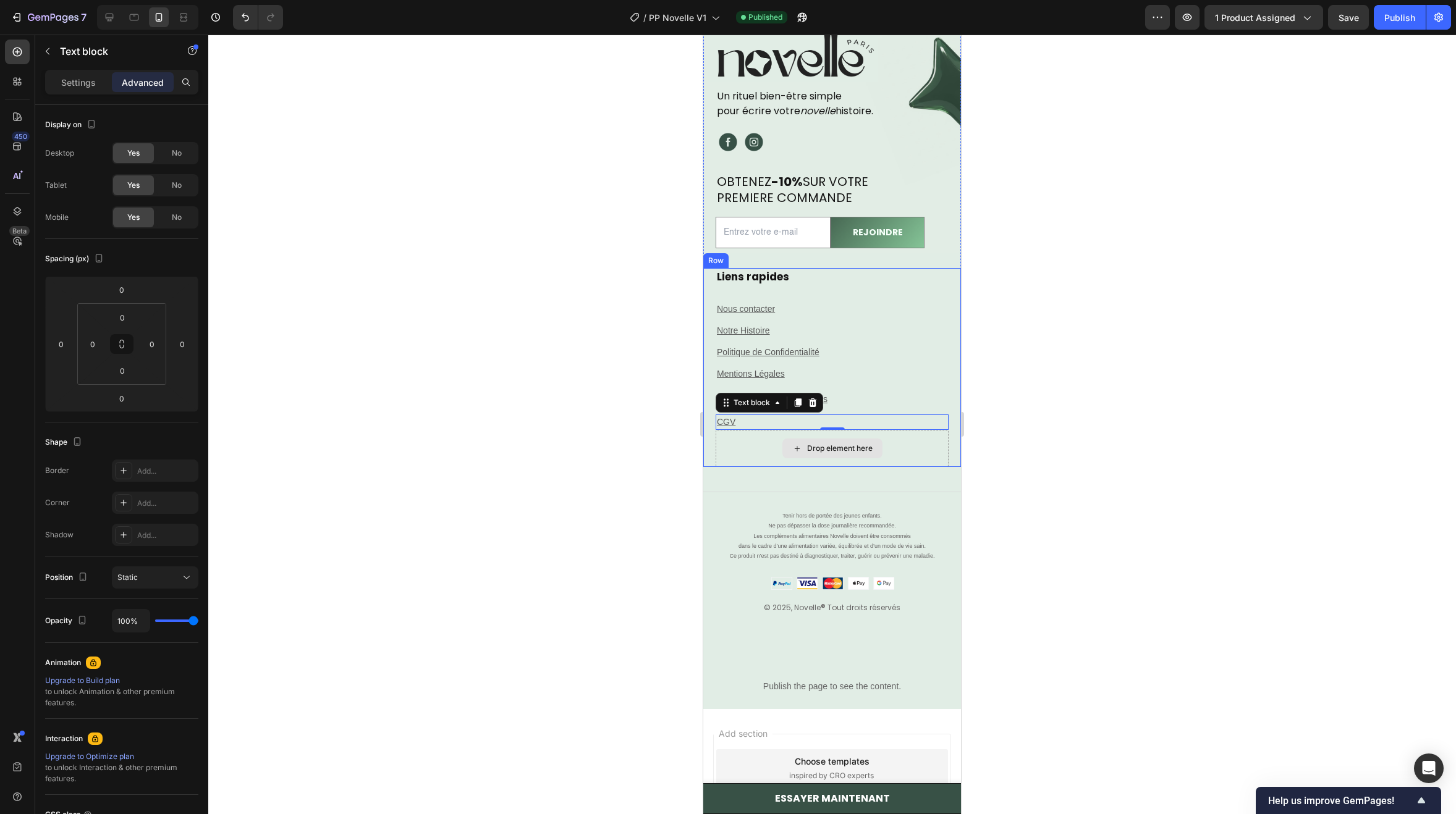
scroll to position [8398, 0]
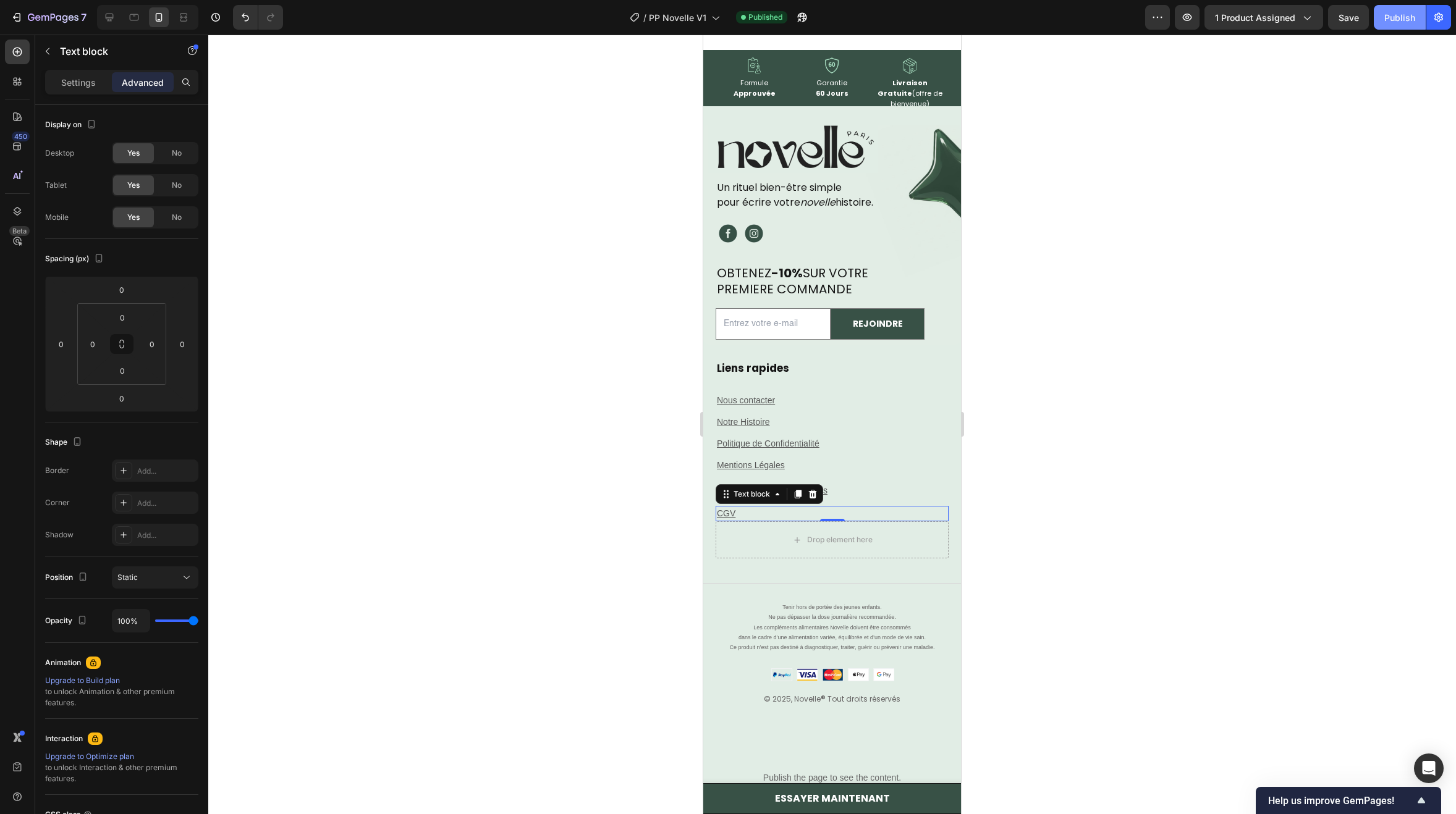
click at [1403, 12] on div "Publish" at bounding box center [1399, 17] width 31 height 13
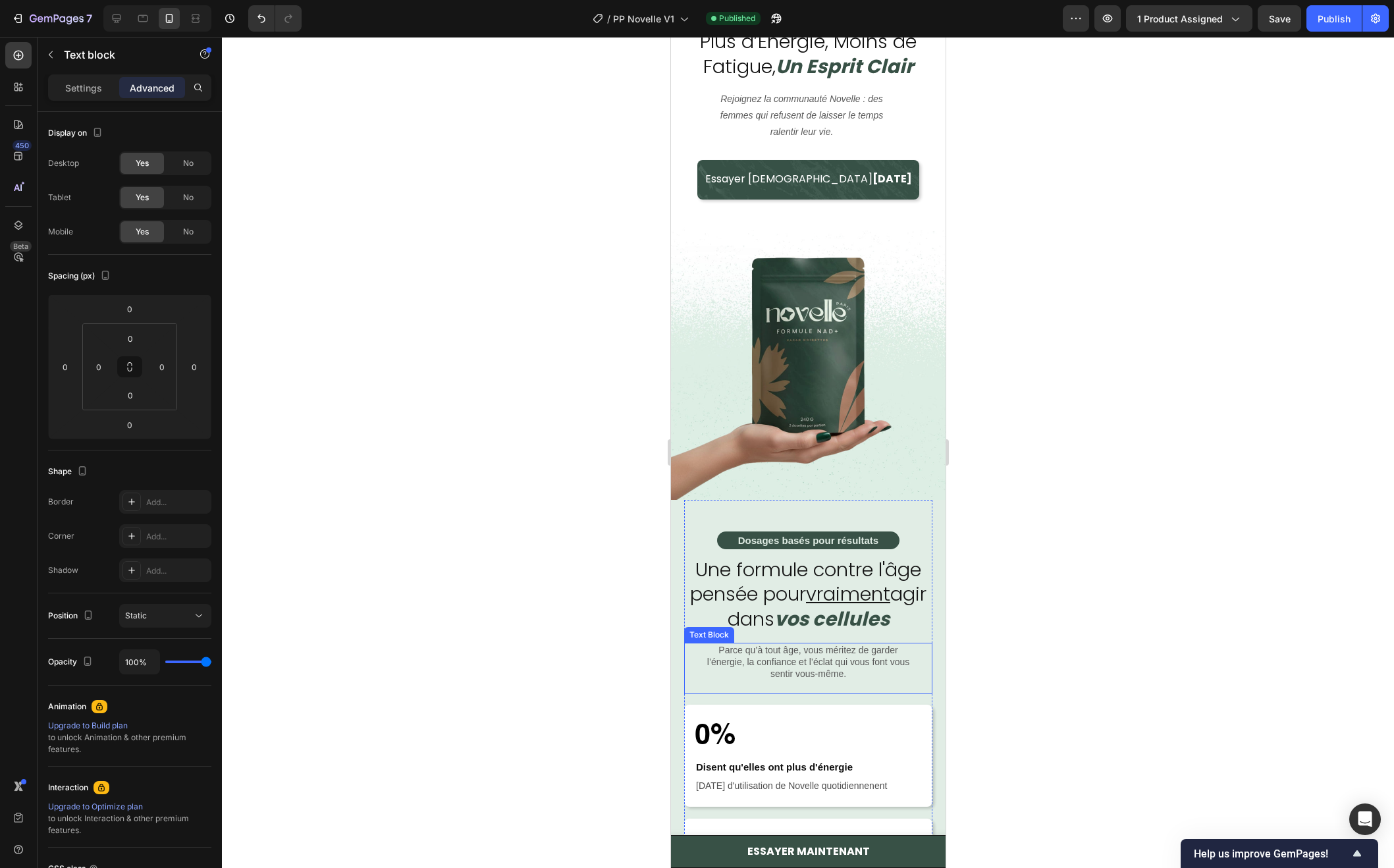
scroll to position [3453, 0]
